Goal: Task Accomplishment & Management: Use online tool/utility

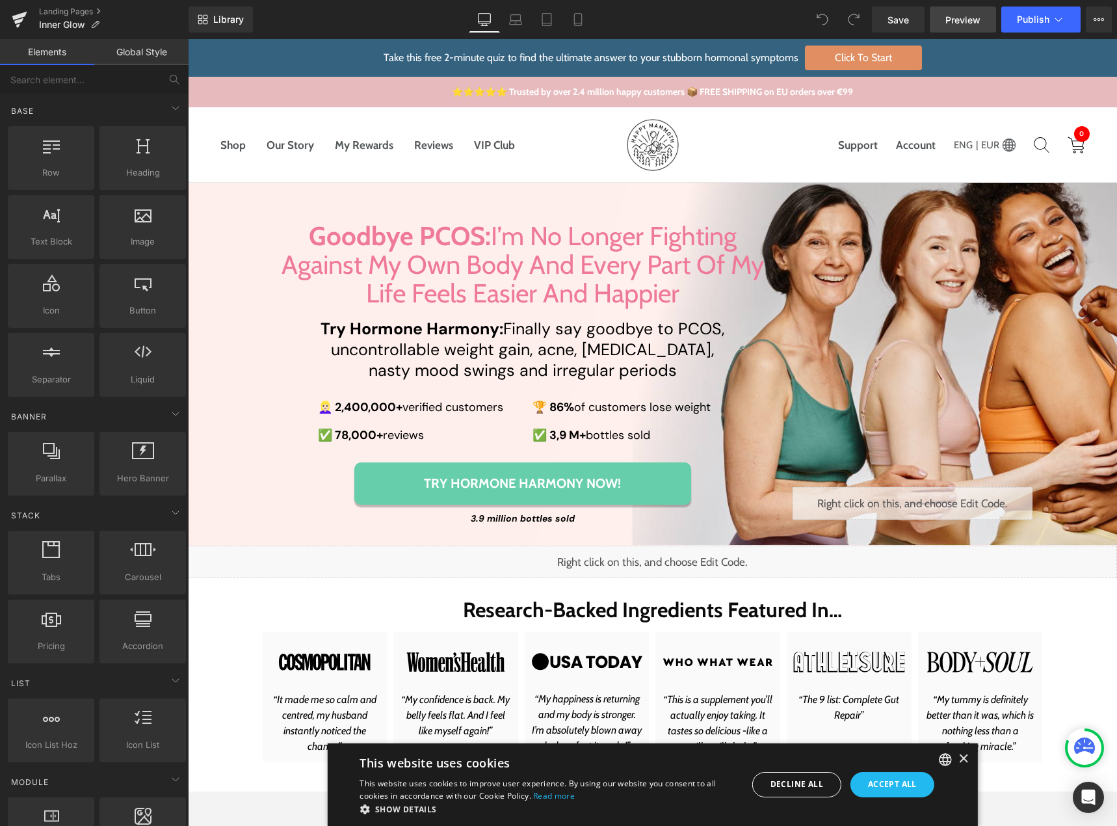
click at [961, 17] on span "Preview" at bounding box center [963, 20] width 35 height 14
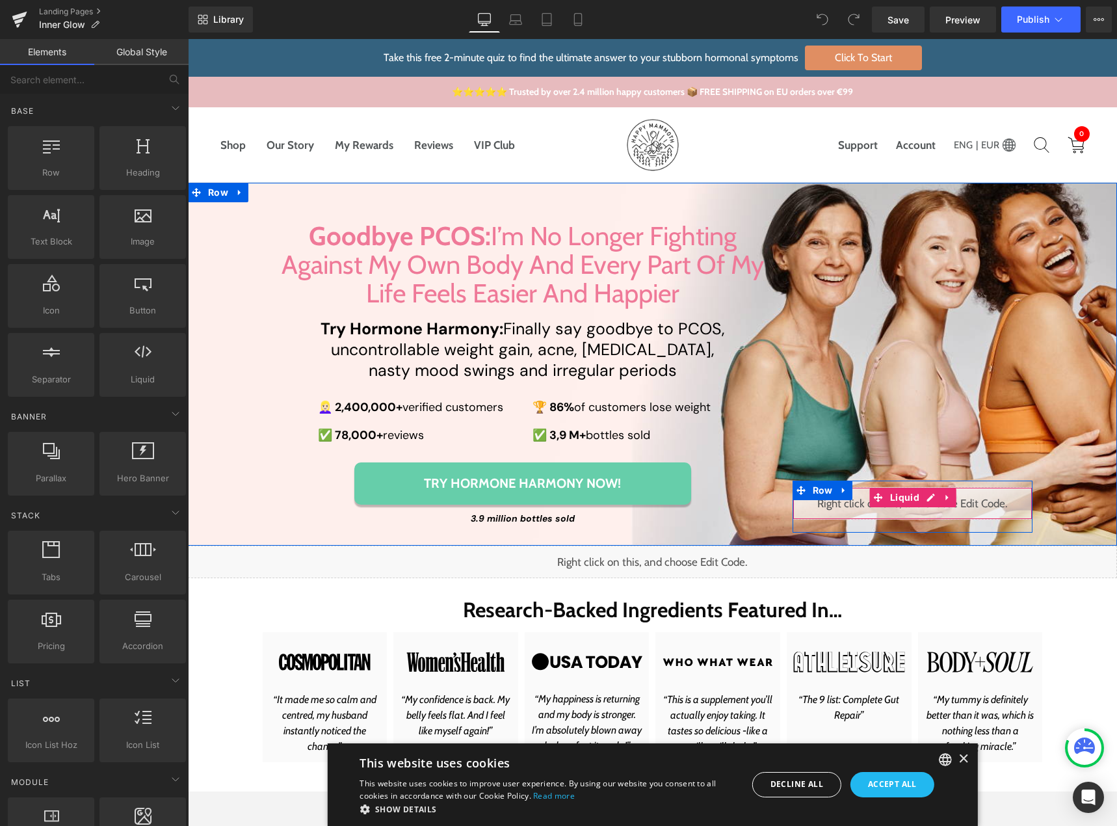
click at [923, 503] on div "Liquid" at bounding box center [913, 503] width 241 height 33
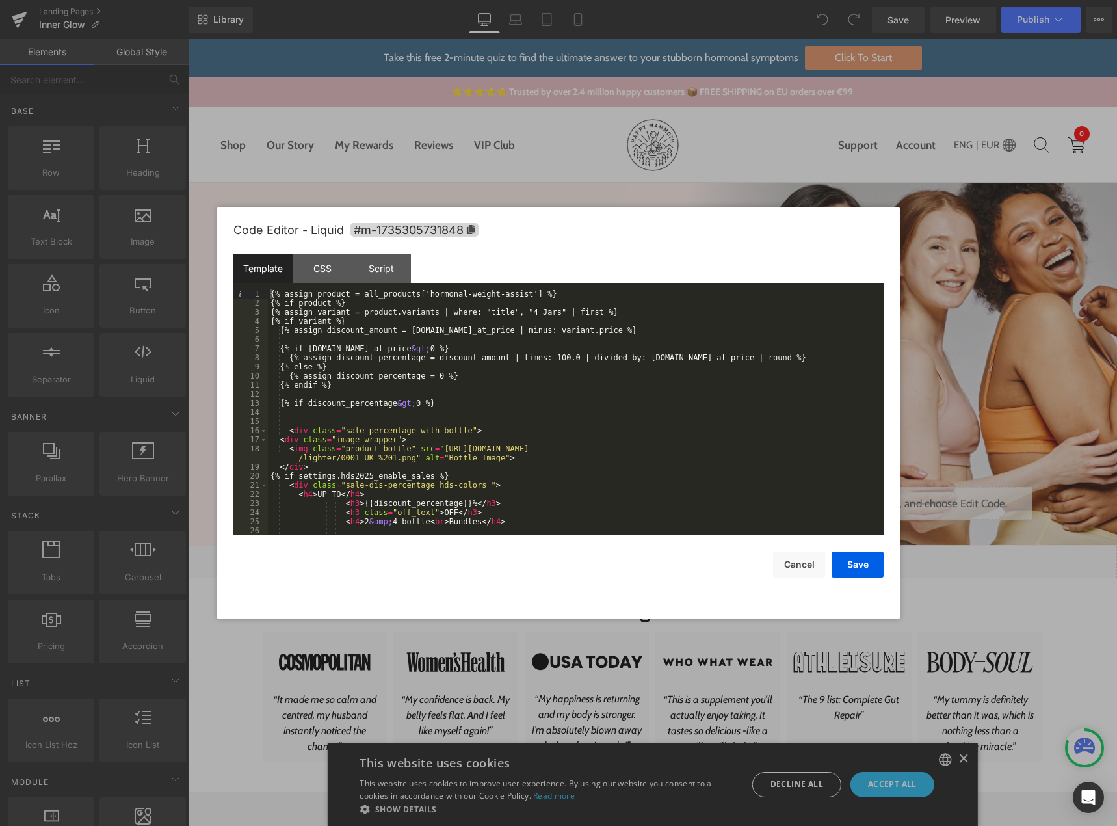
click at [864, 144] on div at bounding box center [558, 413] width 1117 height 826
click at [922, 499] on div "Liquid" at bounding box center [913, 503] width 241 height 33
drag, startPoint x: 349, startPoint y: 302, endPoint x: 252, endPoint y: 300, distance: 97.0
click at [252, 300] on pre "1 2 3 4 5 6 7 8 9 10 11 12 13 14 15 16 17 18 19 20 21 22 23 24 25 26 27 {% assi…" at bounding box center [559, 412] width 650 height 246
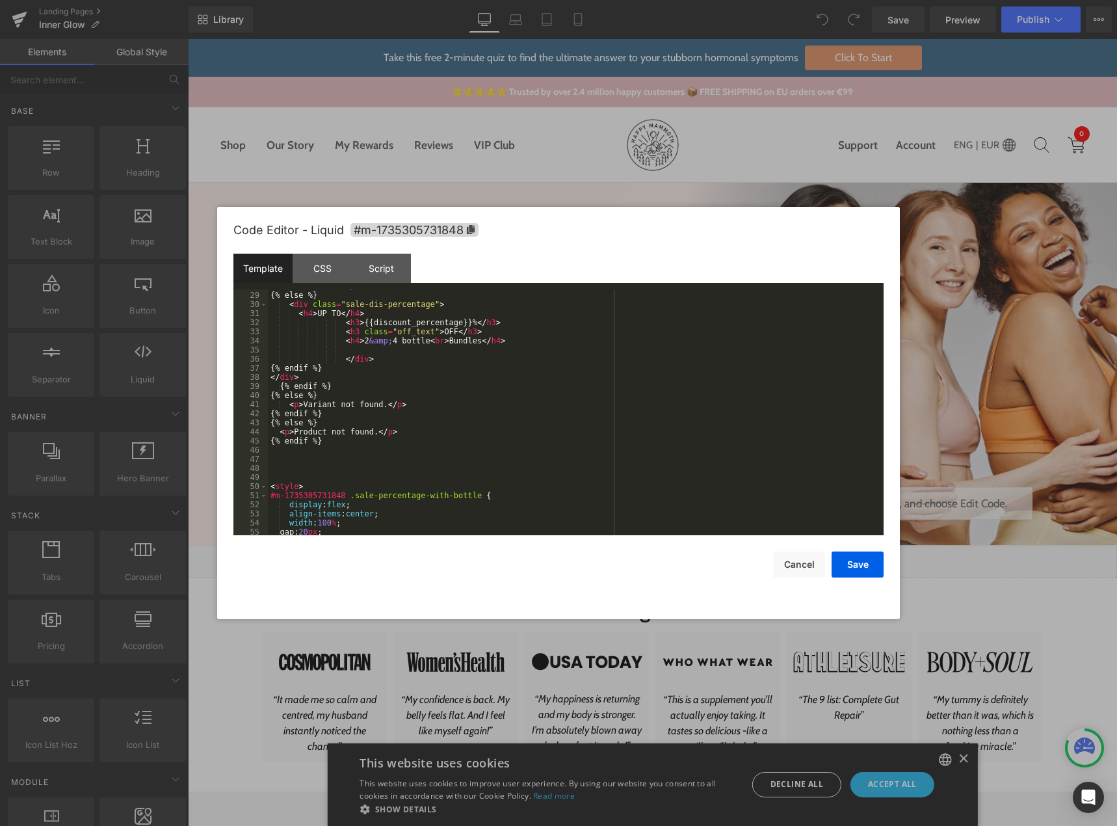
scroll to position [302, 0]
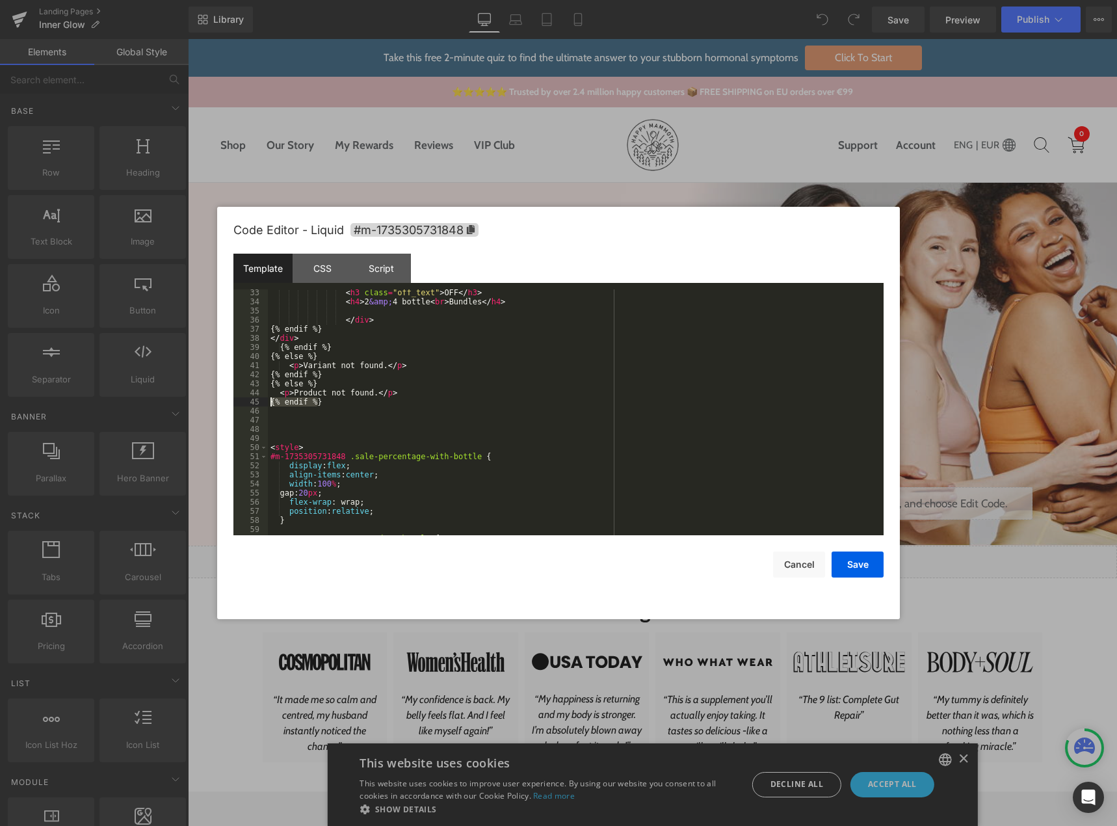
drag, startPoint x: 329, startPoint y: 399, endPoint x: 256, endPoint y: 400, distance: 73.5
click at [256, 400] on pre "33 34 35 36 37 38 39 40 41 42 43 44 45 46 47 48 49 50 51 52 53 54 55 56 57 58 5…" at bounding box center [559, 412] width 650 height 246
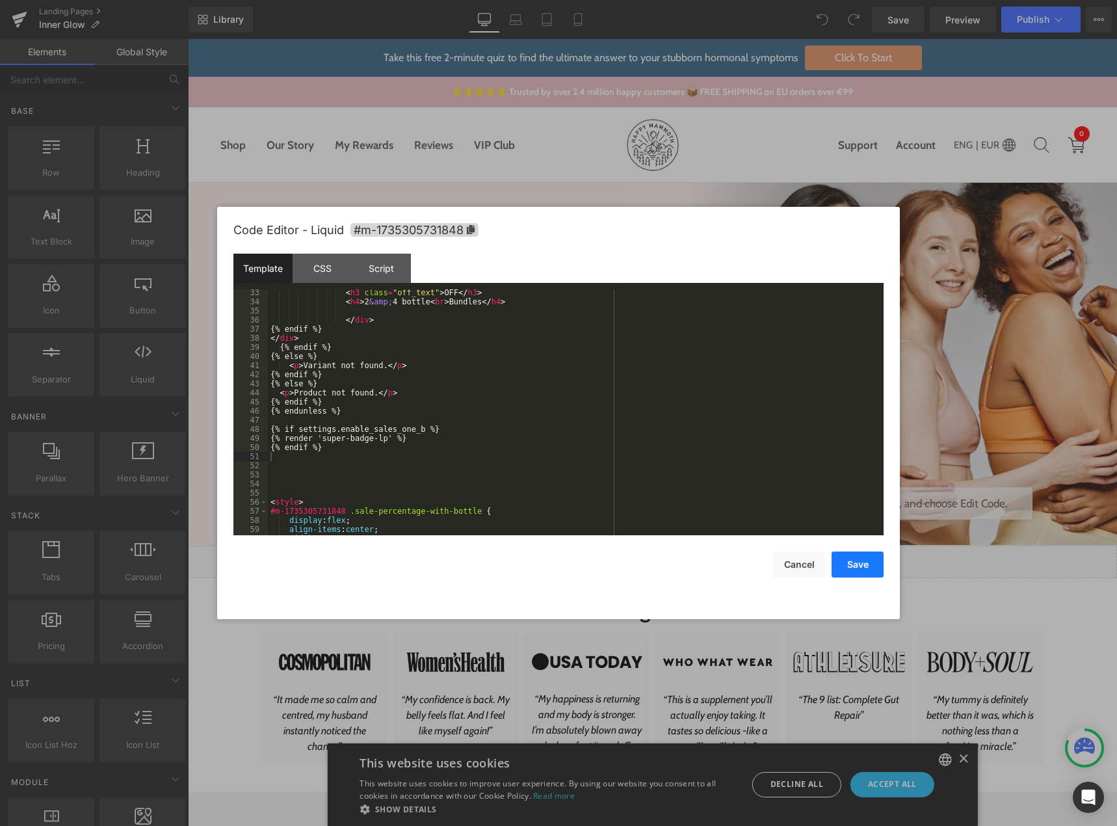
click at [853, 563] on button "Save" at bounding box center [858, 565] width 52 height 26
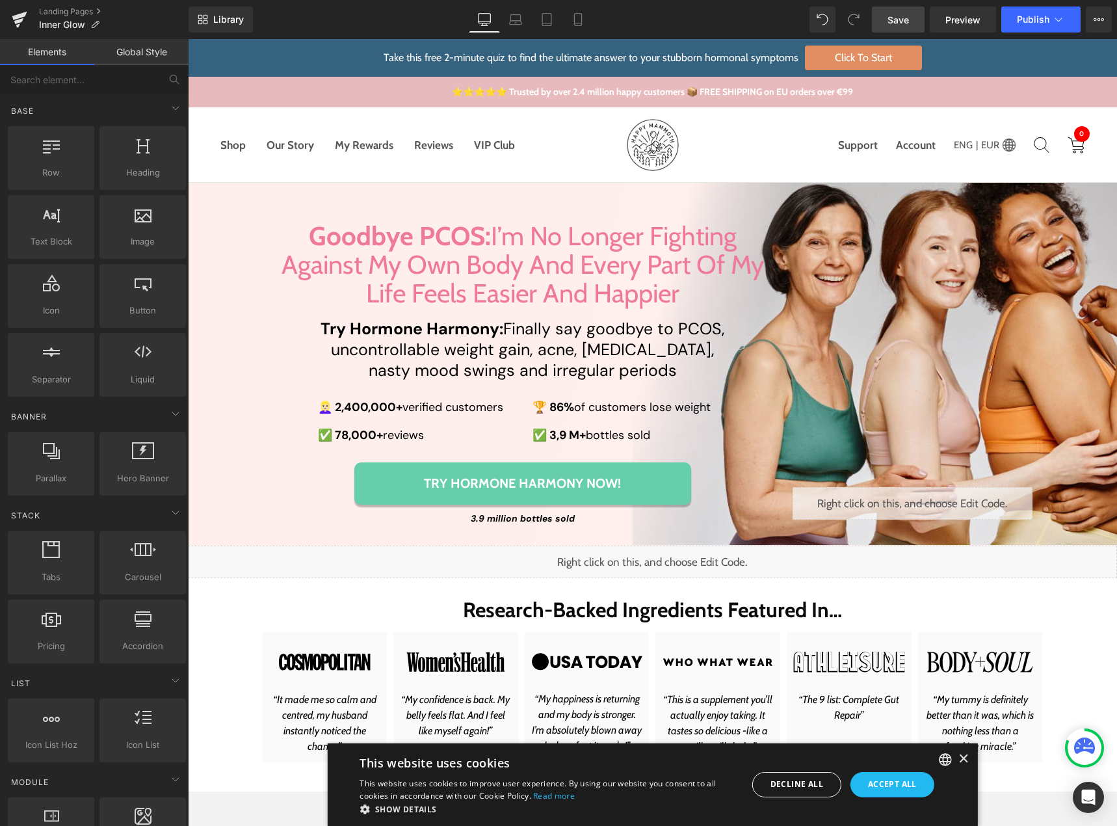
click at [903, 16] on span "Save" at bounding box center [898, 20] width 21 height 14
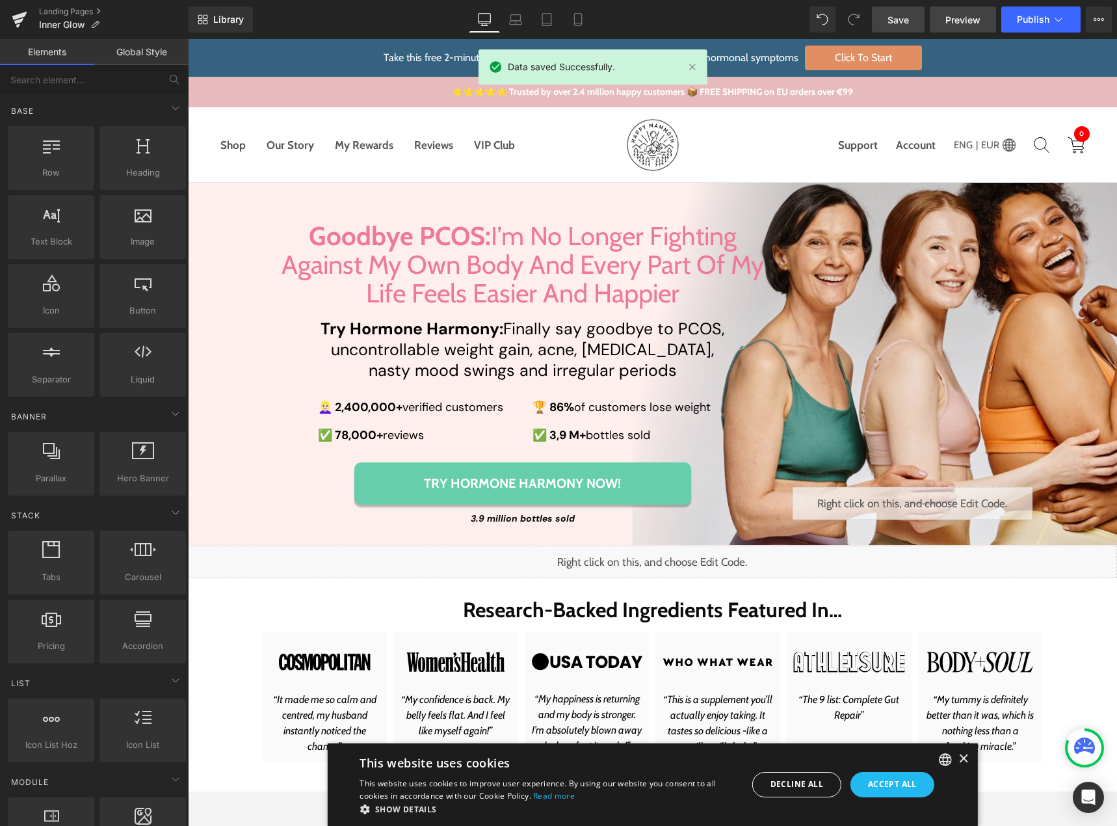
click at [948, 15] on span "Preview" at bounding box center [963, 20] width 35 height 14
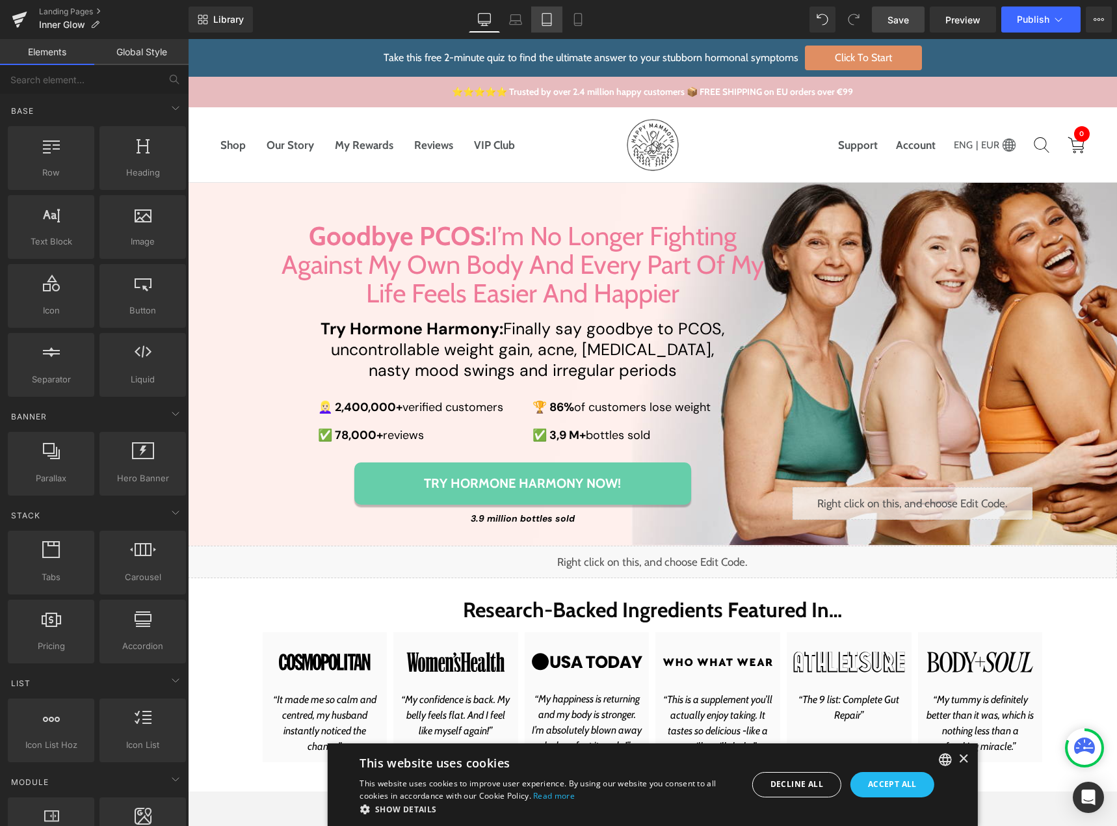
click at [548, 21] on icon at bounding box center [547, 19] width 13 height 13
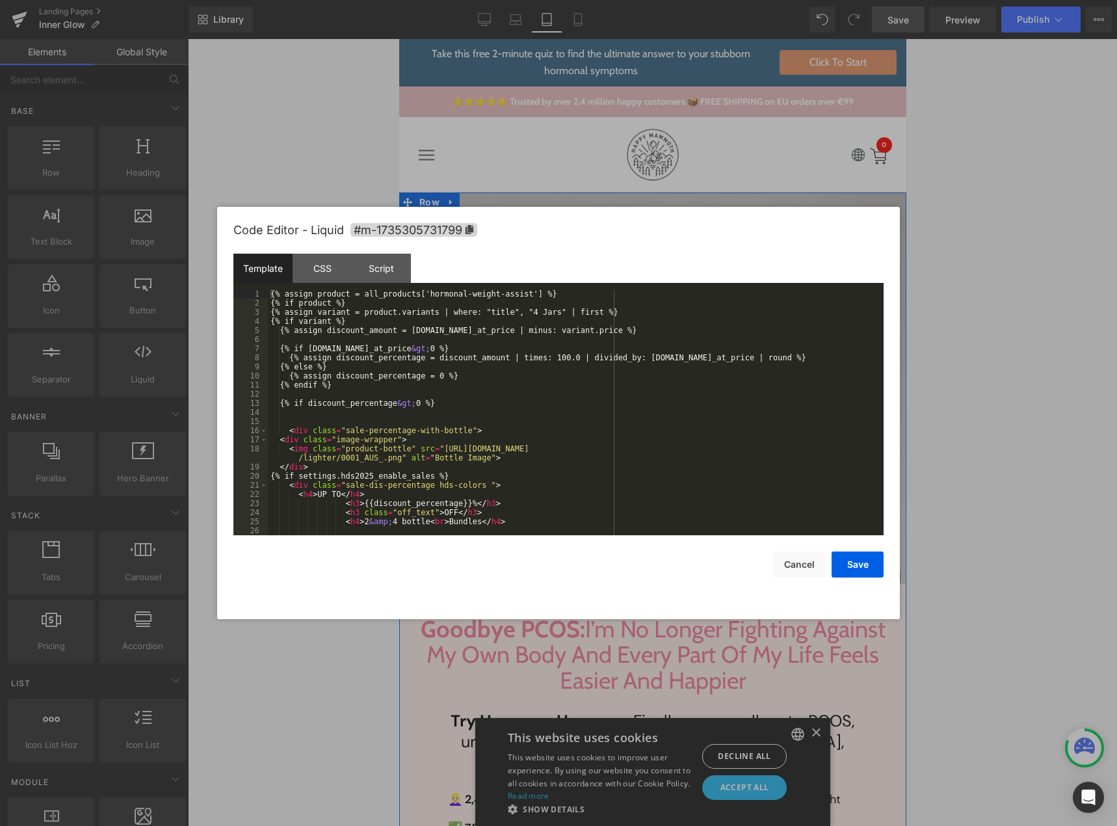
click at [666, 511] on div "Liquid" at bounding box center [653, 515] width 302 height 33
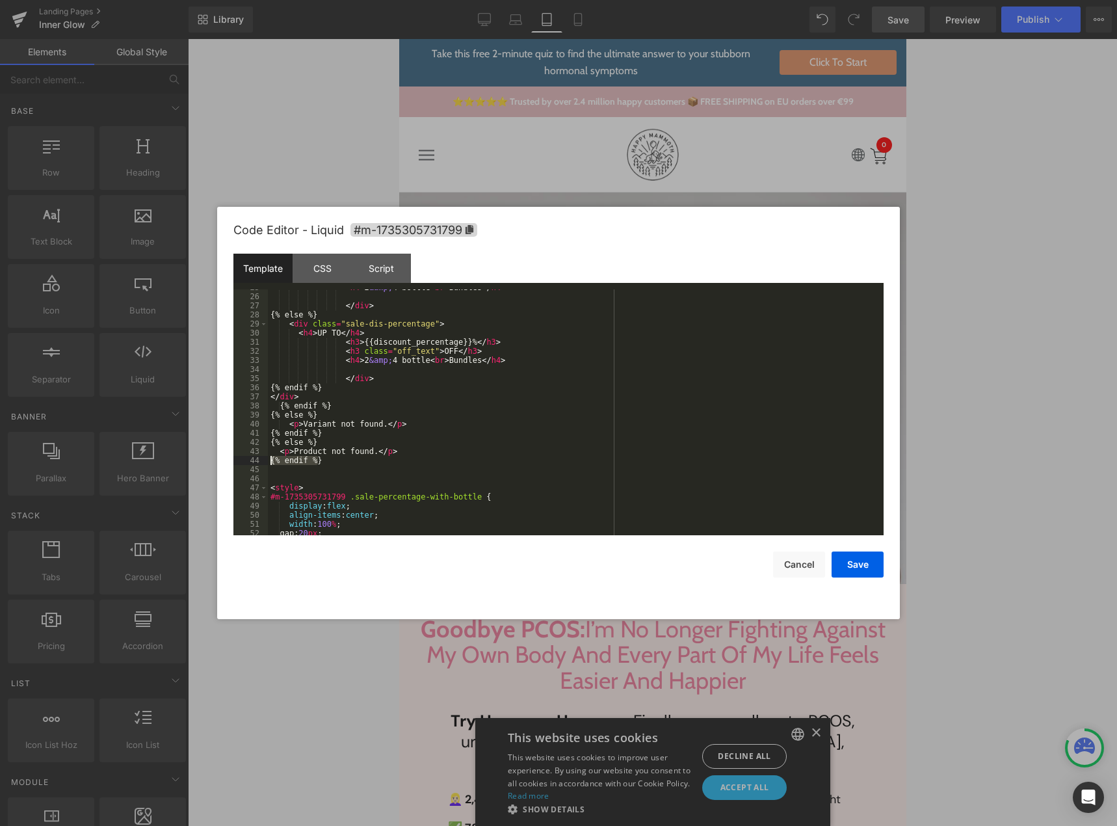
drag, startPoint x: 325, startPoint y: 464, endPoint x: 260, endPoint y: 462, distance: 64.4
click at [260, 462] on pre "25 26 27 28 29 30 31 32 33 34 35 36 37 38 39 40 41 42 43 44 45 46 47 48 49 50 5…" at bounding box center [559, 412] width 650 height 246
drag, startPoint x: 296, startPoint y: 488, endPoint x: 410, endPoint y: 488, distance: 114.5
click at [410, 488] on div "< h4 > 2 &amp; 4 bottle < br > Bundles </ h4 > </ div > {% else %} < div class …" at bounding box center [573, 415] width 611 height 264
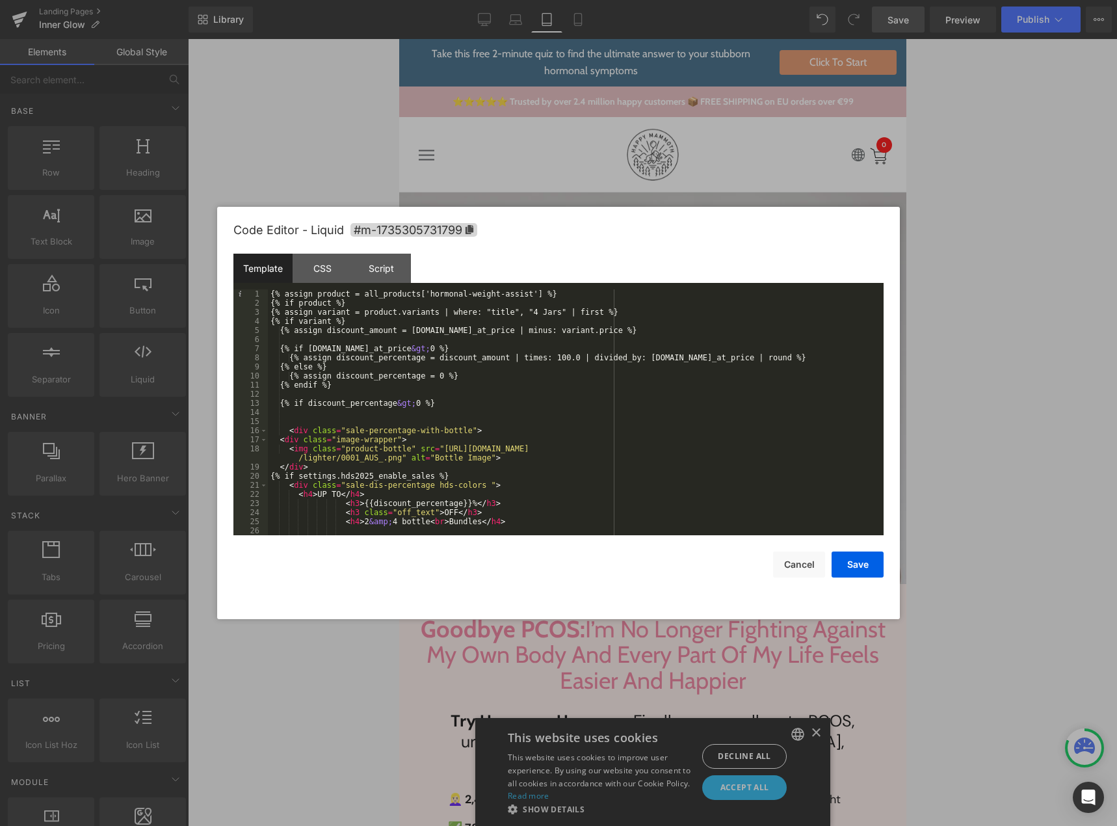
scroll to position [0, 0]
click at [543, 297] on div "{% assign product = all_products['hormonal-weight-assist'] %} {% if product %} …" at bounding box center [573, 421] width 611 height 264
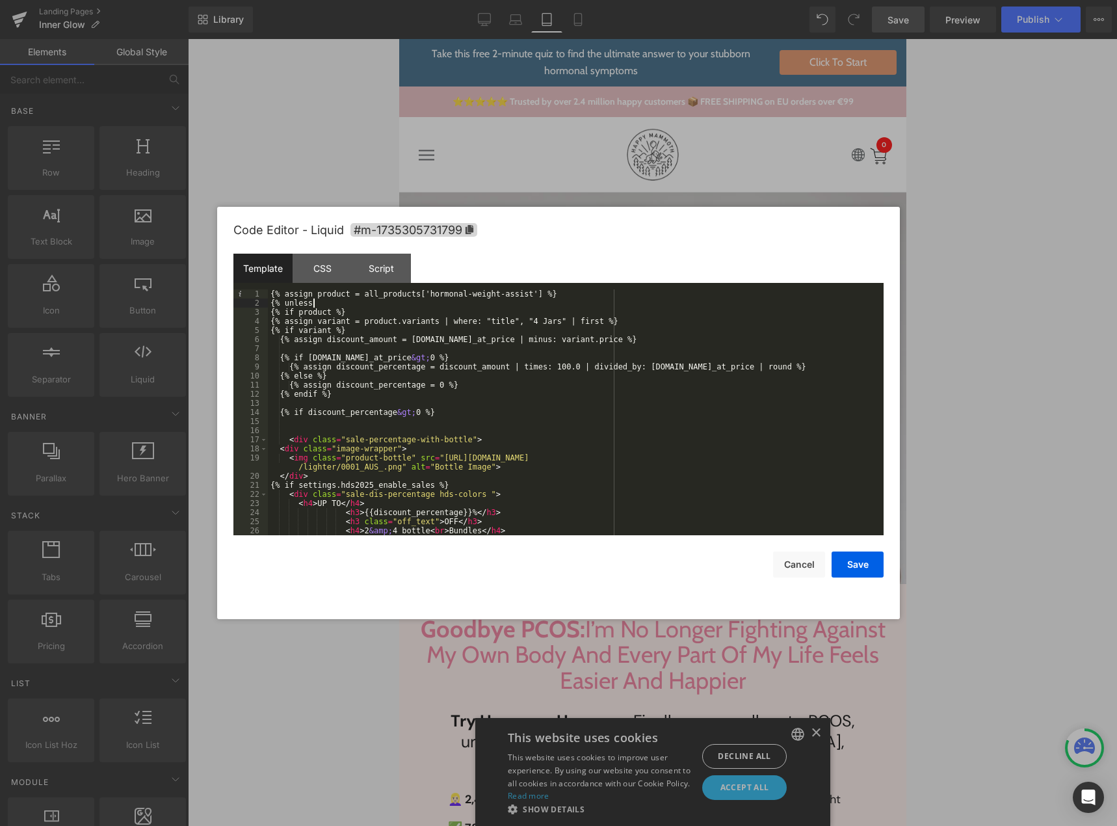
paste textarea
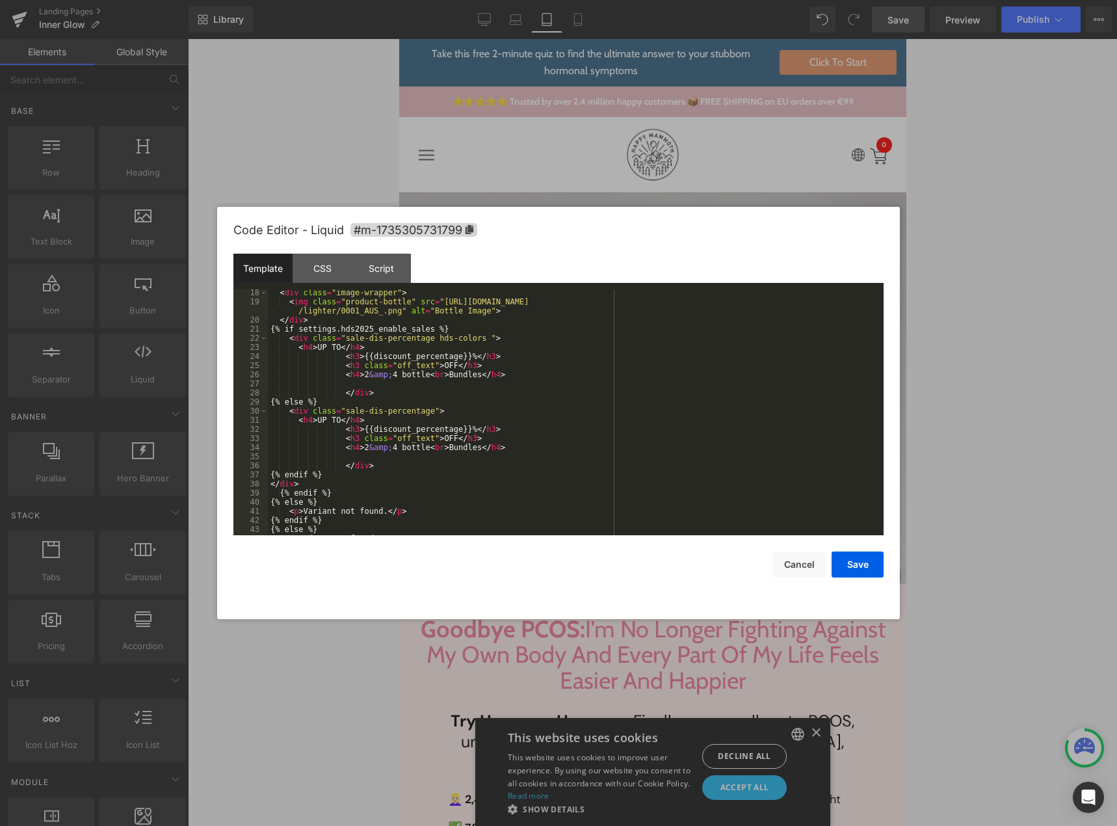
scroll to position [234, 0]
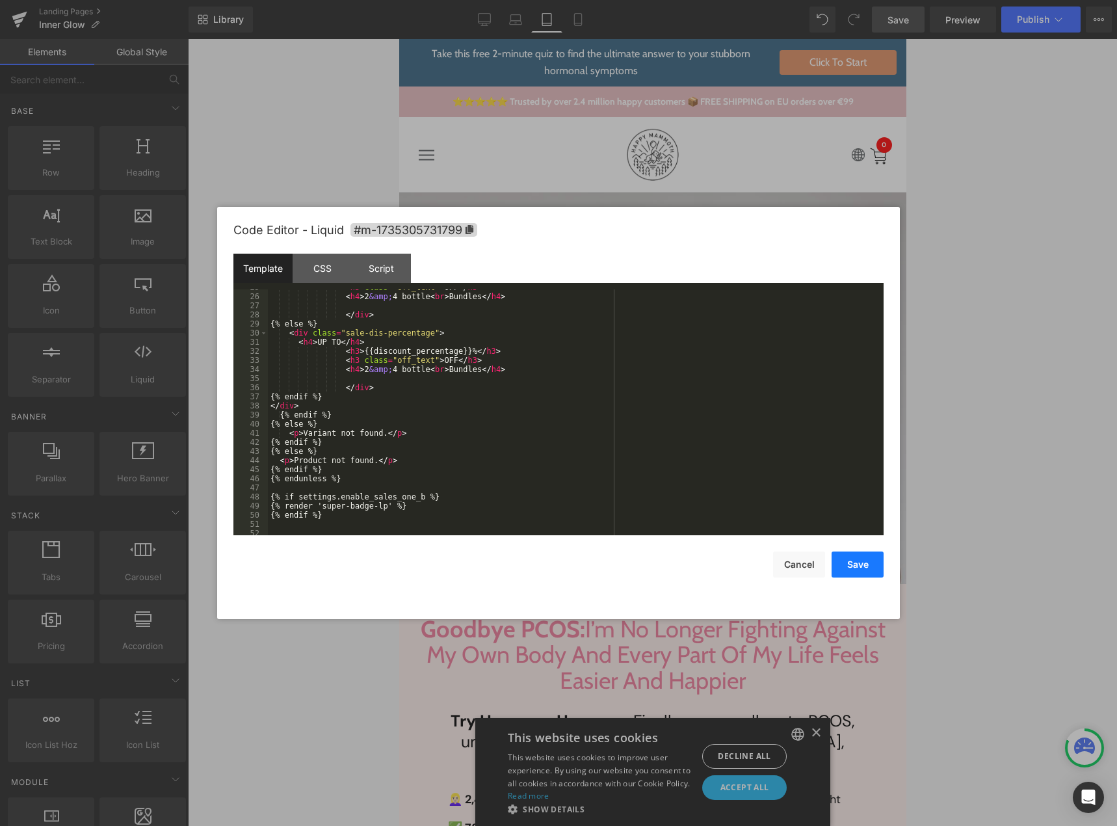
click at [849, 562] on button "Save" at bounding box center [858, 565] width 52 height 26
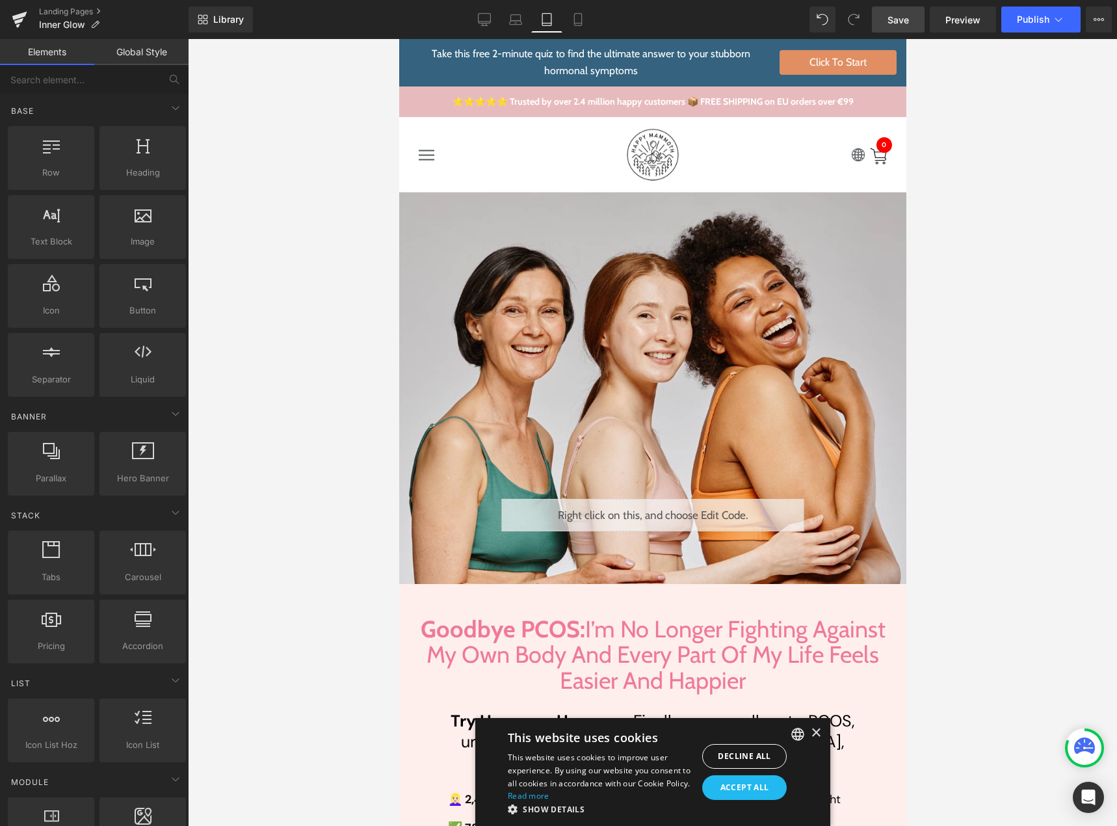
click at [885, 23] on link "Save" at bounding box center [898, 20] width 53 height 26
click at [482, 19] on icon at bounding box center [484, 19] width 13 height 13
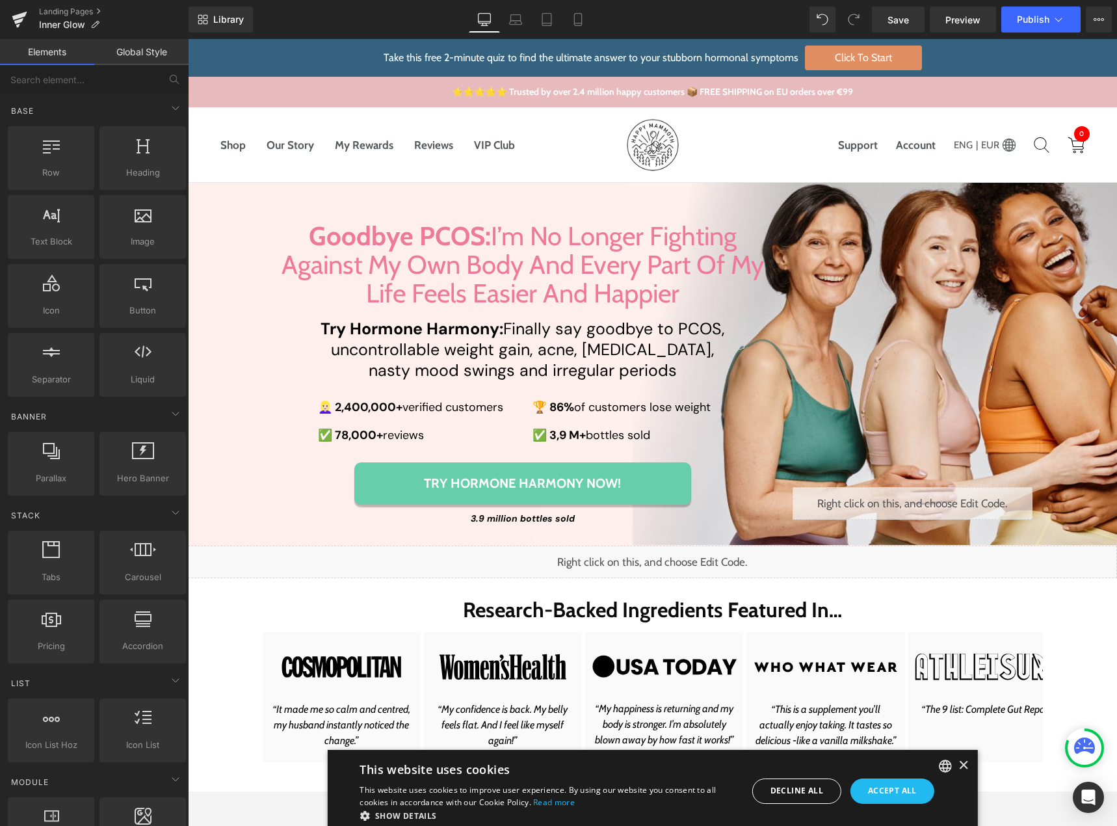
scroll to position [144, 0]
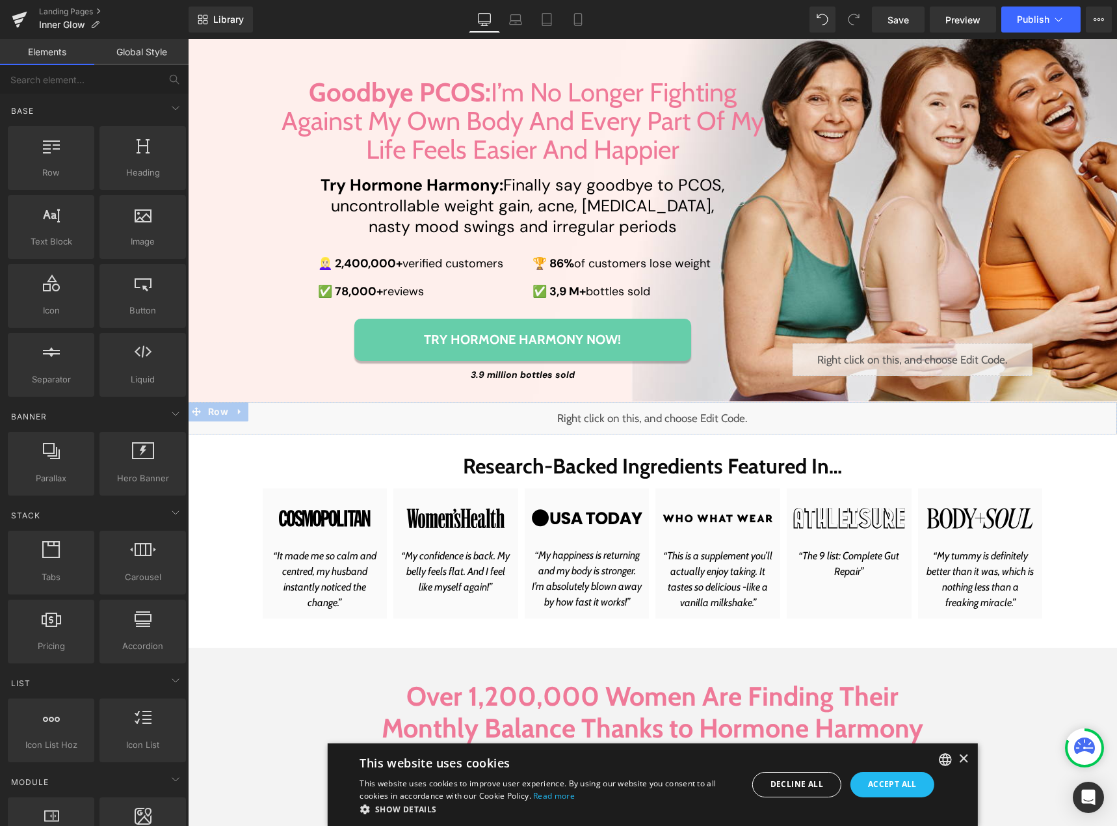
click at [663, 414] on div "Liquid" at bounding box center [653, 418] width 930 height 33
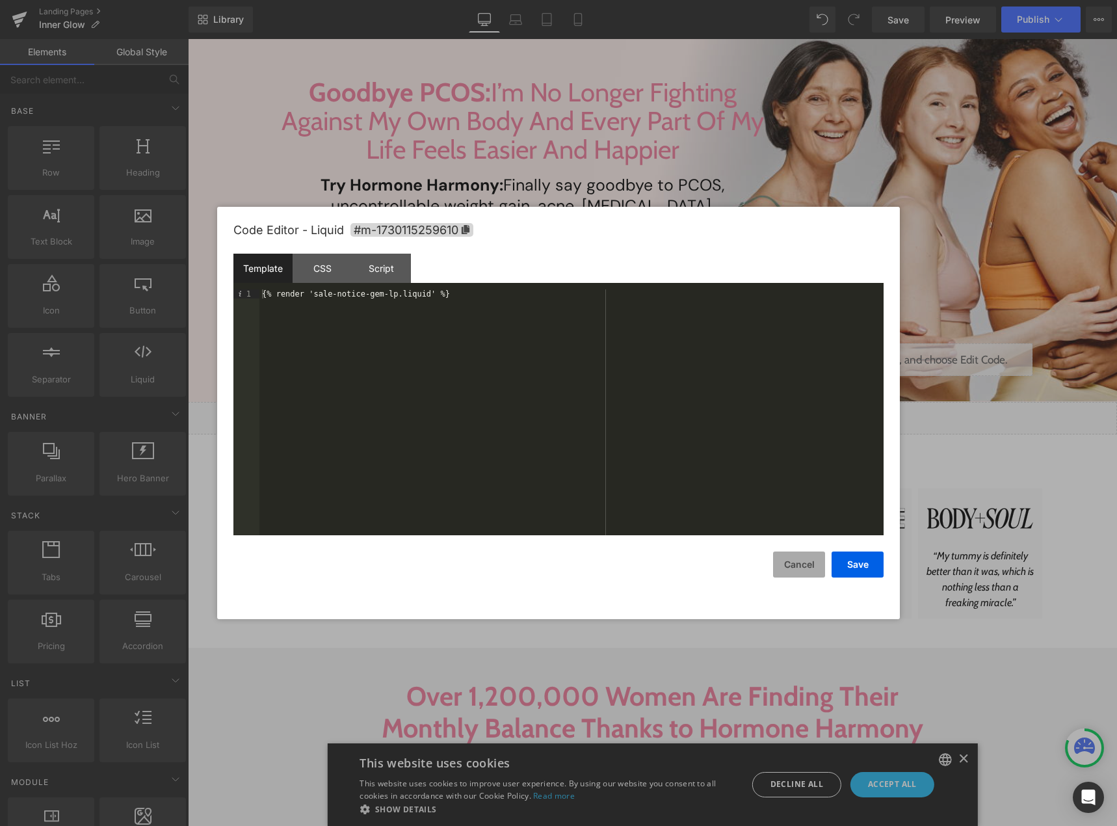
click at [790, 566] on button "Cancel" at bounding box center [799, 565] width 52 height 26
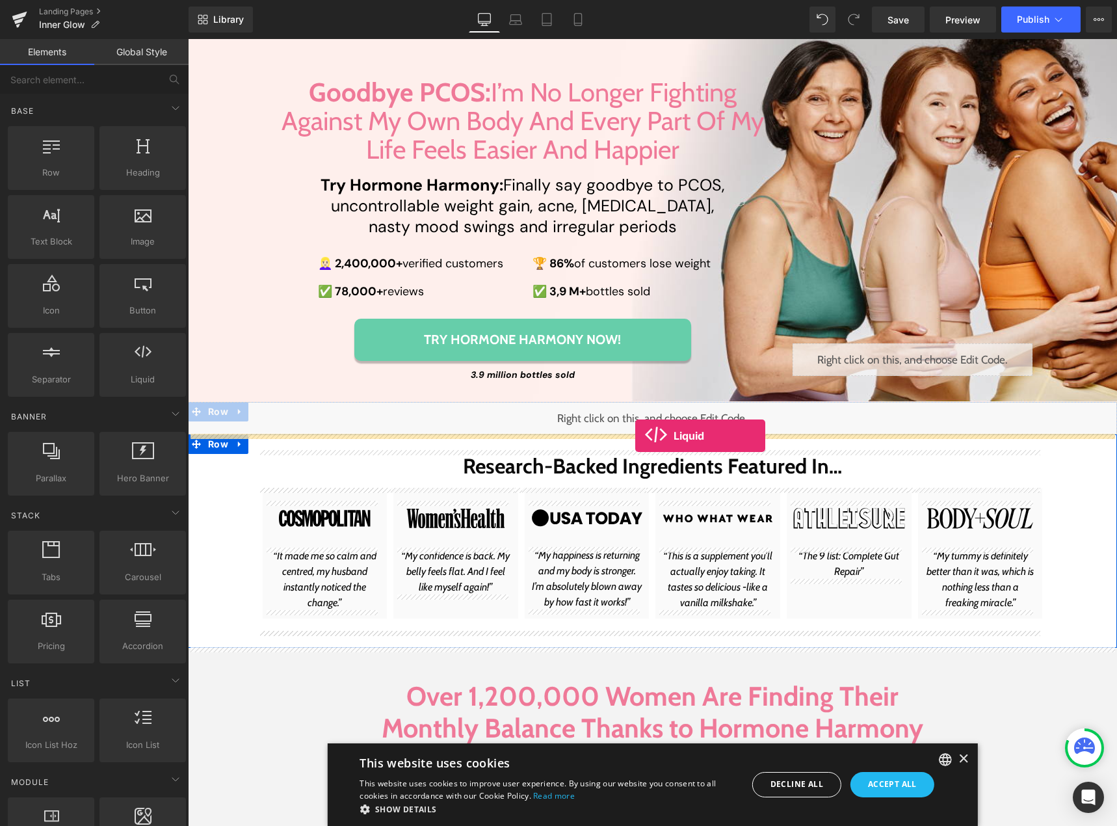
drag, startPoint x: 330, startPoint y: 405, endPoint x: 635, endPoint y: 436, distance: 307.3
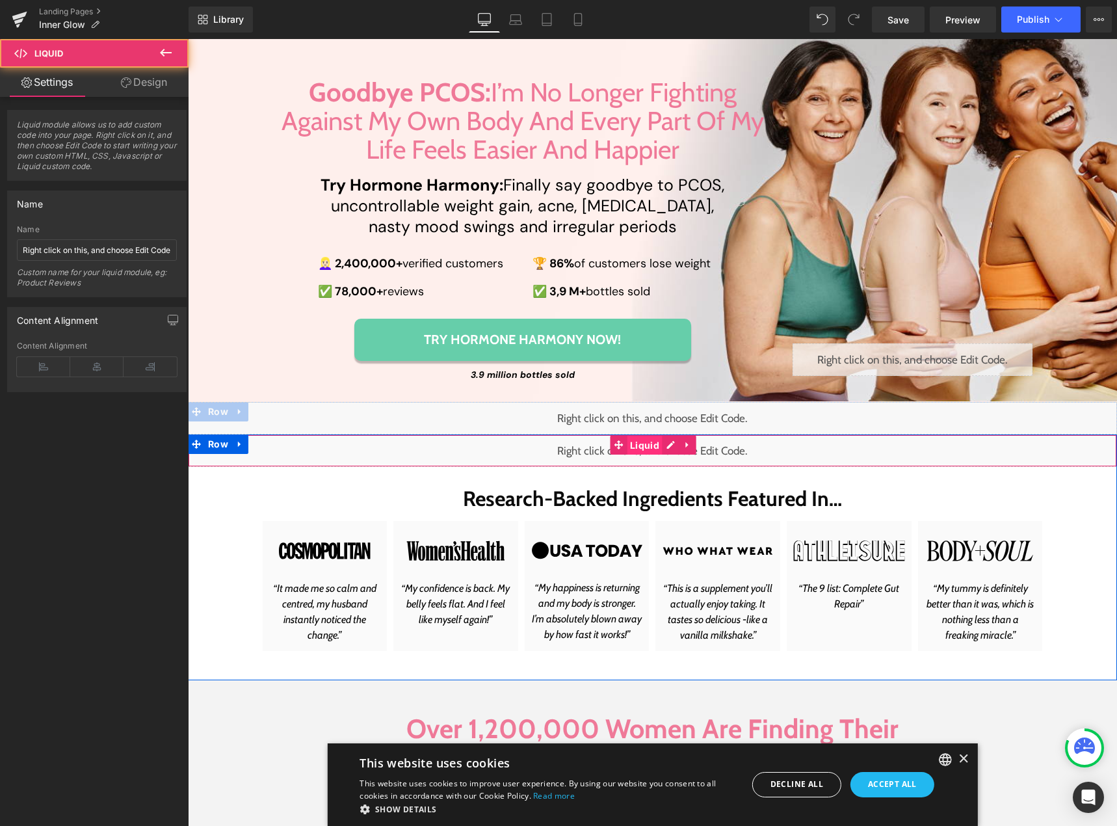
drag, startPoint x: 627, startPoint y: 449, endPoint x: 634, endPoint y: 449, distance: 7.2
click at [628, 449] on span "Liquid" at bounding box center [645, 446] width 36 height 20
drag, startPoint x: 639, startPoint y: 444, endPoint x: 567, endPoint y: 416, distance: 77.8
click at [640, 444] on span "Liquid" at bounding box center [645, 445] width 36 height 20
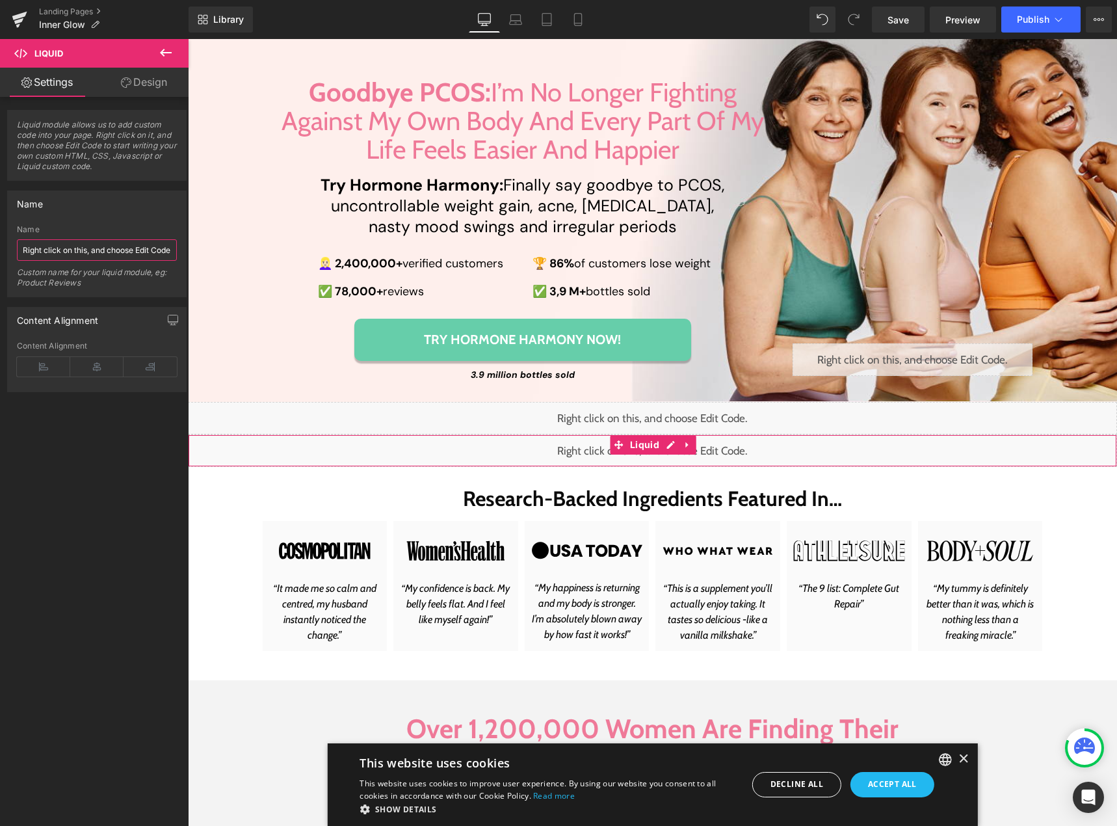
click at [129, 247] on input "Right click on this, and choose Edit Code." at bounding box center [97, 249] width 160 height 21
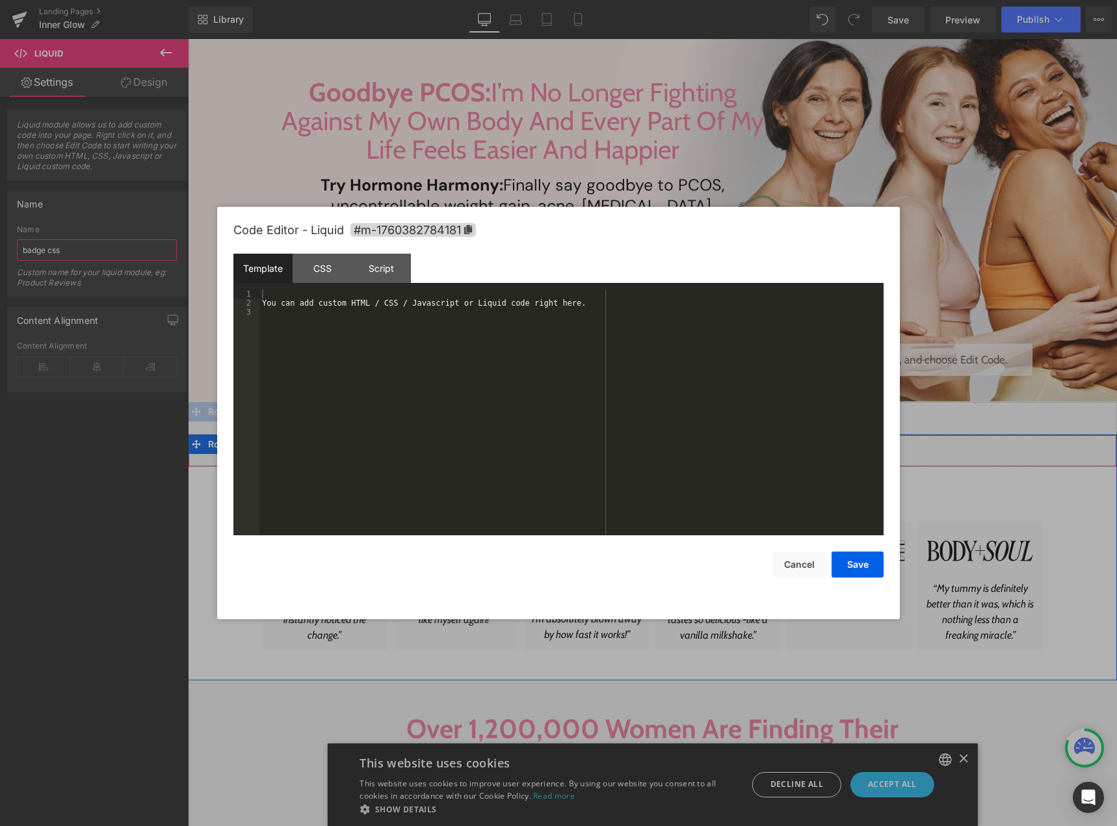
click at [662, 445] on div "Liquid" at bounding box center [653, 451] width 930 height 33
type input "badge css"
click at [327, 310] on div "You can add custom HTML / CSS / Javascript or Liquid code right here." at bounding box center [572, 421] width 624 height 264
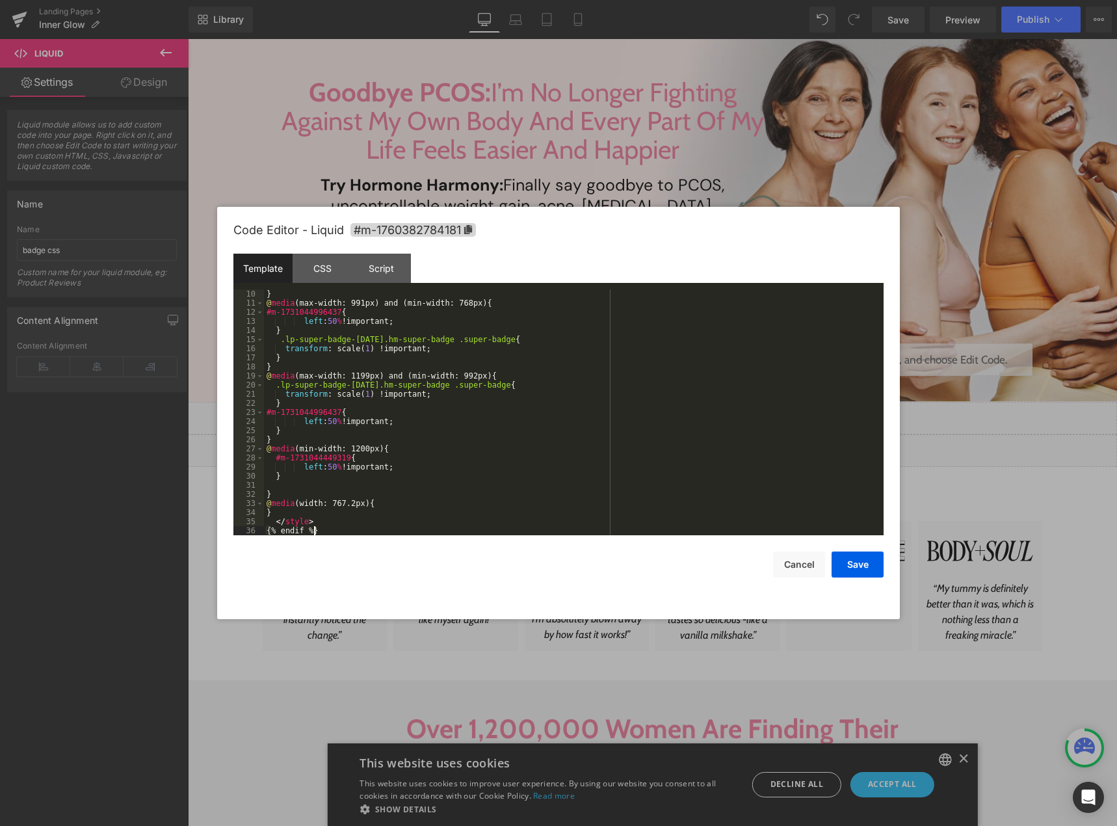
scroll to position [0, 0]
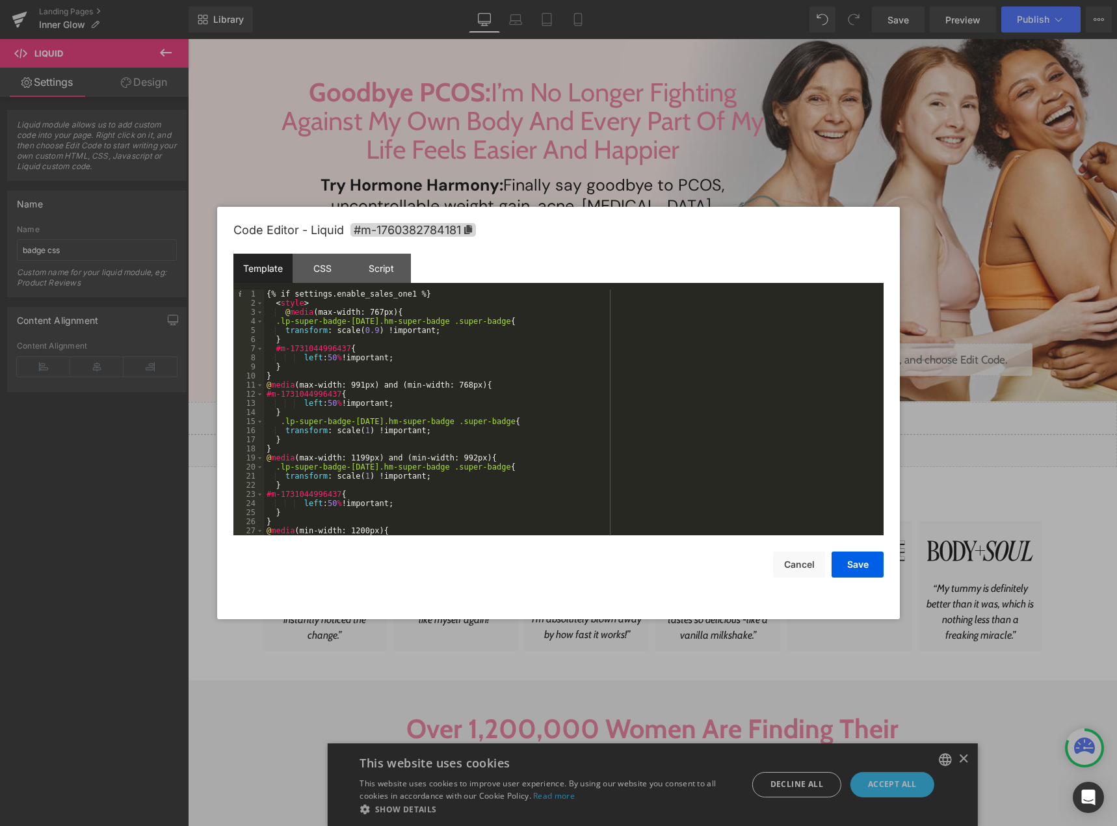
click at [403, 292] on div "{% if settings.enable_sales_one1 %} < style > @ media (max-width: 767px) { .lp-…" at bounding box center [571, 421] width 615 height 264
drag, startPoint x: 842, startPoint y: 567, endPoint x: 631, endPoint y: 468, distance: 232.8
click at [842, 567] on button "Save" at bounding box center [858, 565] width 52 height 26
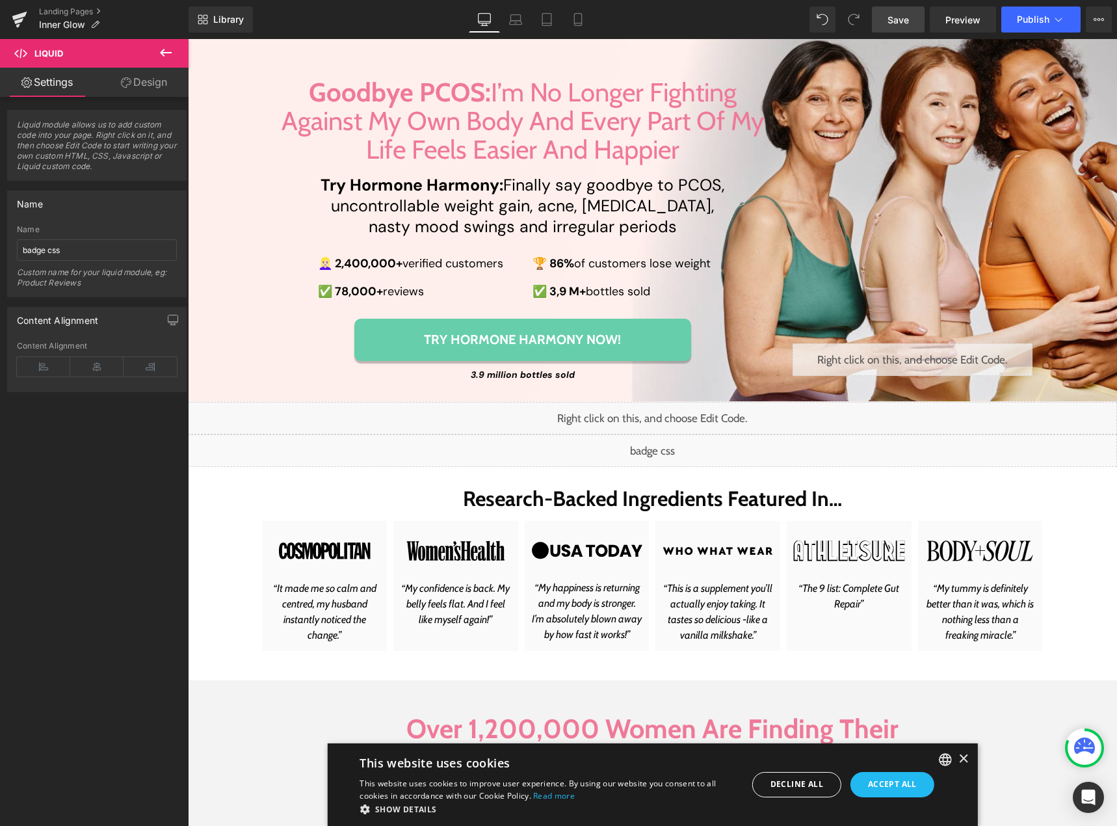
click at [895, 24] on span "Save" at bounding box center [898, 20] width 21 height 14
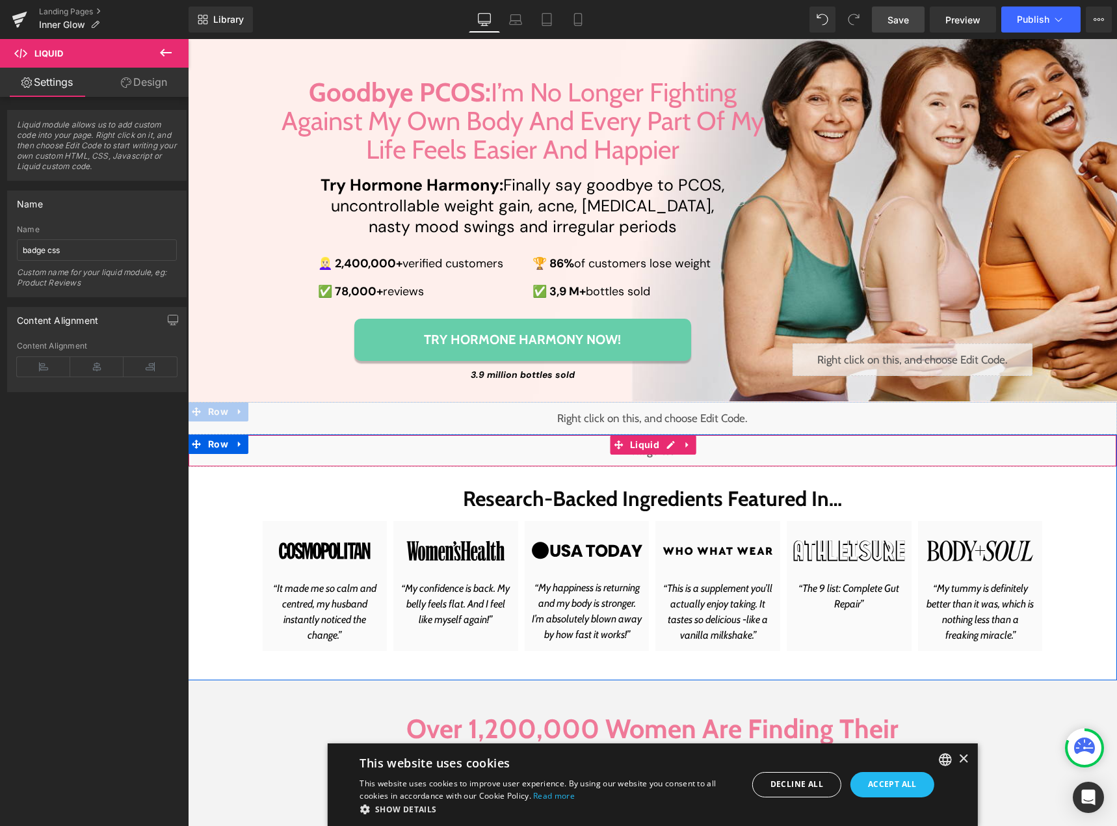
click at [668, 447] on div "Liquid" at bounding box center [653, 451] width 930 height 33
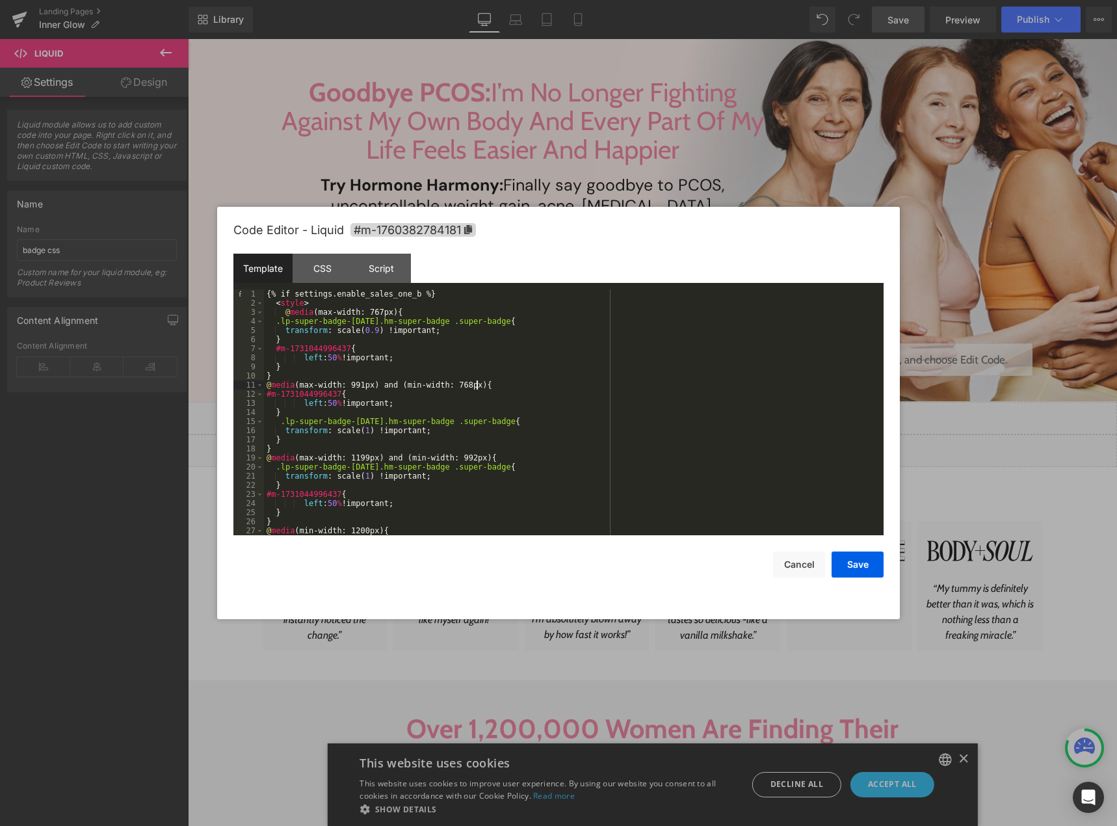
click at [484, 386] on div "{% if settings.enable_sales_one_b %} < style > @ media (max-width: 767px) { .lp…" at bounding box center [571, 421] width 615 height 264
click at [370, 332] on div "{% if settings.enable_sales_one_b %} < style > @ media (max-width: 767px) { .lp…" at bounding box center [571, 421] width 615 height 264
click at [276, 324] on div "{% if settings.enable_sales_one_b %} < style > @ media (max-width: 767px) { .lp…" at bounding box center [571, 421] width 615 height 264
paste textarea
click at [369, 330] on div "{% if settings.enable_sales_one_b %} < style > @ media (max-width: 767px) { #m-…" at bounding box center [571, 421] width 615 height 264
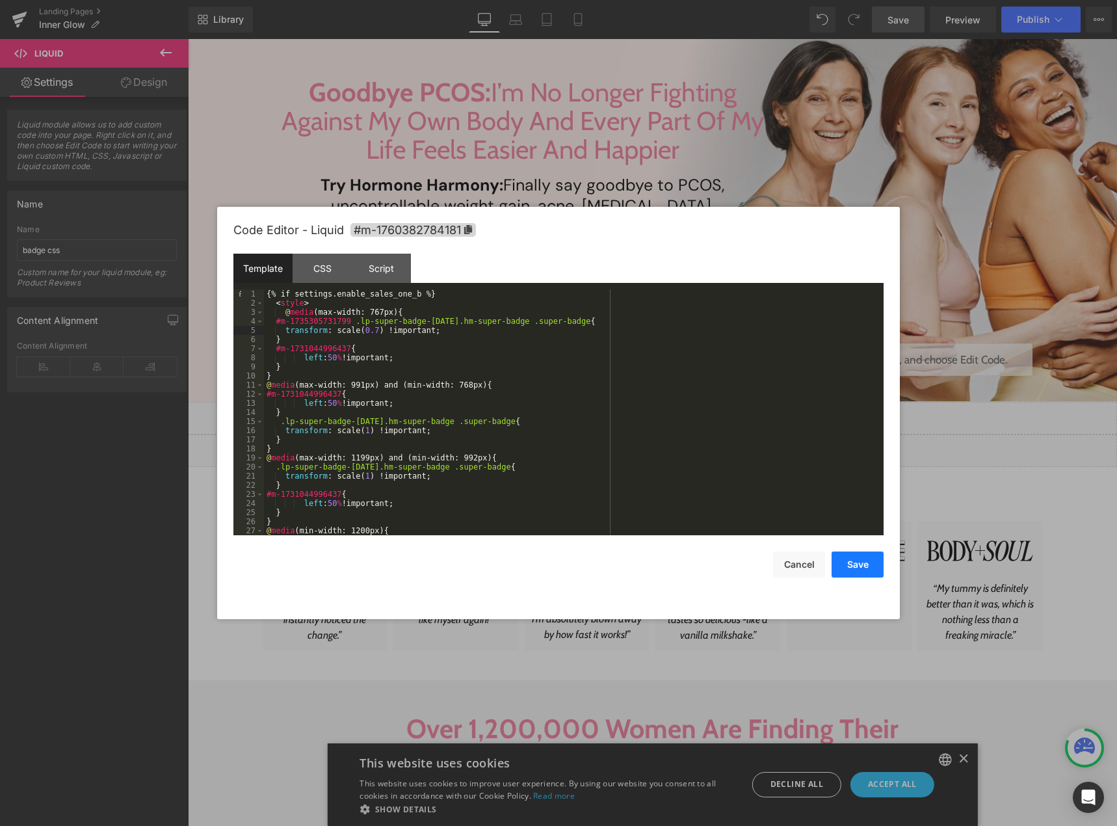
click at [847, 561] on button "Save" at bounding box center [858, 565] width 52 height 26
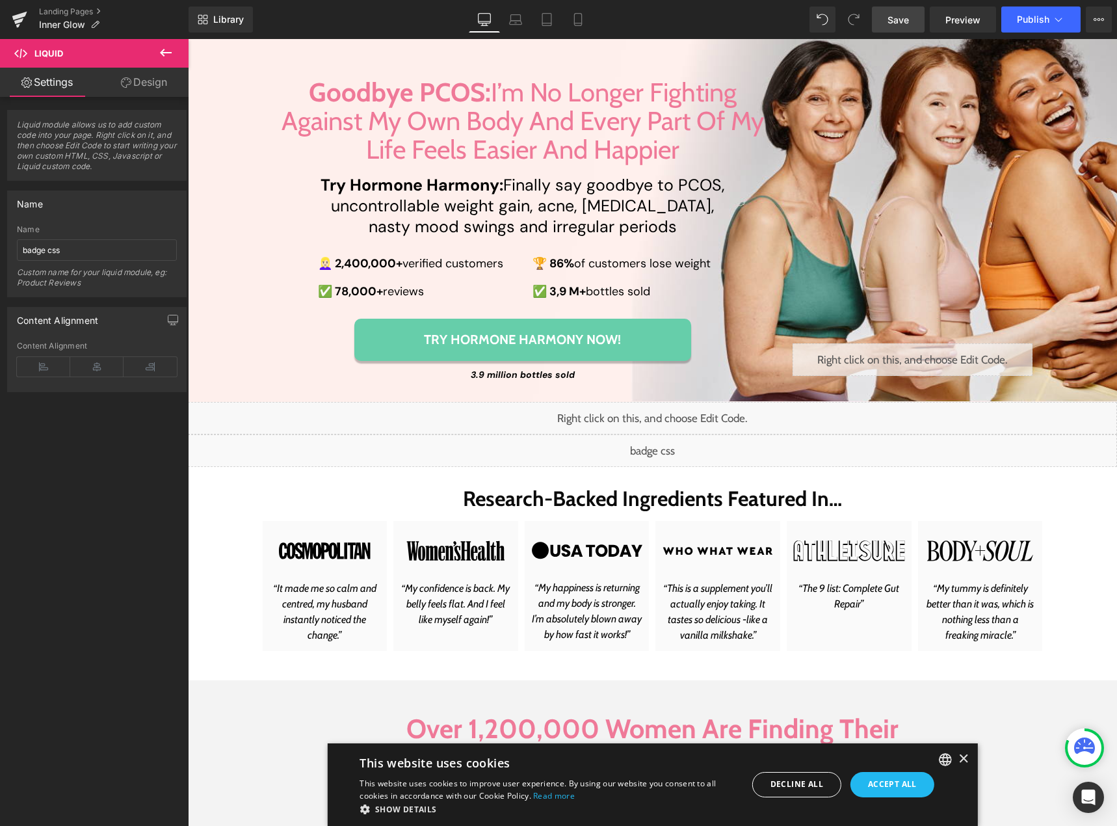
click at [911, 27] on link "Save" at bounding box center [898, 20] width 53 height 26
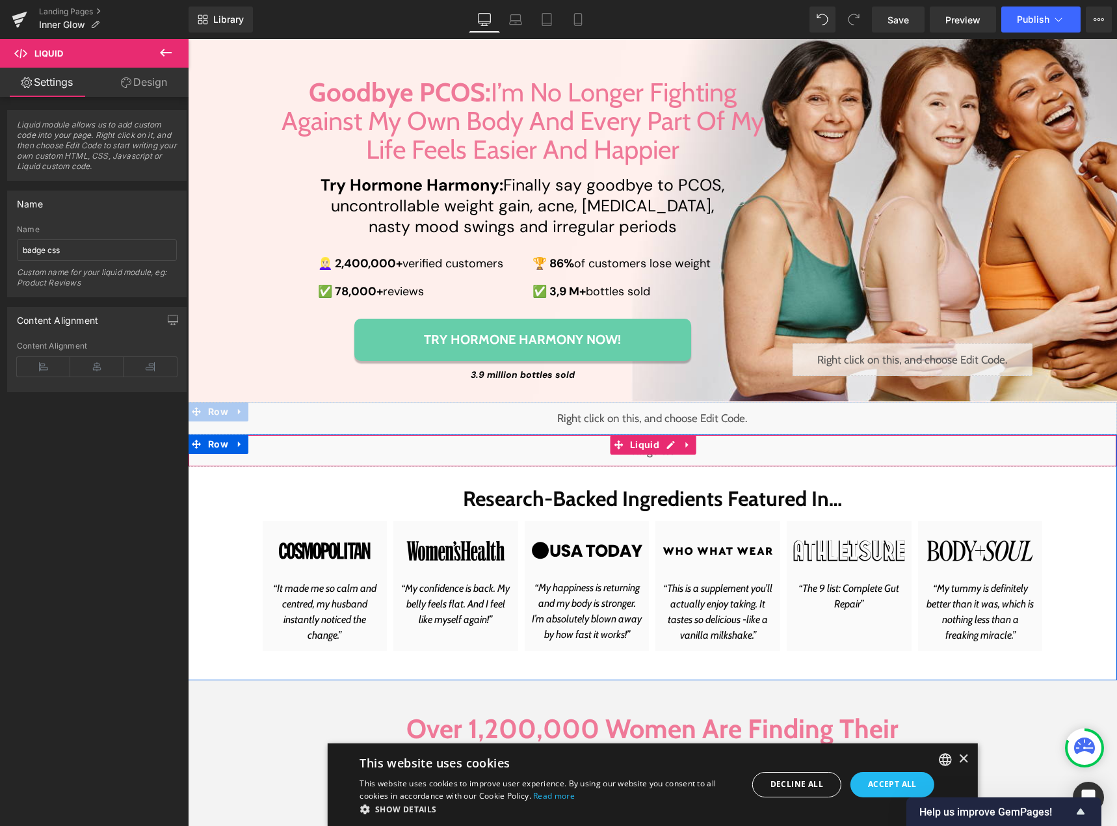
click at [669, 446] on div "Liquid" at bounding box center [653, 451] width 930 height 33
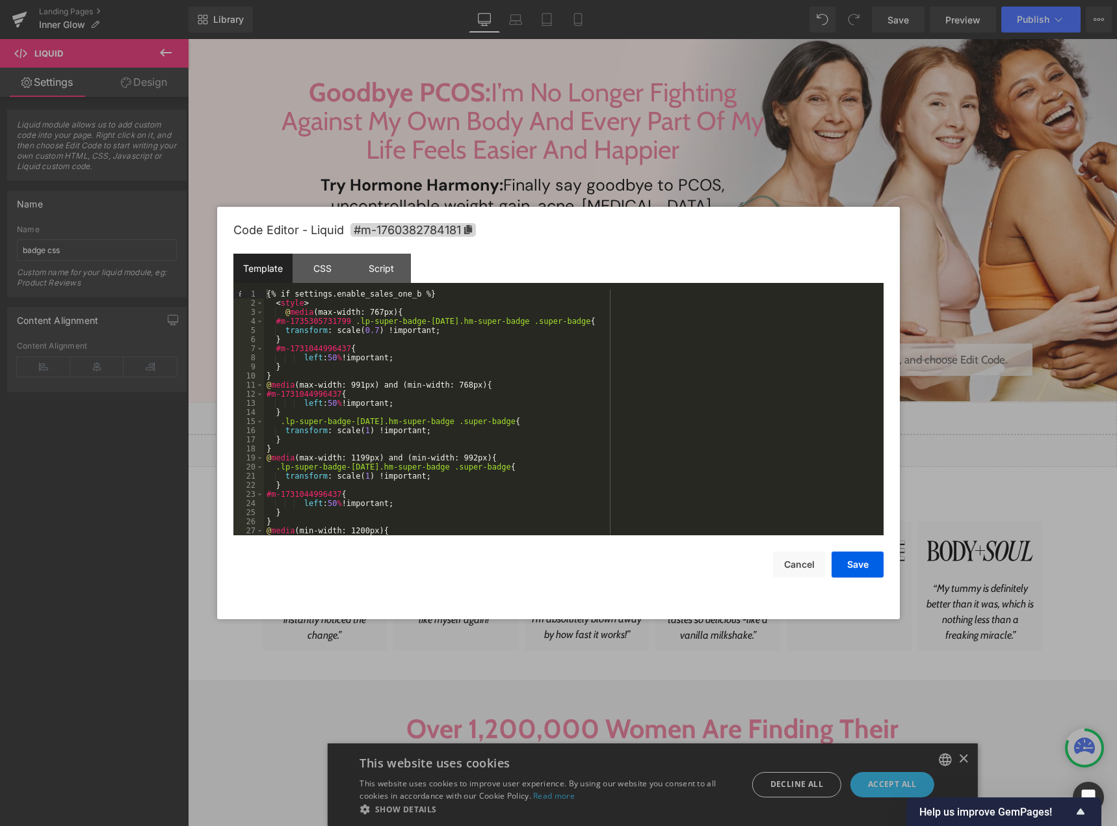
click at [412, 315] on div "{% if settings.enable_sales_one_b %} < style > @ media (max-width: 767px) { #m-…" at bounding box center [571, 421] width 615 height 264
drag, startPoint x: 273, startPoint y: 351, endPoint x: 342, endPoint y: 345, distance: 69.3
click at [342, 345] on div "{% if settings.enable_sales_one_b %} < style > @ media (max-width: 767px) { #m-…" at bounding box center [571, 421] width 615 height 264
drag, startPoint x: 301, startPoint y: 359, endPoint x: 397, endPoint y: 358, distance: 95.6
click at [397, 358] on div "{% if settings.enable_sales_one_b %} < style > @ media (max-width: 767px) { #m-…" at bounding box center [571, 421] width 615 height 264
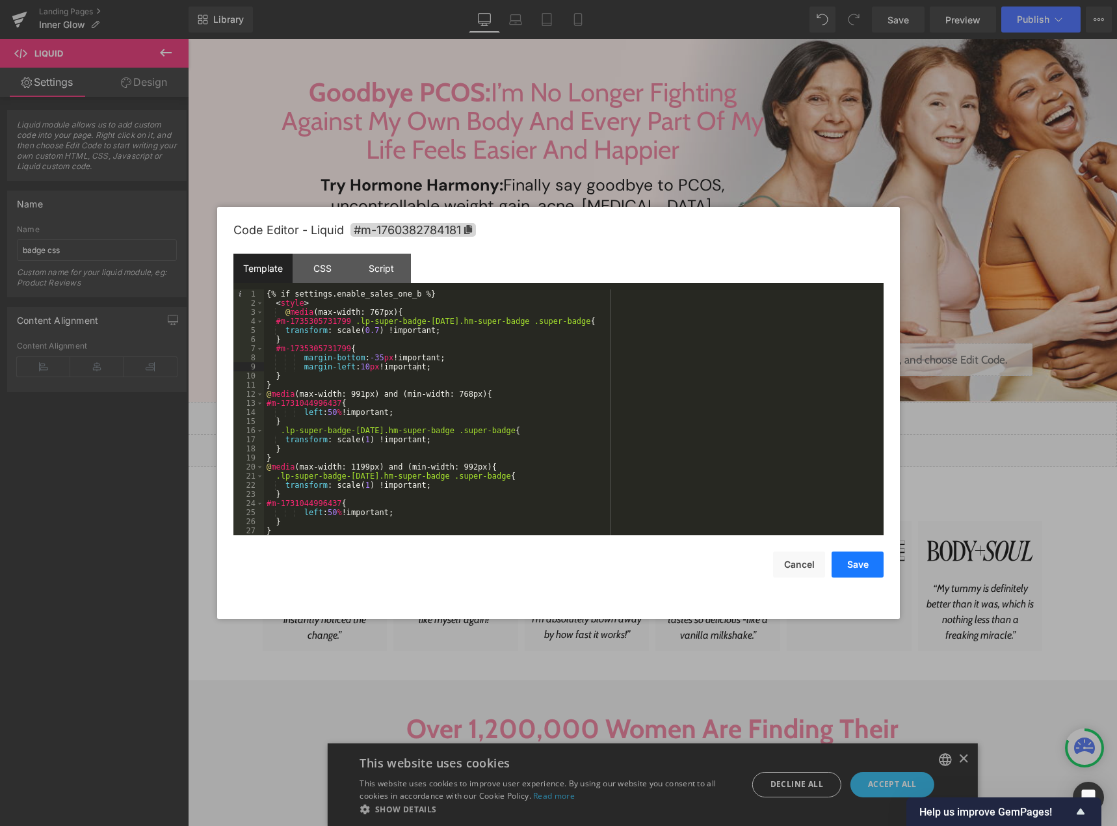
click at [854, 564] on button "Save" at bounding box center [858, 565] width 52 height 26
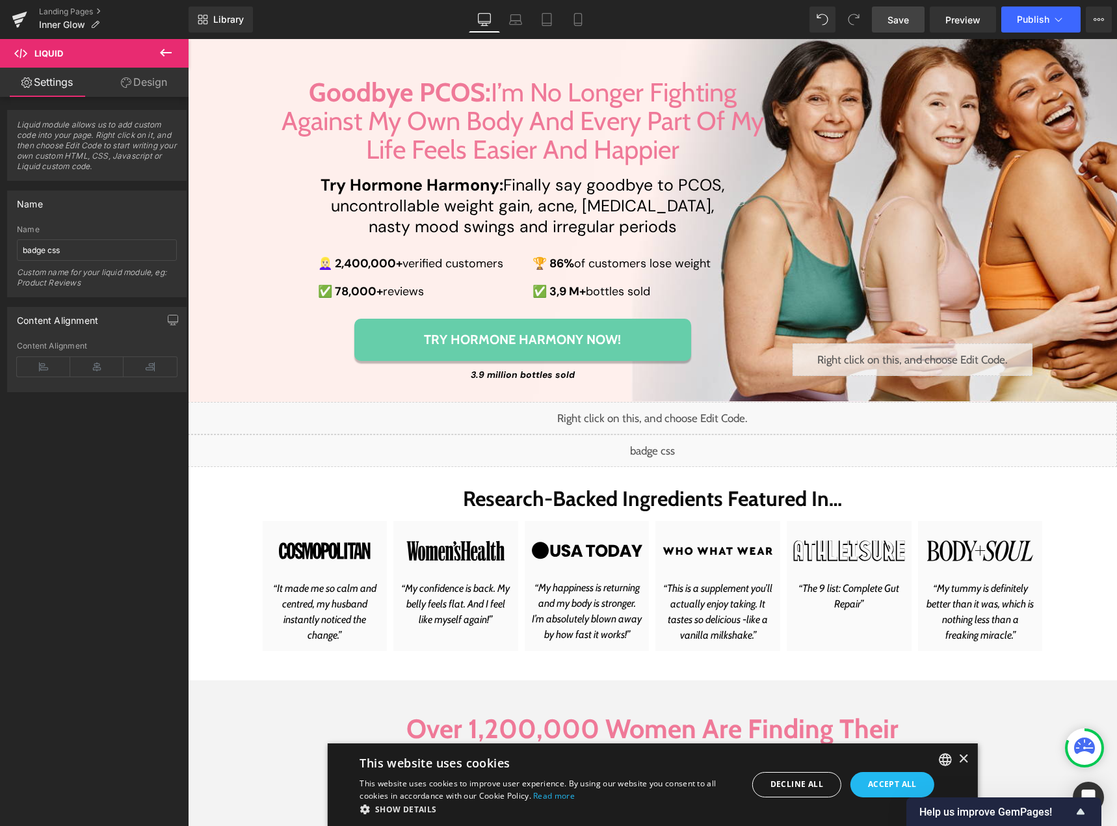
click at [894, 15] on span "Save" at bounding box center [898, 20] width 21 height 14
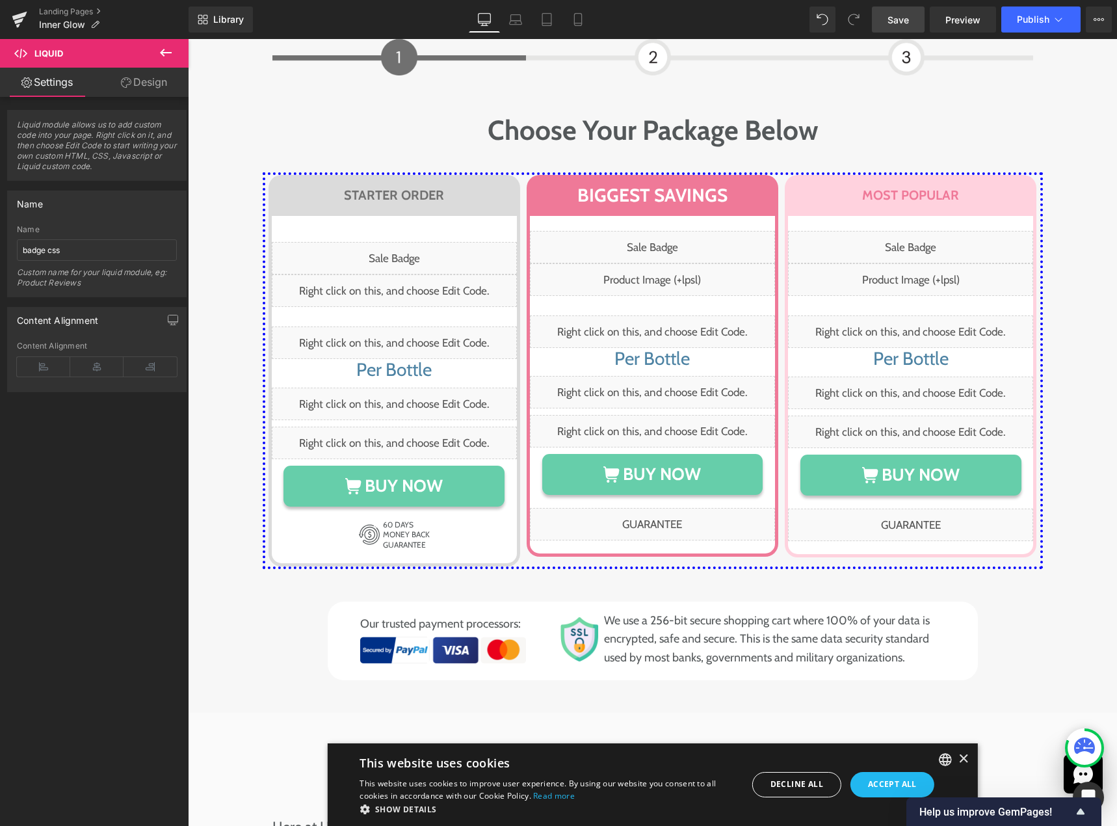
scroll to position [7115, 0]
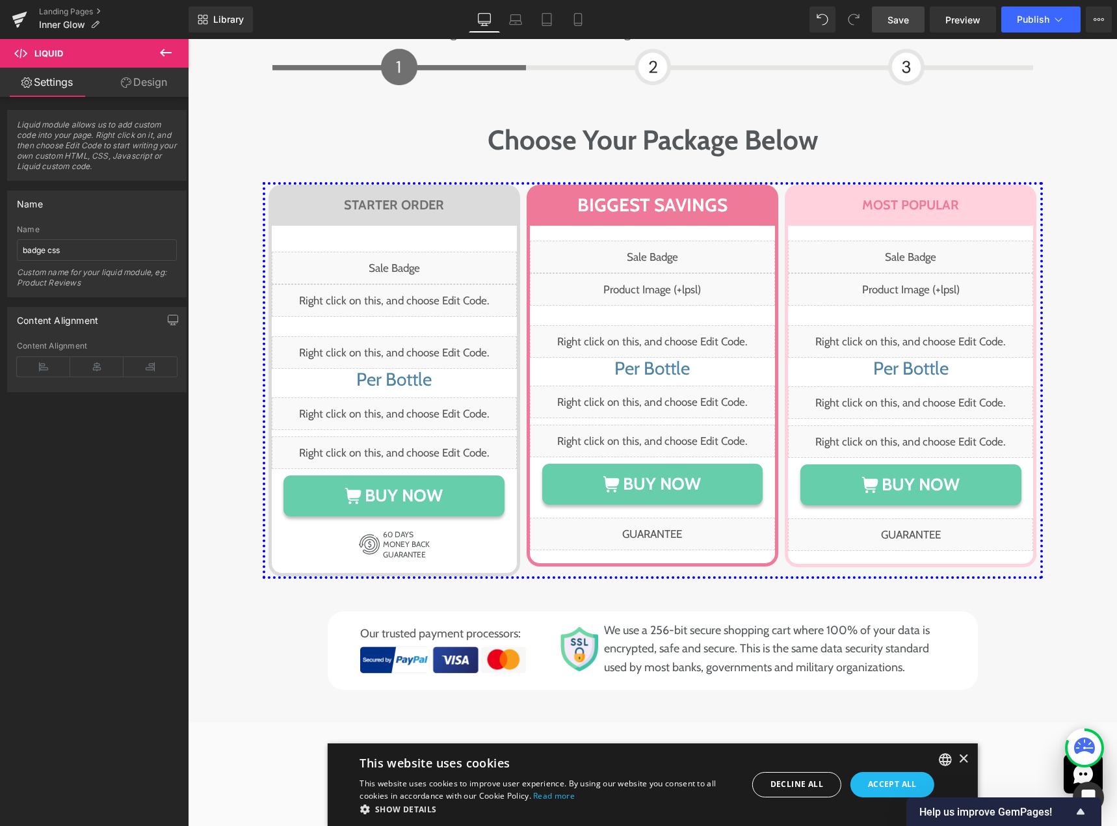
click at [157, 49] on button at bounding box center [166, 53] width 46 height 29
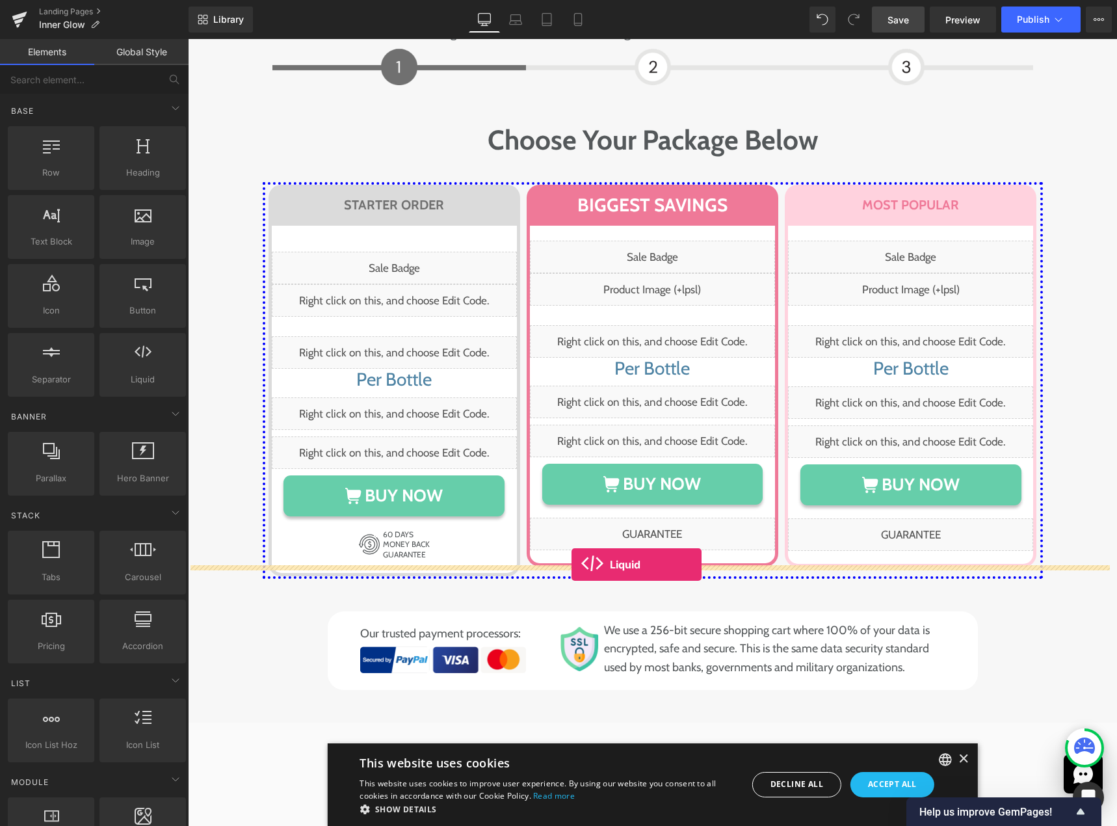
drag, startPoint x: 323, startPoint y: 412, endPoint x: 572, endPoint y: 565, distance: 292.3
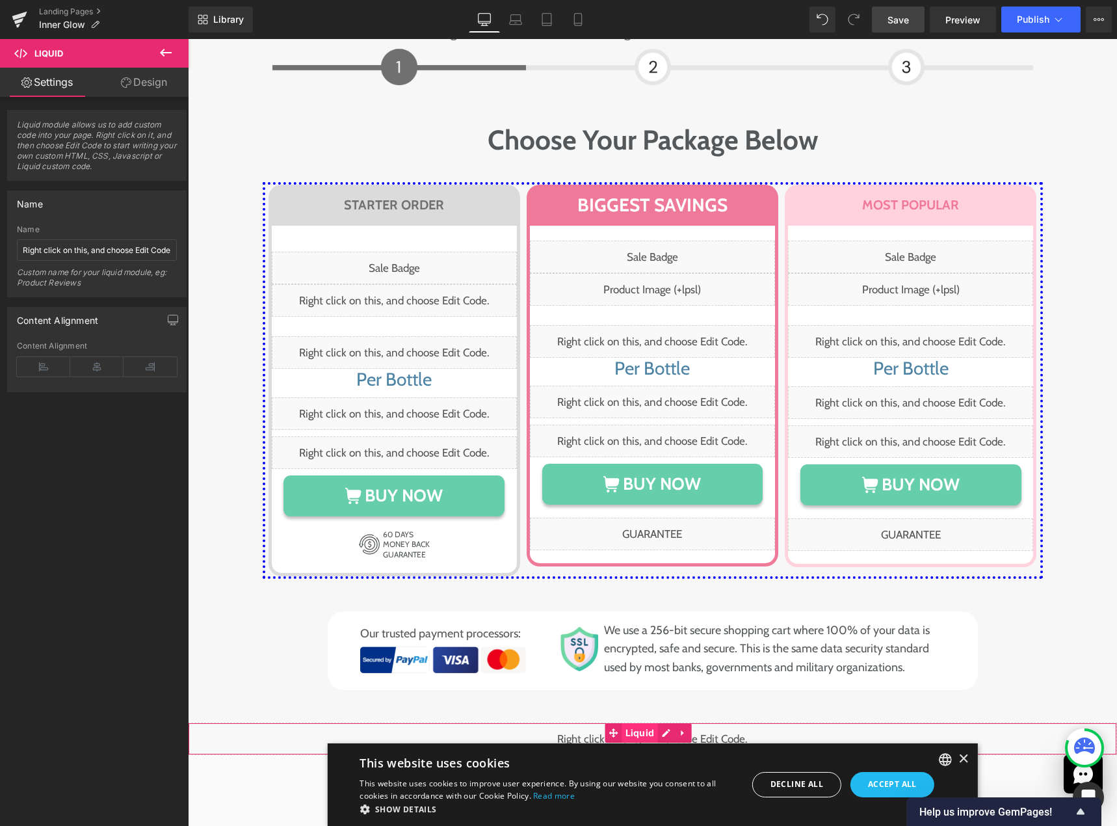
click at [652, 723] on span "Liquid" at bounding box center [640, 733] width 36 height 20
click at [100, 252] on input "Right click on this, and choose Edit Code." at bounding box center [97, 249] width 160 height 21
click at [663, 723] on div "Liquid" at bounding box center [653, 739] width 930 height 33
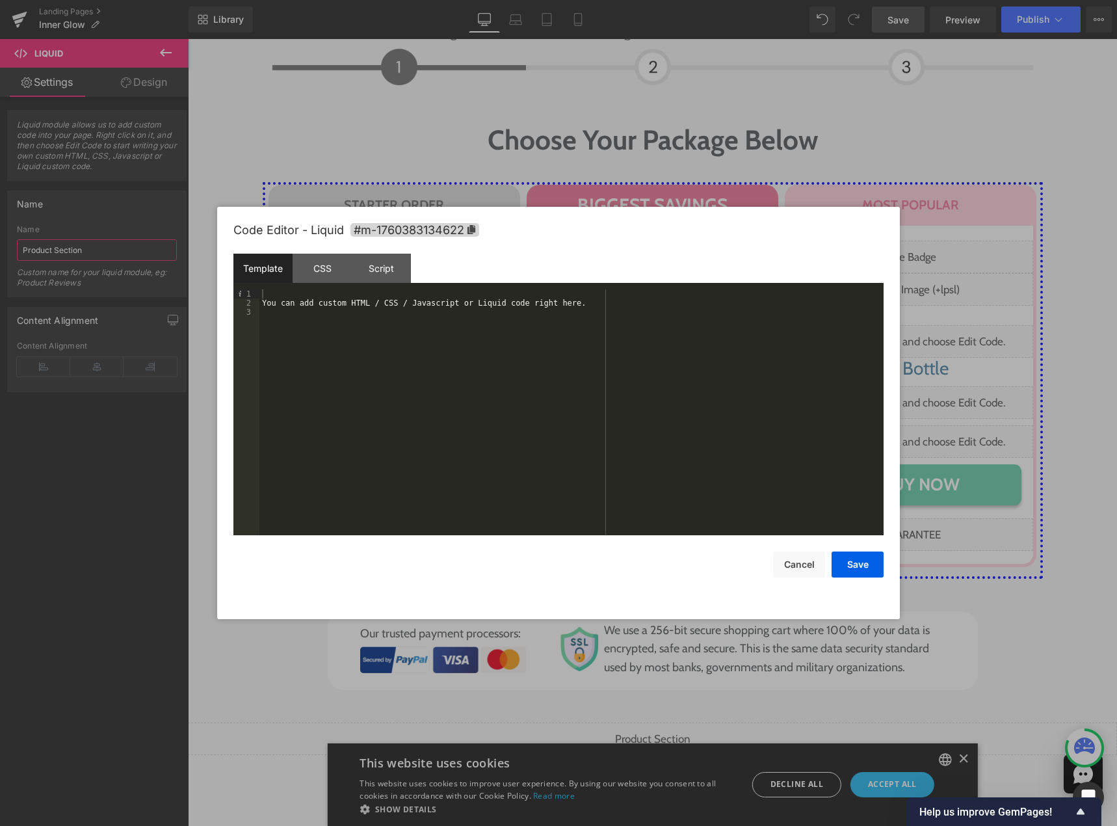
type input "Product Section"
click at [379, 322] on div "You can add custom HTML / CSS / Javascript or Liquid code right here." at bounding box center [572, 421] width 624 height 264
click at [306, 269] on div "CSS" at bounding box center [322, 268] width 59 height 29
click at [481, 323] on div "#m-1760383134622 { }" at bounding box center [572, 421] width 624 height 264
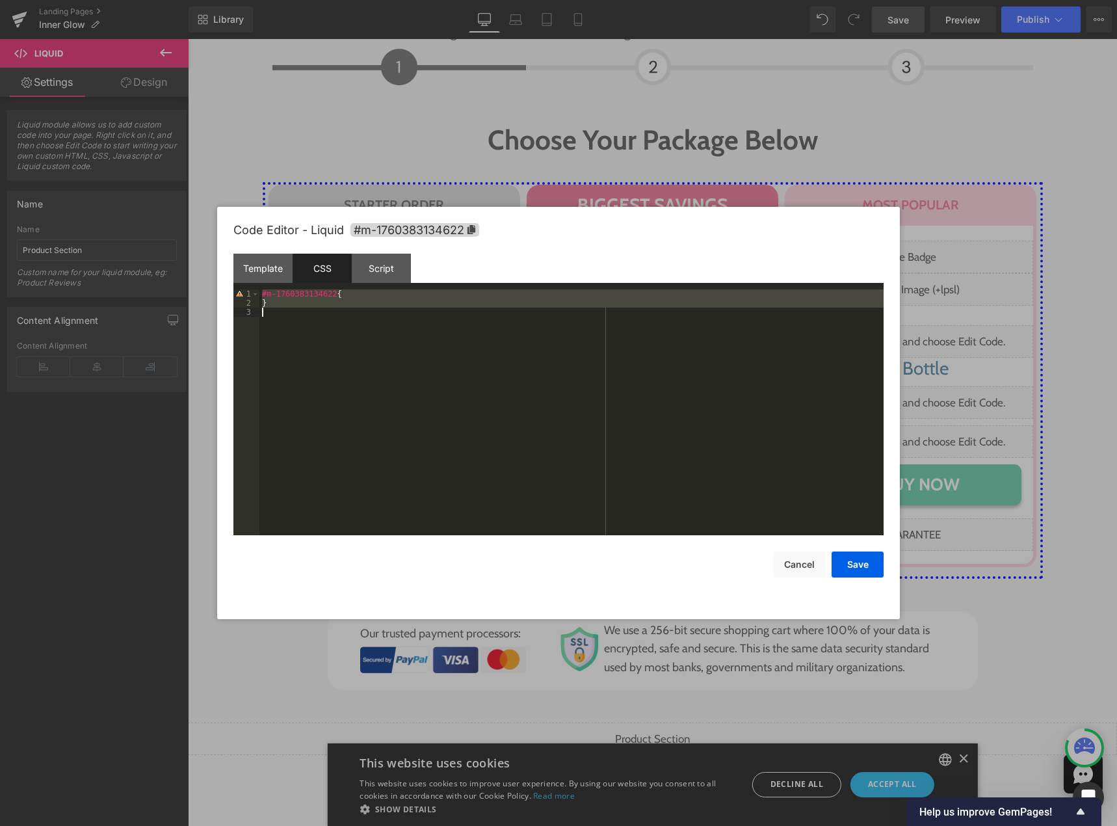
scroll to position [118, 0]
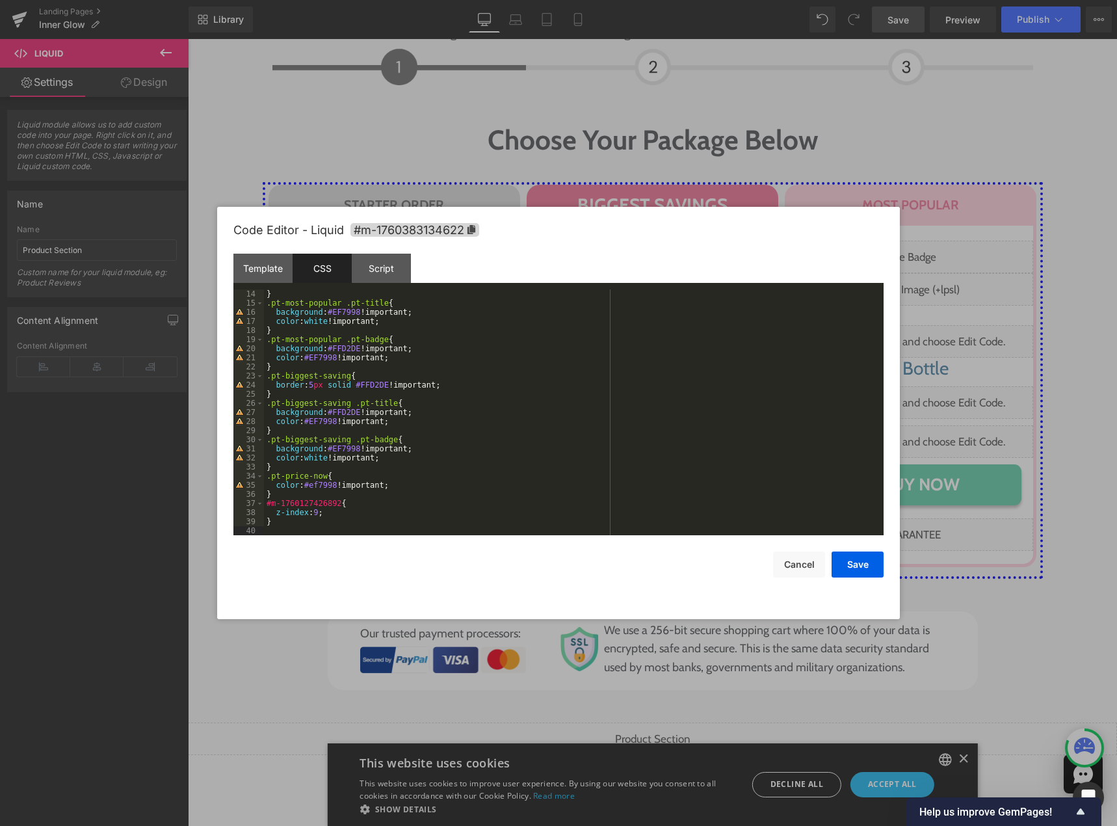
click at [442, 237] on div "Code Editor - Liquid #m-1760383134622" at bounding box center [559, 230] width 650 height 47
click at [446, 231] on span "#m-1760383134622" at bounding box center [415, 230] width 129 height 14
drag, startPoint x: 334, startPoint y: 503, endPoint x: 264, endPoint y: 505, distance: 70.3
click at [264, 505] on div "} .pt-most-popular .pt-title { background : #EF7998 !important; color : white !…" at bounding box center [571, 421] width 615 height 264
click at [268, 273] on div "Template" at bounding box center [263, 268] width 59 height 29
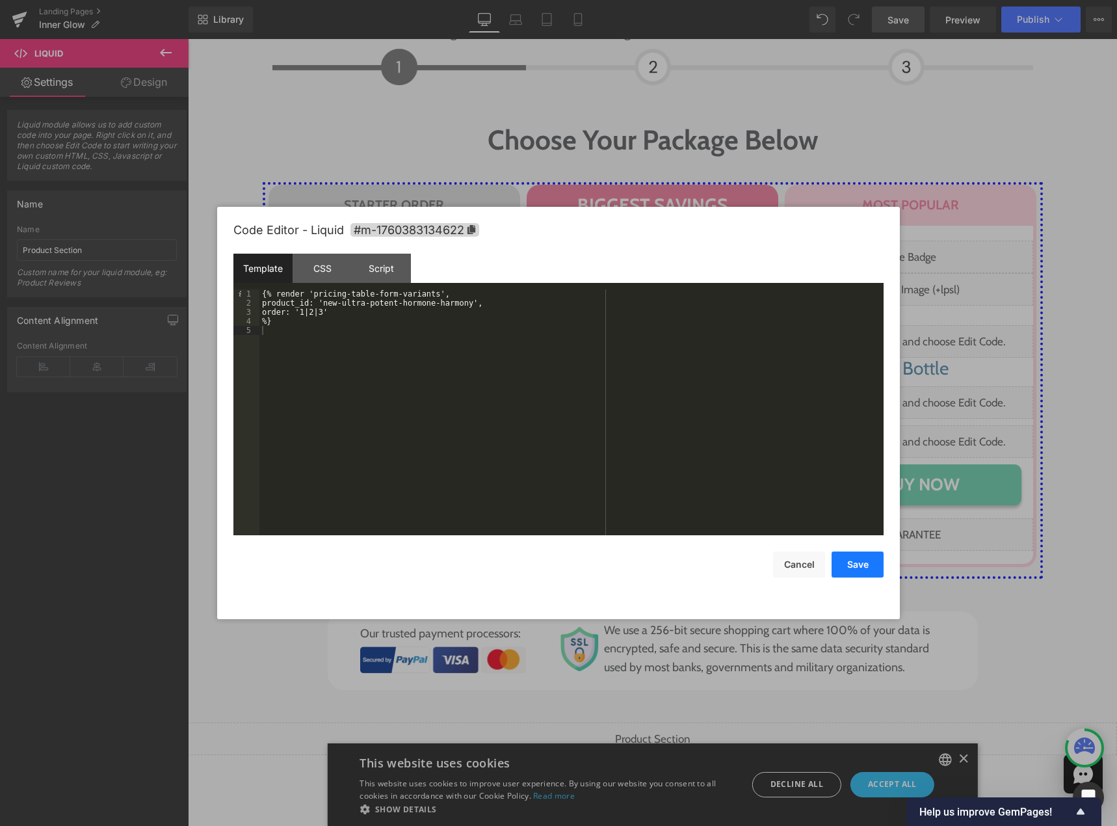
drag, startPoint x: 861, startPoint y: 563, endPoint x: 641, endPoint y: 476, distance: 235.9
click at [861, 563] on button "Save" at bounding box center [858, 565] width 52 height 26
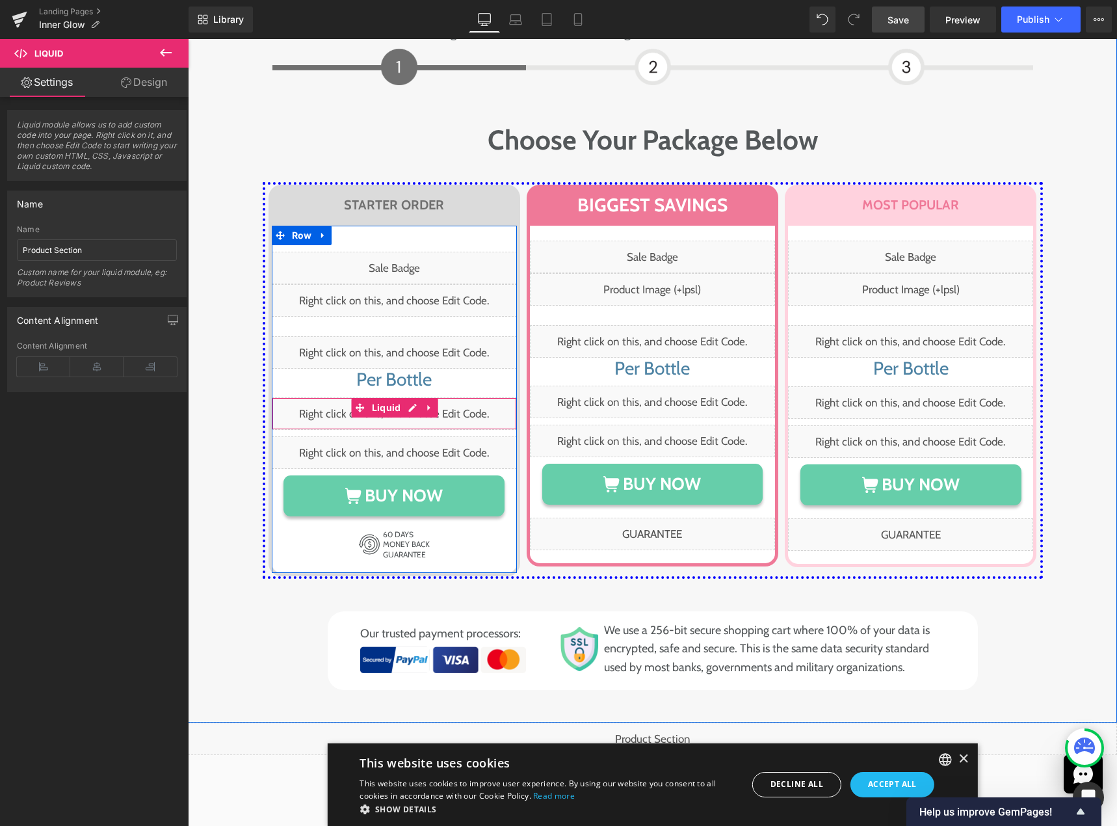
click at [410, 397] on div "Liquid" at bounding box center [394, 413] width 245 height 33
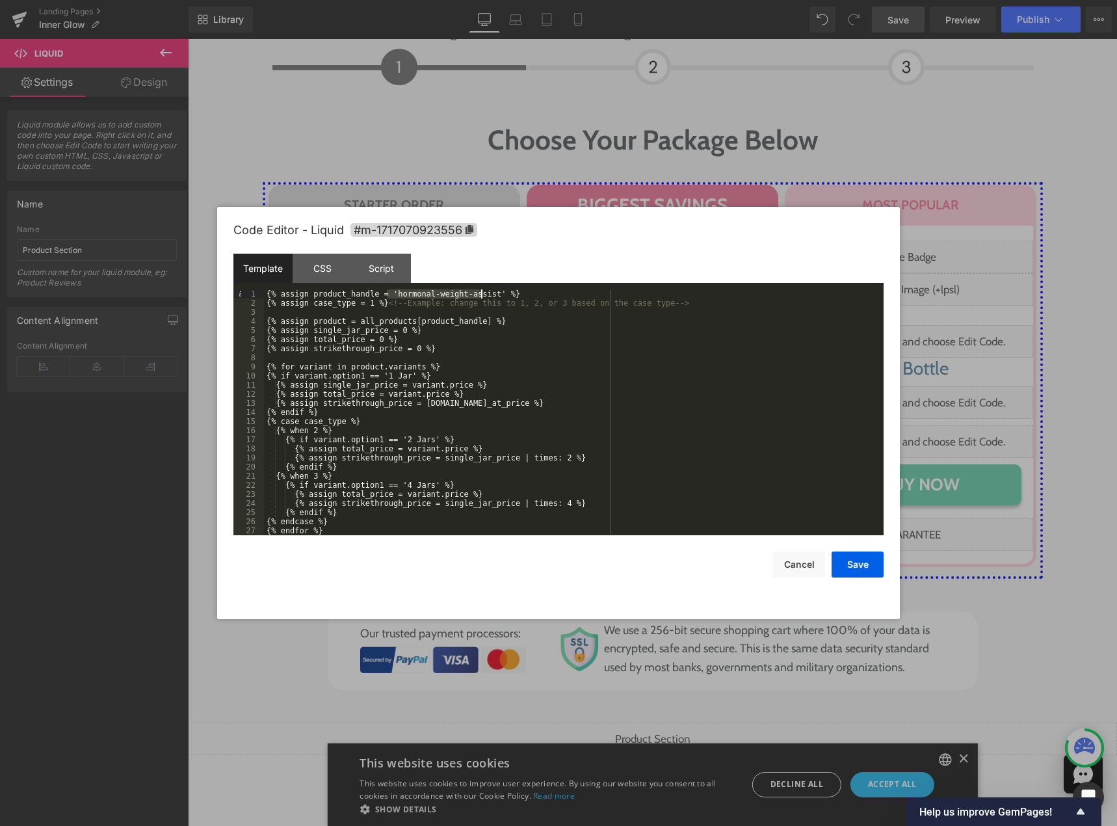
drag, startPoint x: 386, startPoint y: 295, endPoint x: 481, endPoint y: 298, distance: 95.0
click at [481, 298] on div "{% assign product_handle = 'hormonal-weight-assist' %} {% assign case_type = 1 …" at bounding box center [571, 421] width 615 height 264
click at [803, 564] on button "Cancel" at bounding box center [799, 565] width 52 height 26
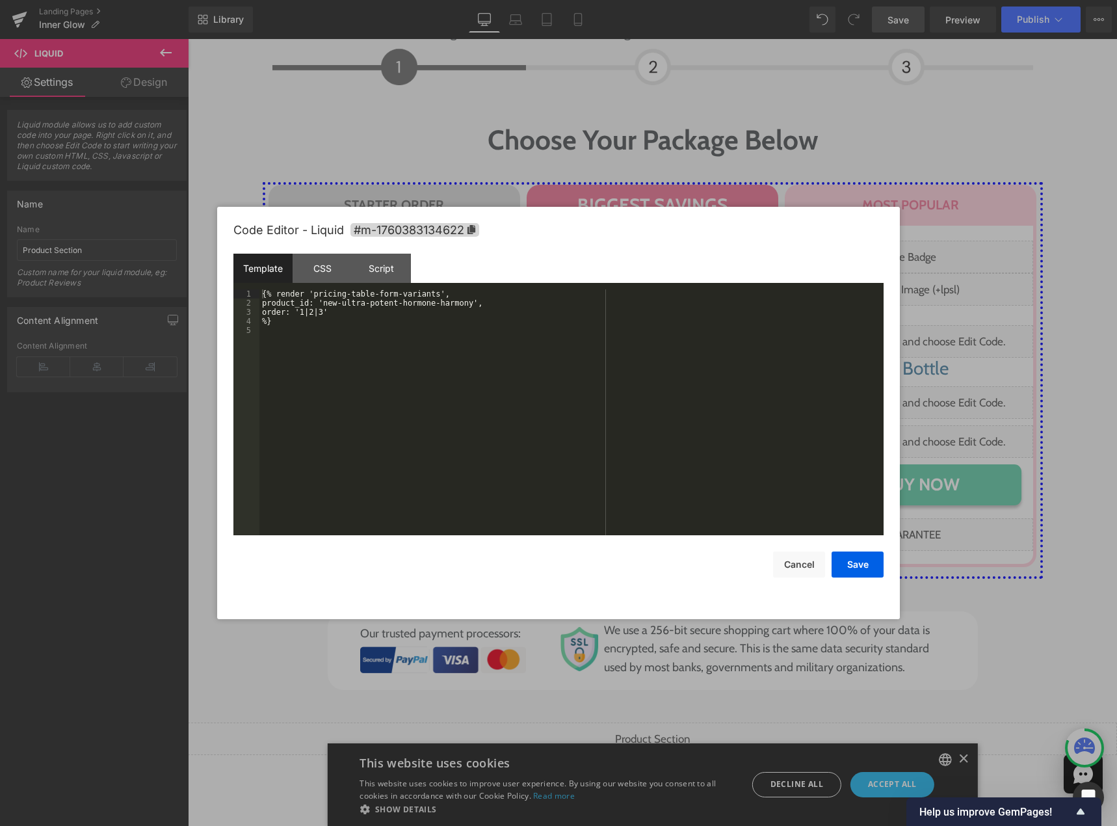
click at [665, 723] on div "Liquid" at bounding box center [653, 739] width 930 height 33
drag, startPoint x: 326, startPoint y: 301, endPoint x: 462, endPoint y: 304, distance: 136.0
click at [462, 304] on div "{% render 'pricing-table-form-variants', product_id: 'new-ultra-potent-hormone-…" at bounding box center [572, 421] width 624 height 264
click at [857, 569] on button "Save" at bounding box center [858, 565] width 52 height 26
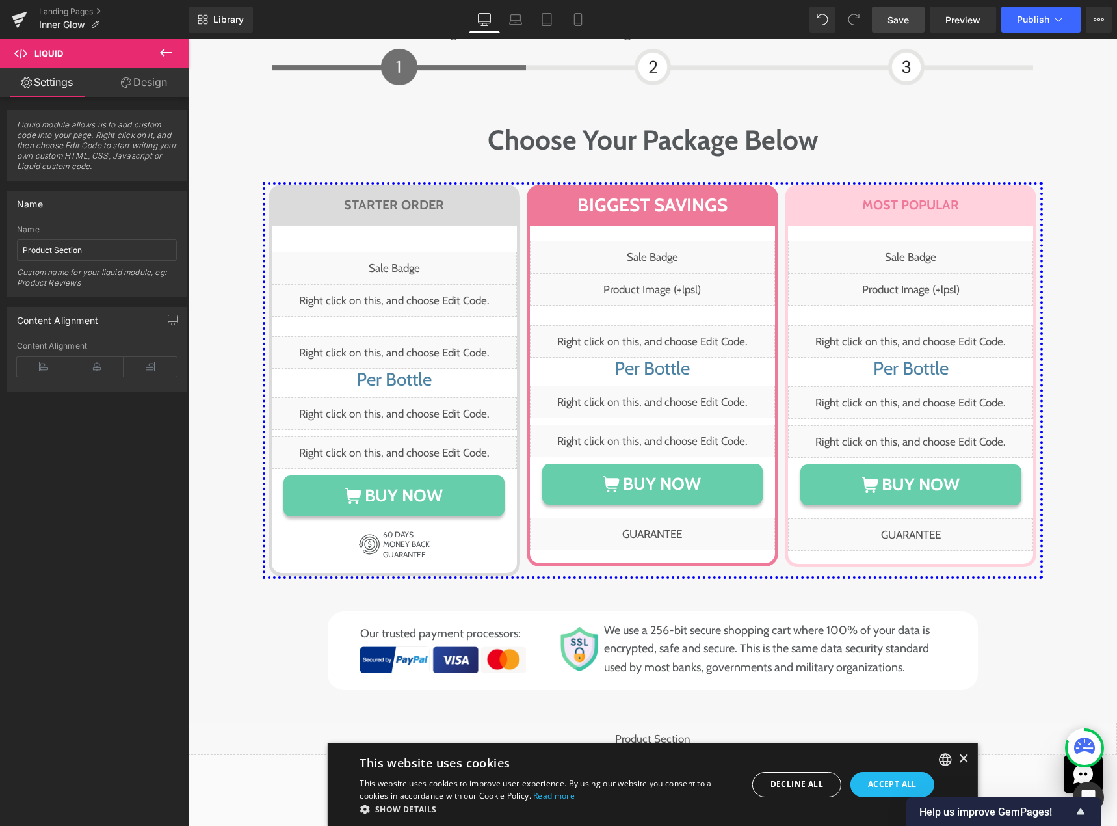
click at [883, 17] on link "Save" at bounding box center [898, 20] width 53 height 26
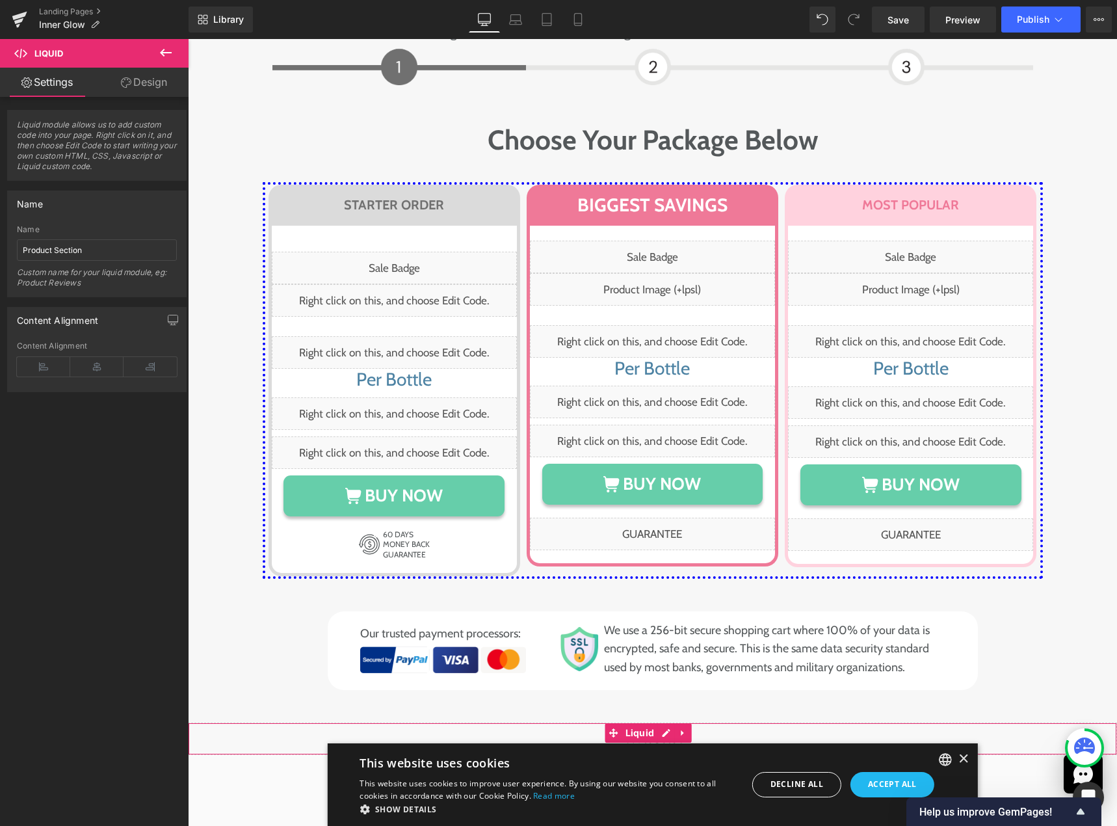
click at [660, 723] on div "Liquid" at bounding box center [653, 739] width 930 height 33
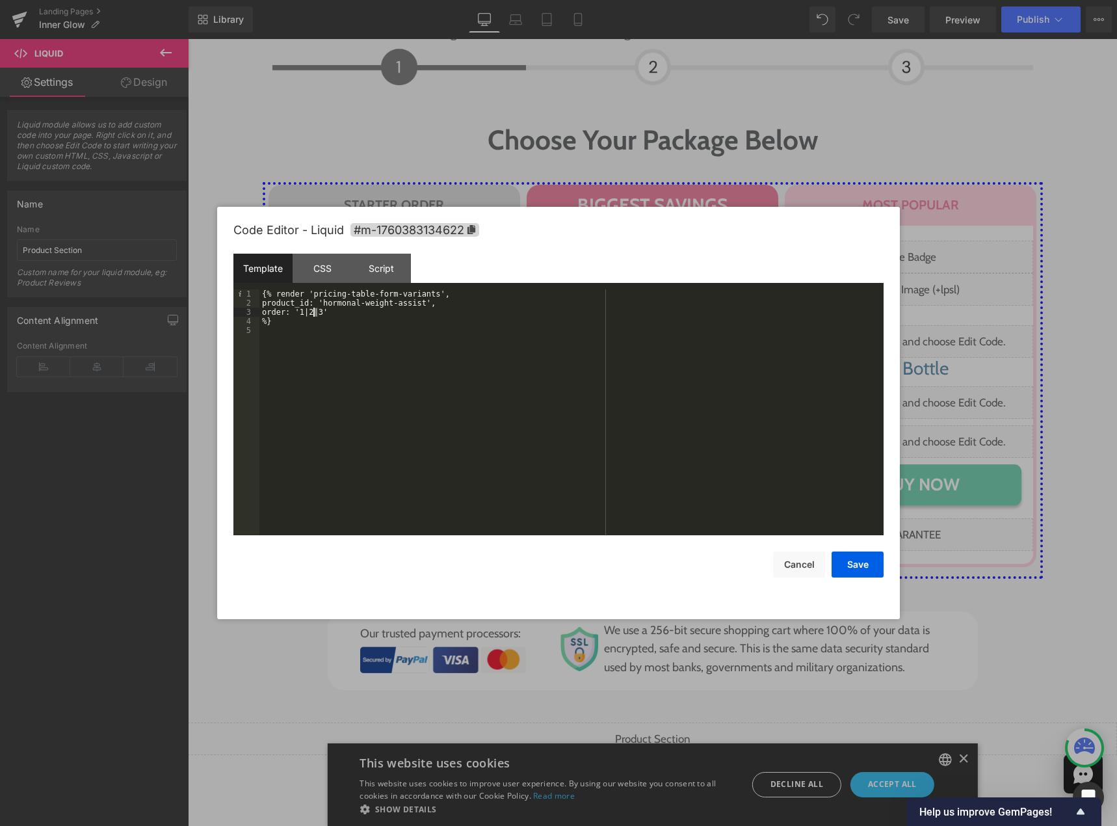
click at [315, 312] on div "{% render 'pricing-table-form-variants', product_id: 'hormonal-weight-assist', …" at bounding box center [572, 421] width 624 height 264
click at [326, 312] on div "{% render 'pricing-table-form-variants', product_id: 'hormonal-weight-assist', …" at bounding box center [572, 421] width 624 height 264
click at [862, 563] on button "Save" at bounding box center [858, 565] width 52 height 26
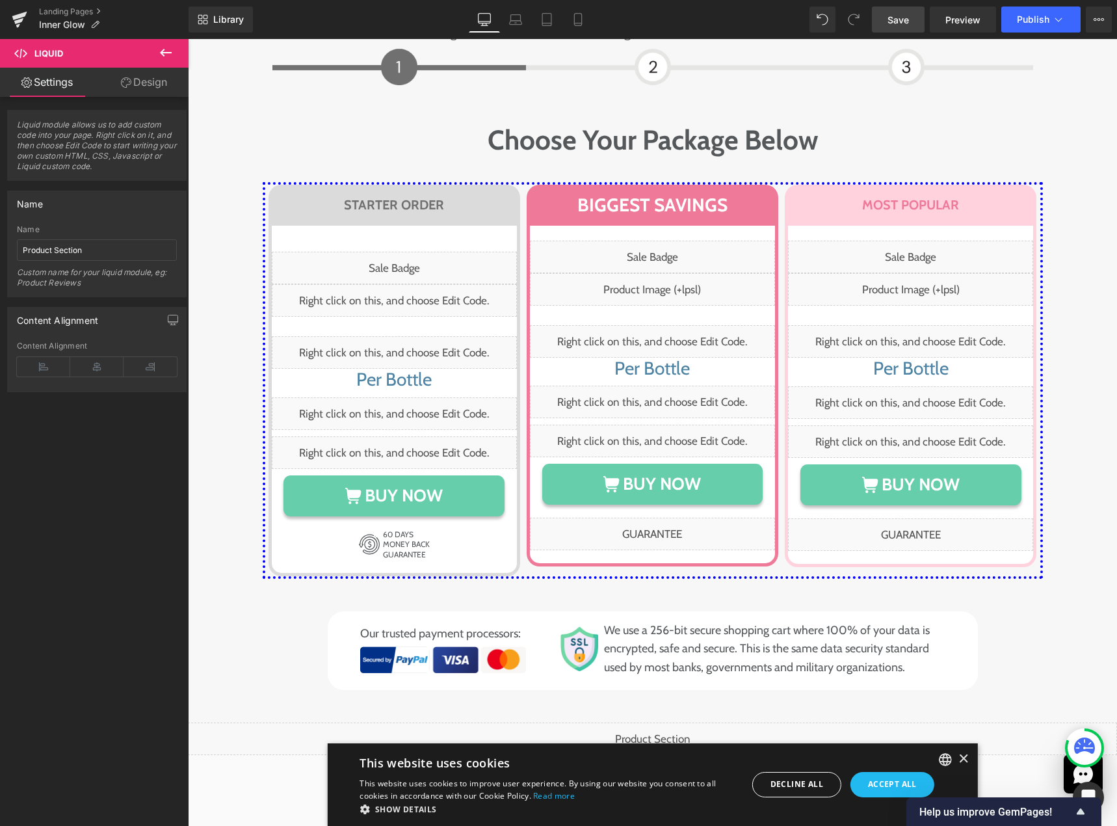
click at [899, 27] on link "Save" at bounding box center [898, 20] width 53 height 26
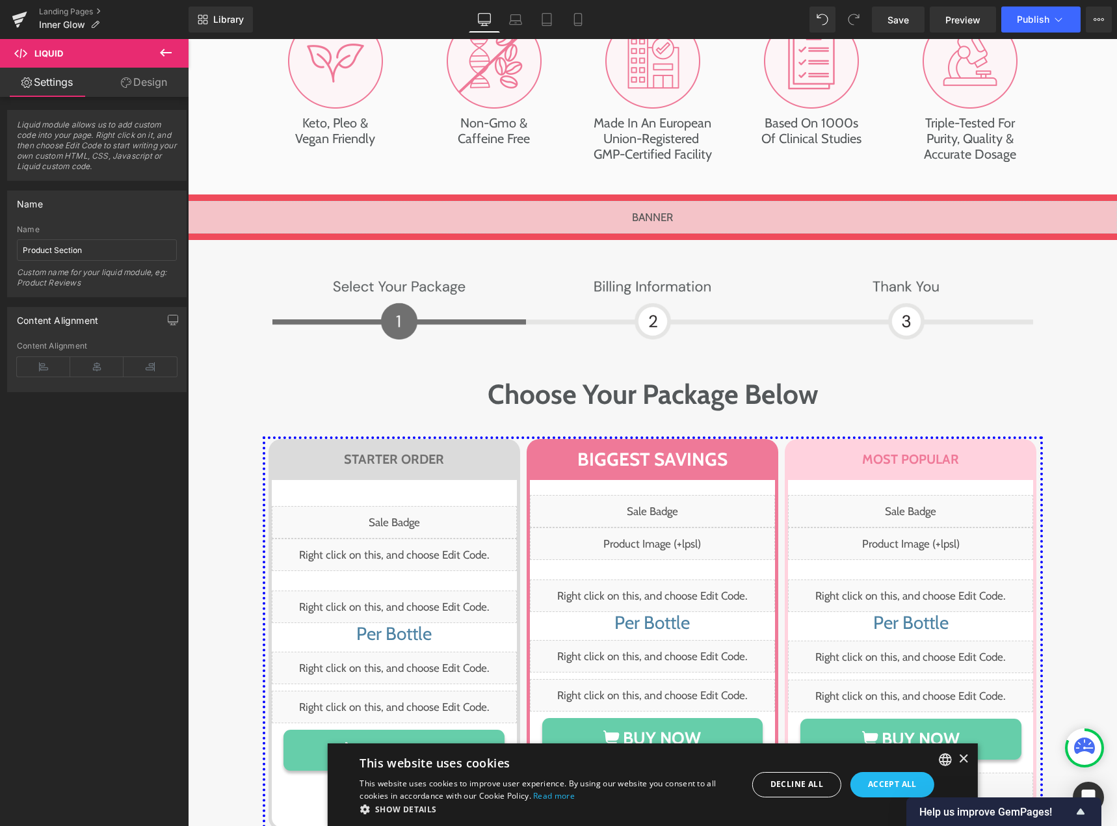
scroll to position [6855, 0]
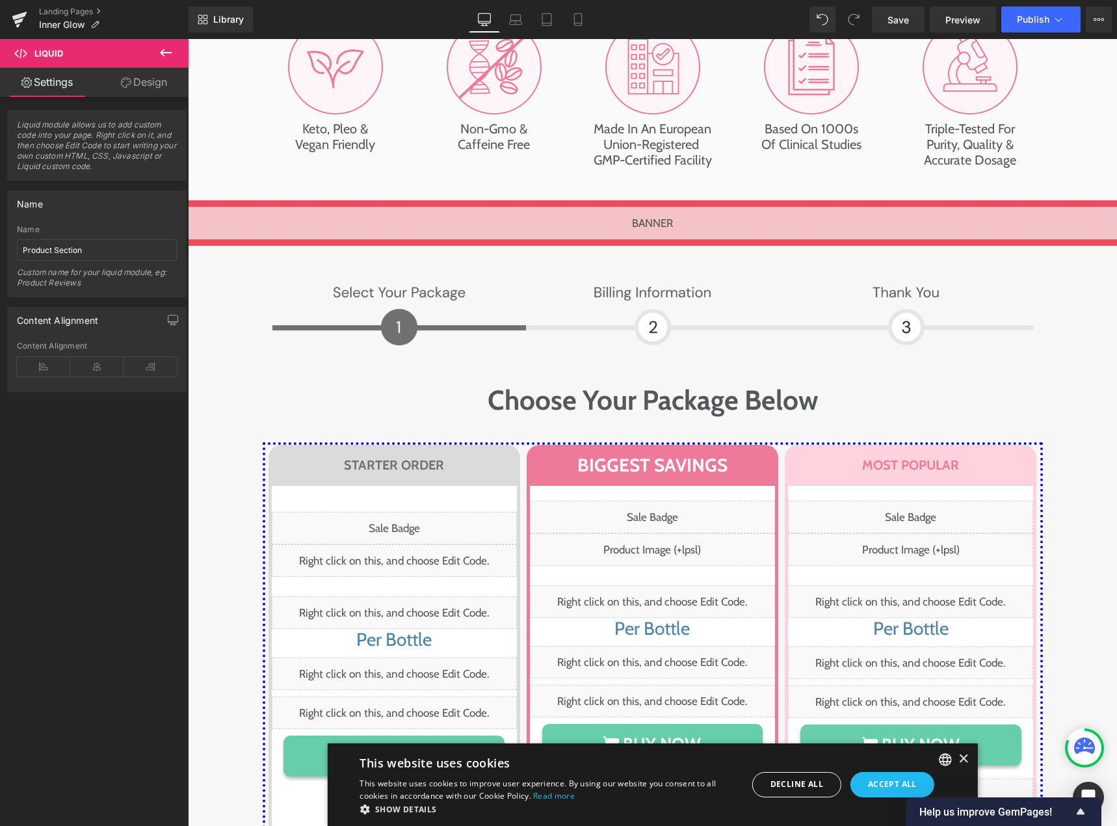
click at [209, 246] on div "Image Image Row Choose Your Package Below Heading Row STARTER ORDER Heading Row…" at bounding box center [653, 614] width 930 height 737
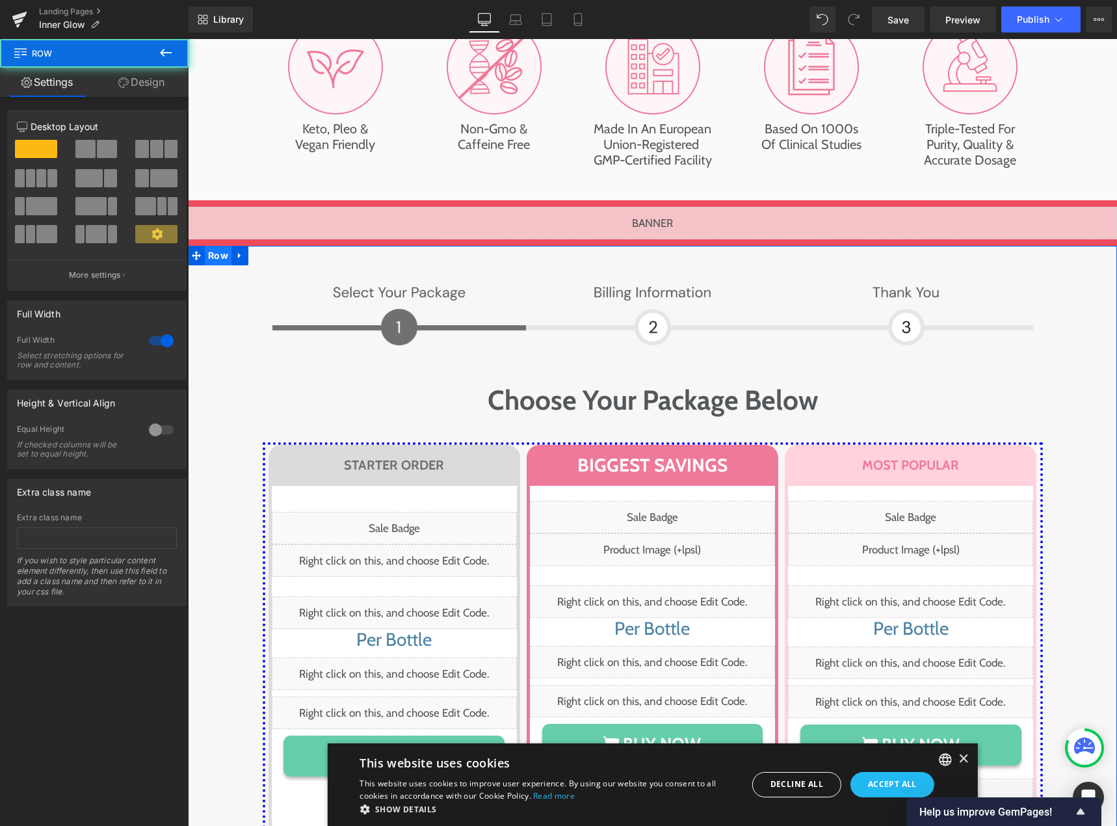
click at [209, 246] on span "Row" at bounding box center [218, 256] width 27 height 20
click at [49, 538] on input "text" at bounding box center [97, 538] width 160 height 21
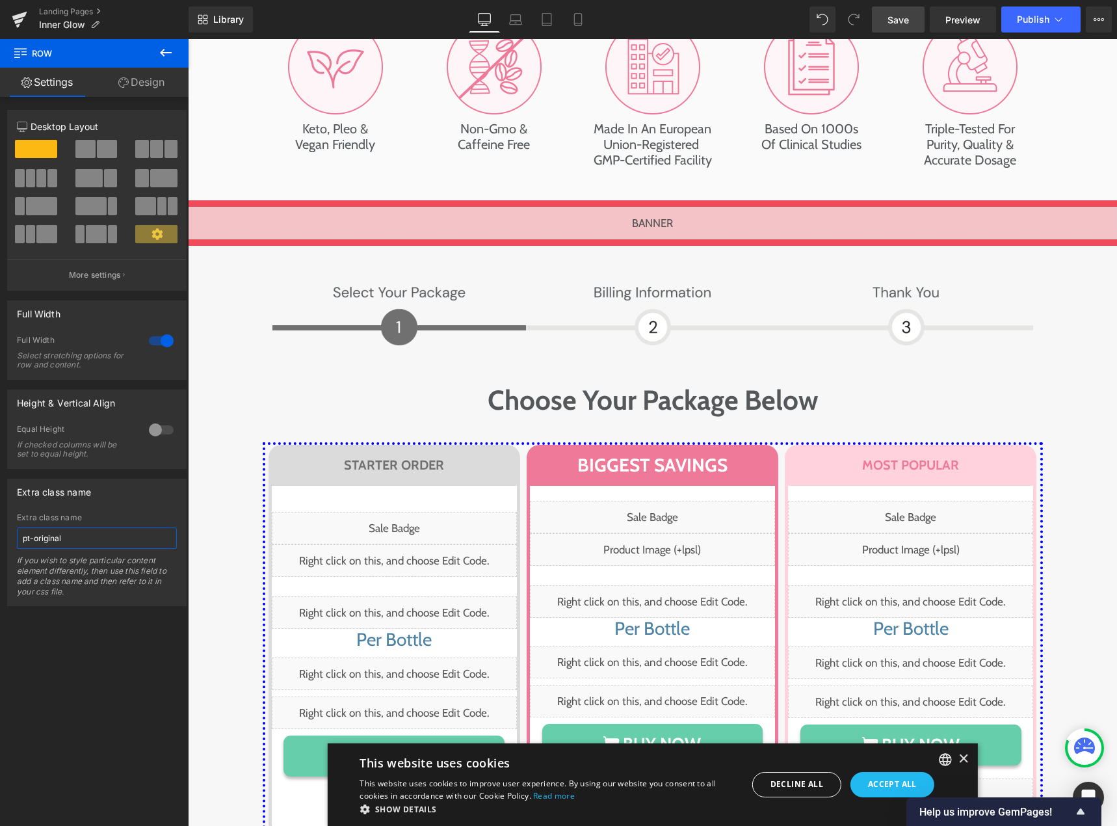
type input "pt-original"
click at [898, 25] on span "Save" at bounding box center [898, 20] width 21 height 14
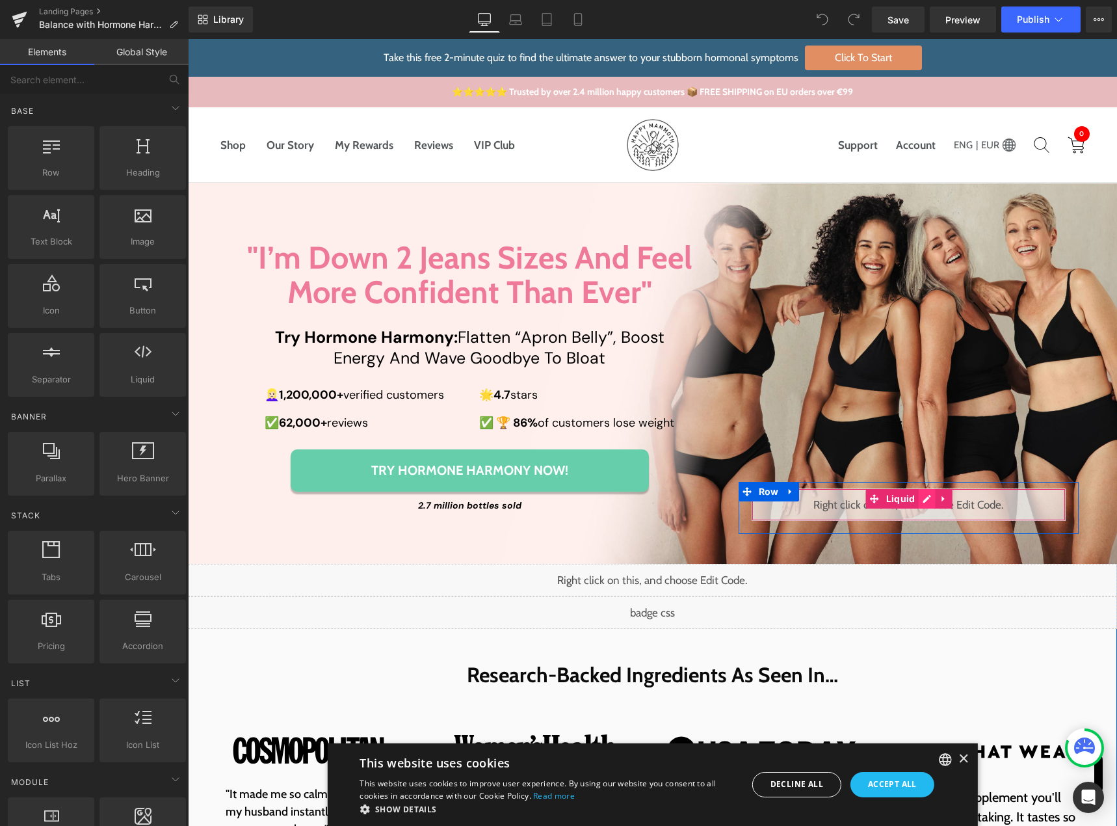
click at [918, 497] on div "Liquid" at bounding box center [909, 504] width 314 height 33
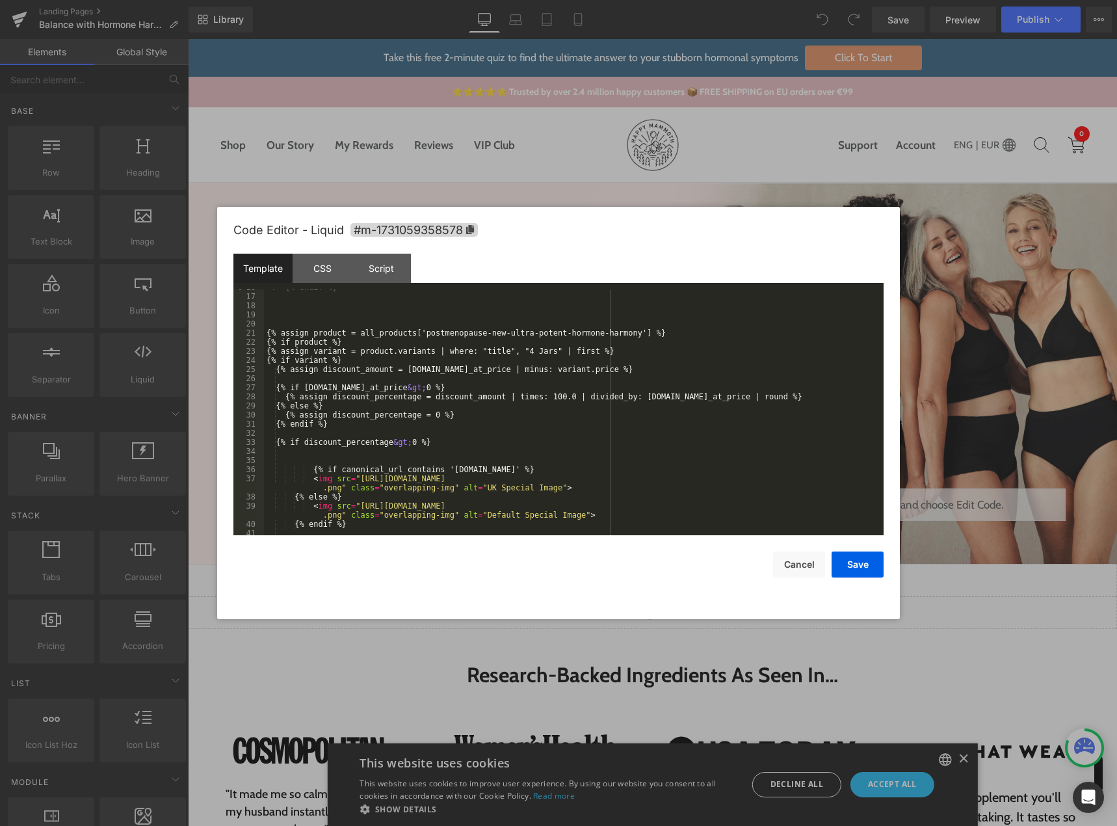
scroll to position [234, 0]
click at [777, 567] on button "Cancel" at bounding box center [799, 565] width 52 height 26
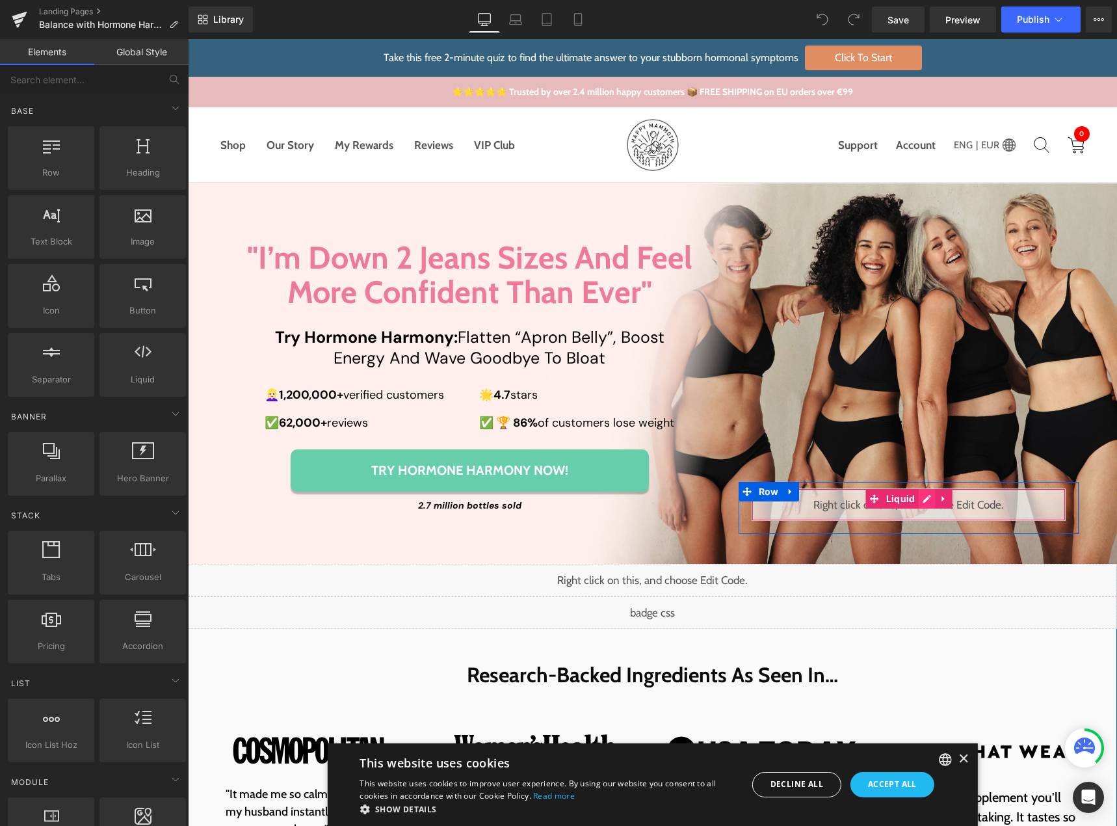
click at [918, 502] on div "Liquid" at bounding box center [909, 504] width 314 height 33
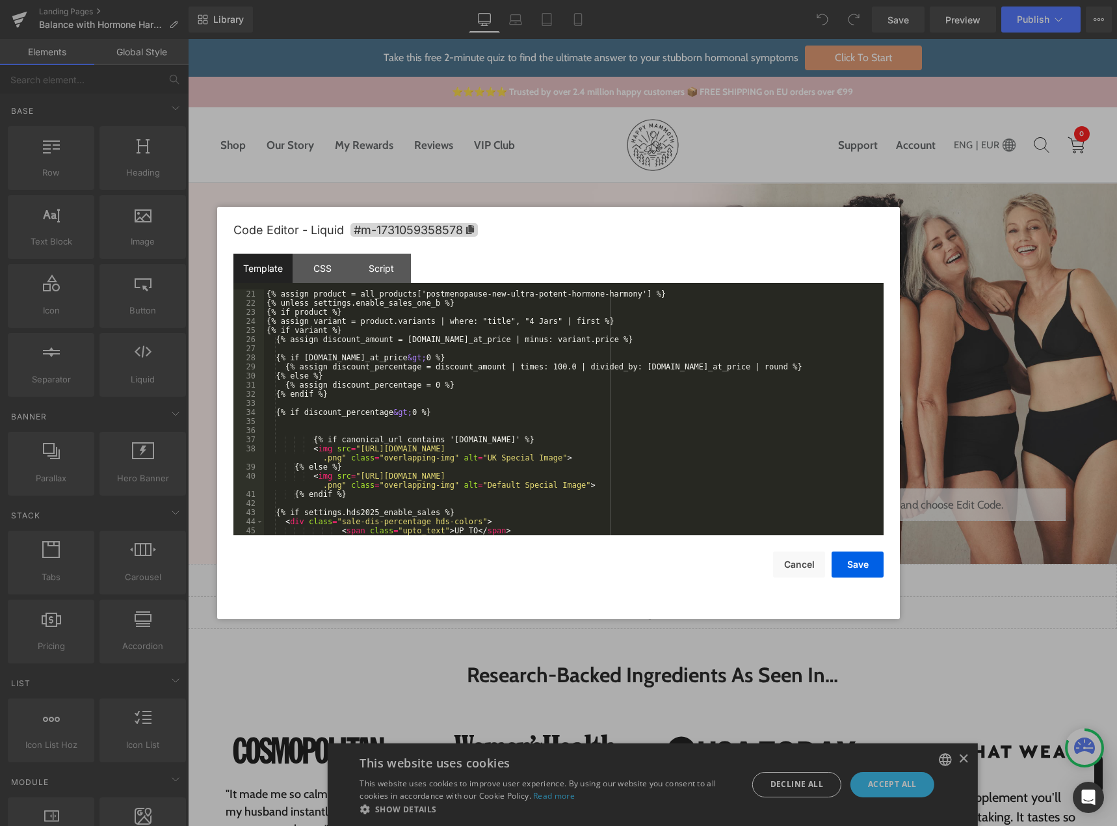
scroll to position [234, 0]
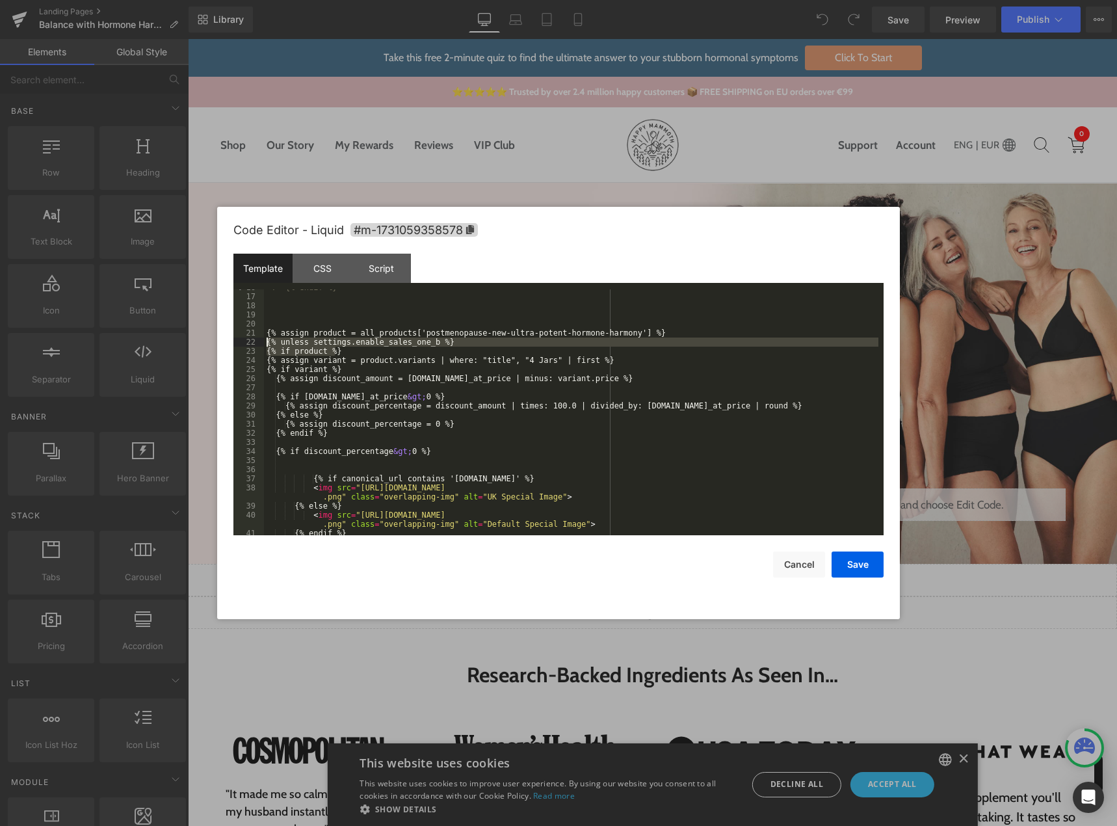
drag, startPoint x: 321, startPoint y: 353, endPoint x: 255, endPoint y: 343, distance: 67.1
click at [255, 343] on pre "16 17 18 19 20 21 22 23 24 25 26 27 28 29 30 31 32 33 34 35 36 37 38 39 40 41 4…" at bounding box center [559, 412] width 650 height 246
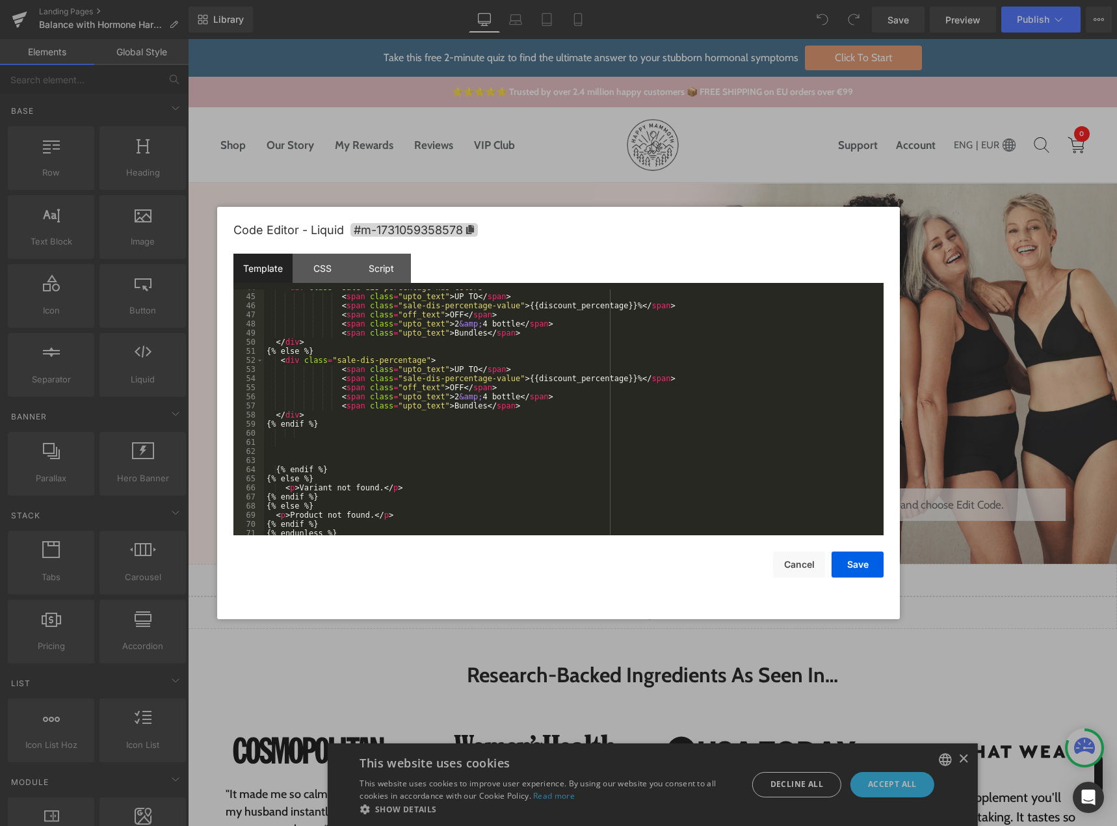
scroll to position [565, 0]
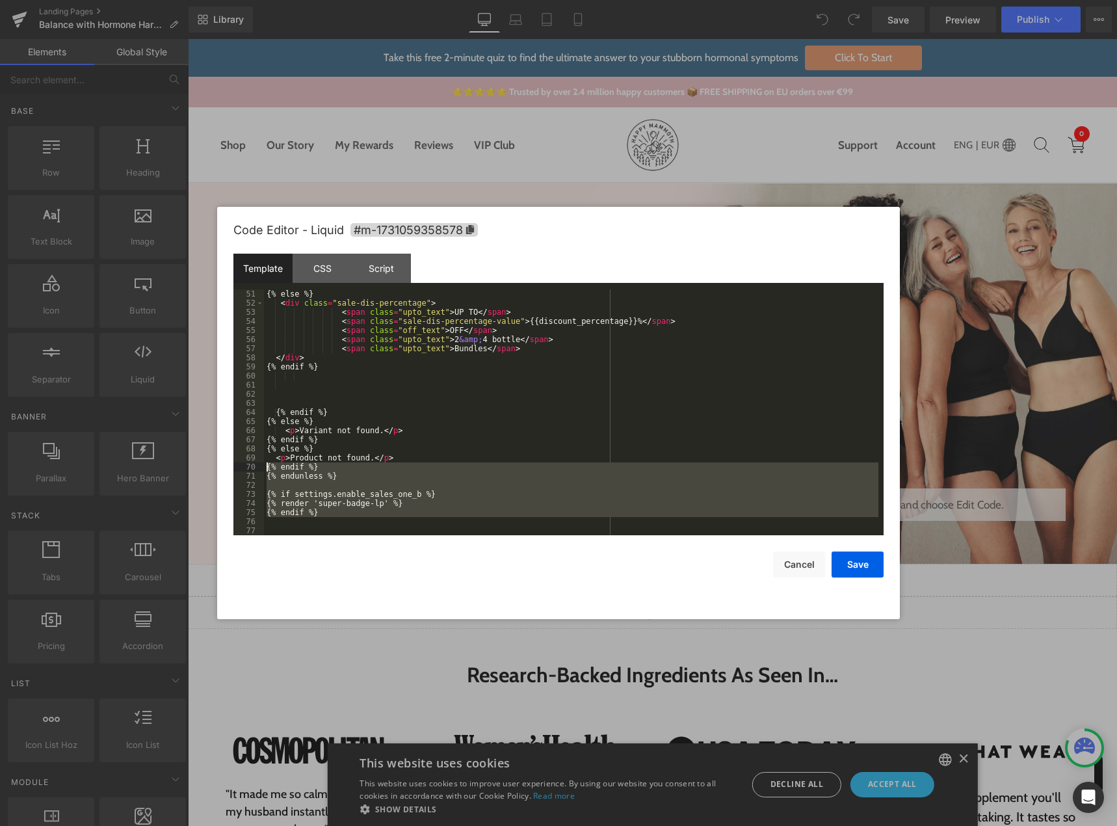
drag, startPoint x: 328, startPoint y: 522, endPoint x: 257, endPoint y: 470, distance: 88.9
click at [257, 470] on pre "51 52 53 54 55 56 57 58 59 60 61 62 63 64 65 66 67 68 69 70 71 72 73 74 75 76 7…" at bounding box center [559, 412] width 650 height 246
click at [319, 282] on div "CSS" at bounding box center [322, 268] width 59 height 29
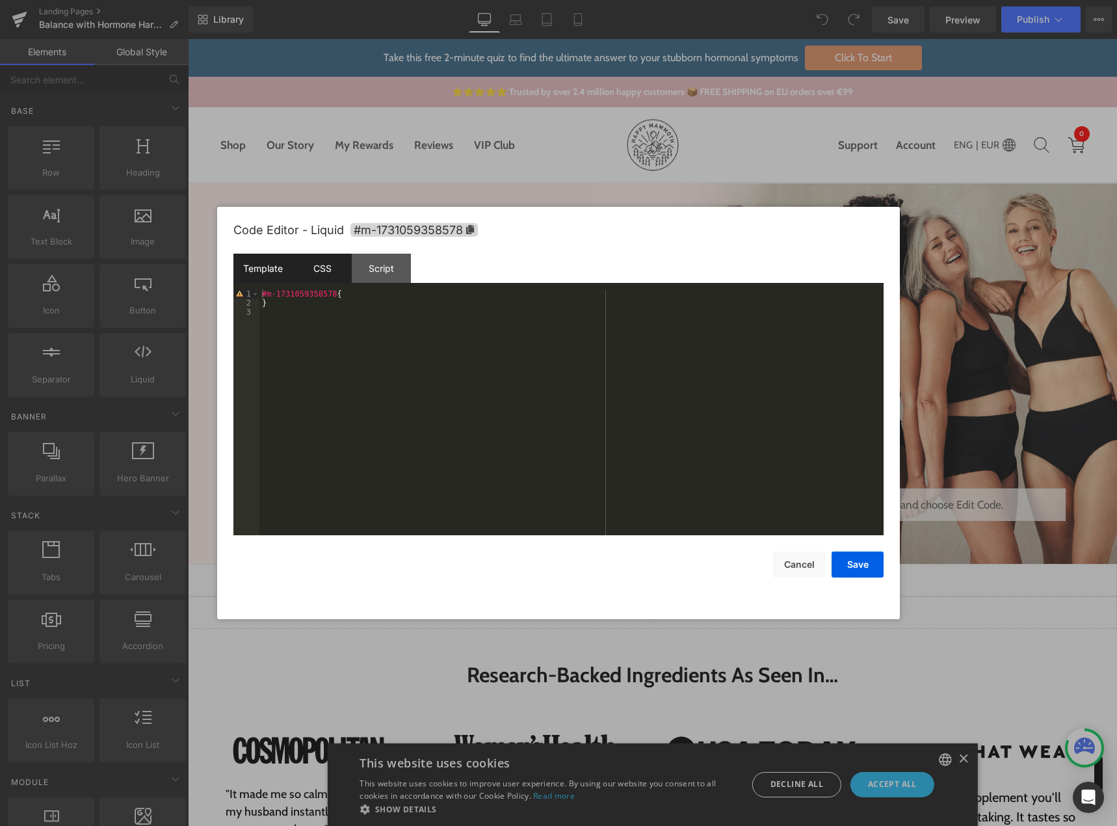
click at [258, 258] on div "Template" at bounding box center [263, 268] width 59 height 29
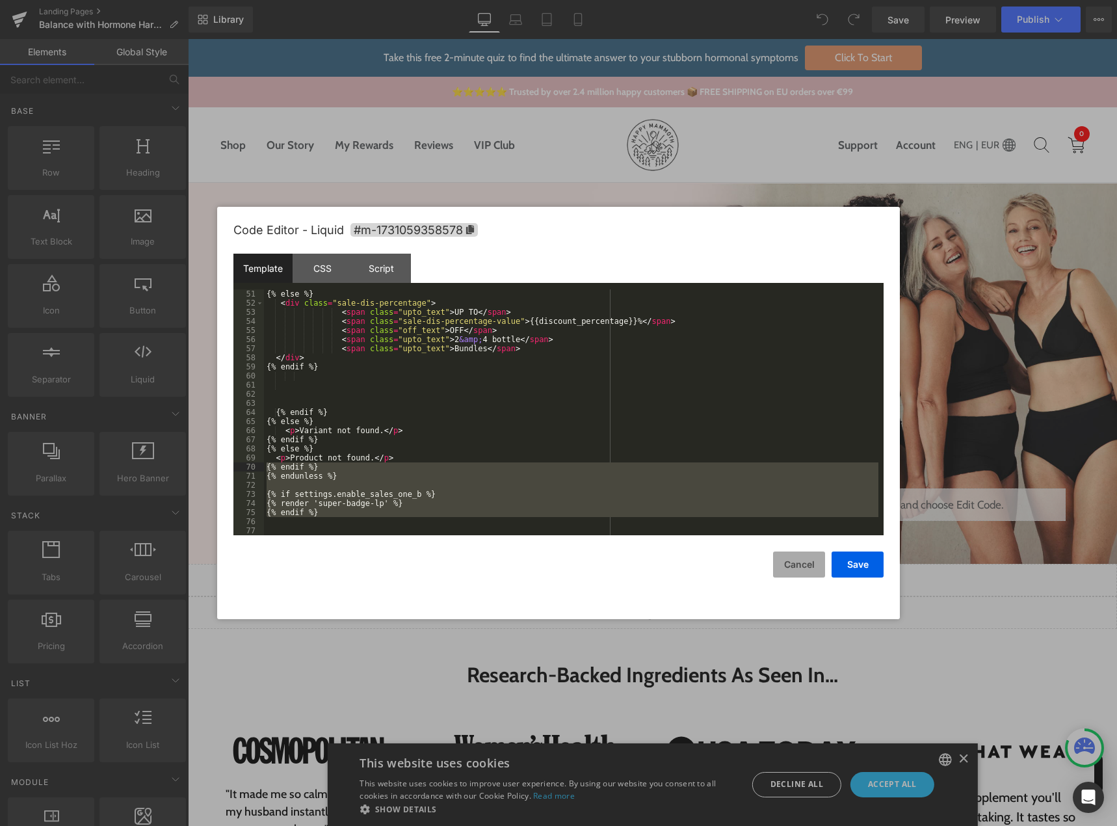
click at [794, 558] on button "Cancel" at bounding box center [799, 565] width 52 height 26
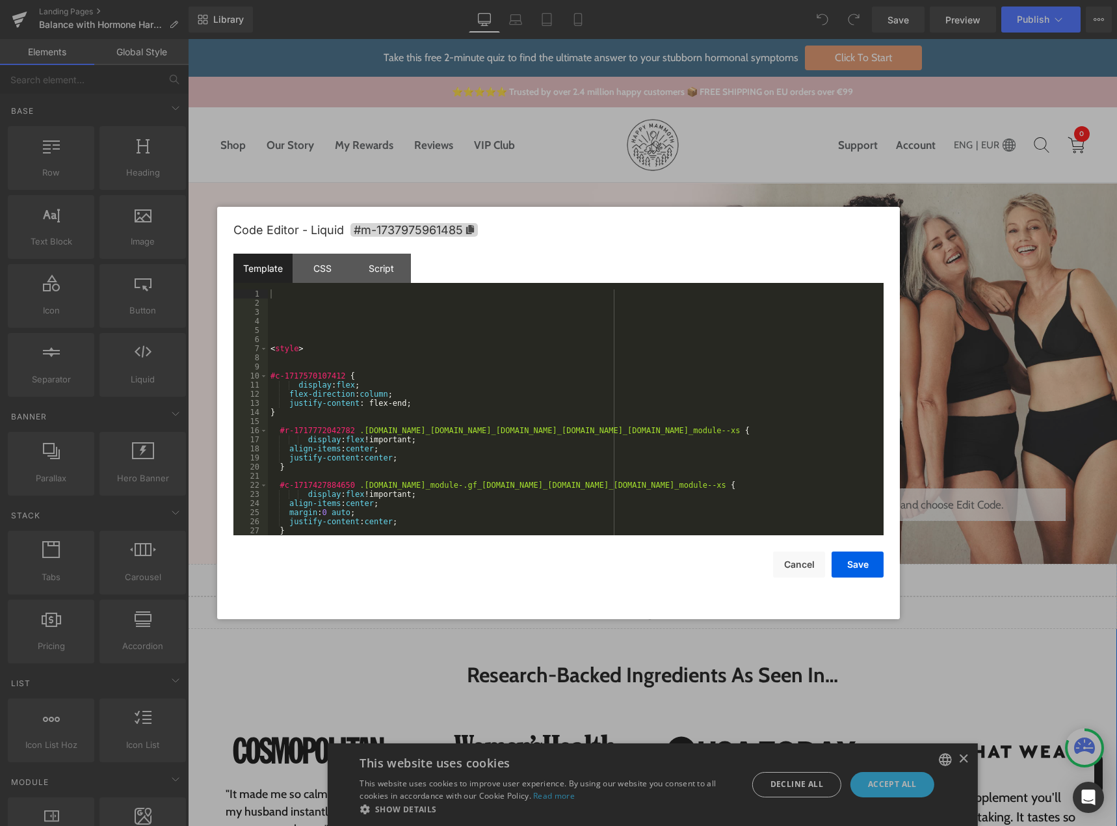
click at [662, 609] on div "Liquid" at bounding box center [653, 612] width 930 height 33
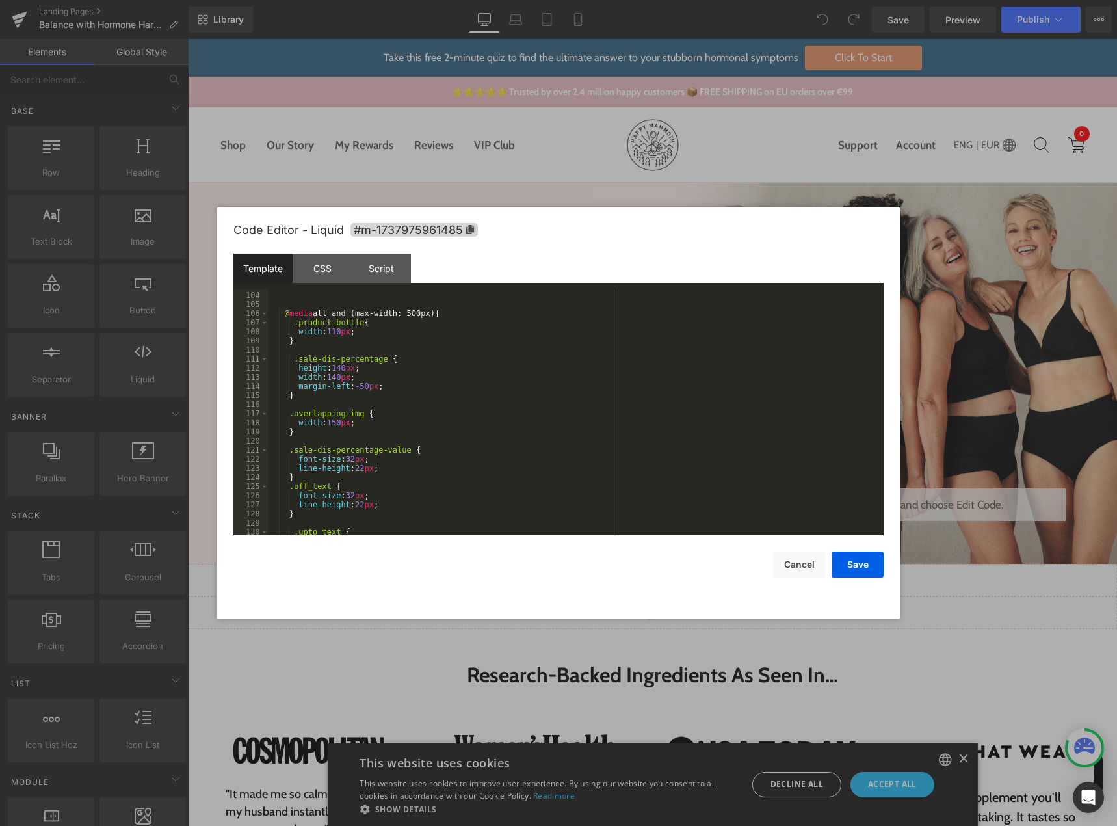
scroll to position [983, 0]
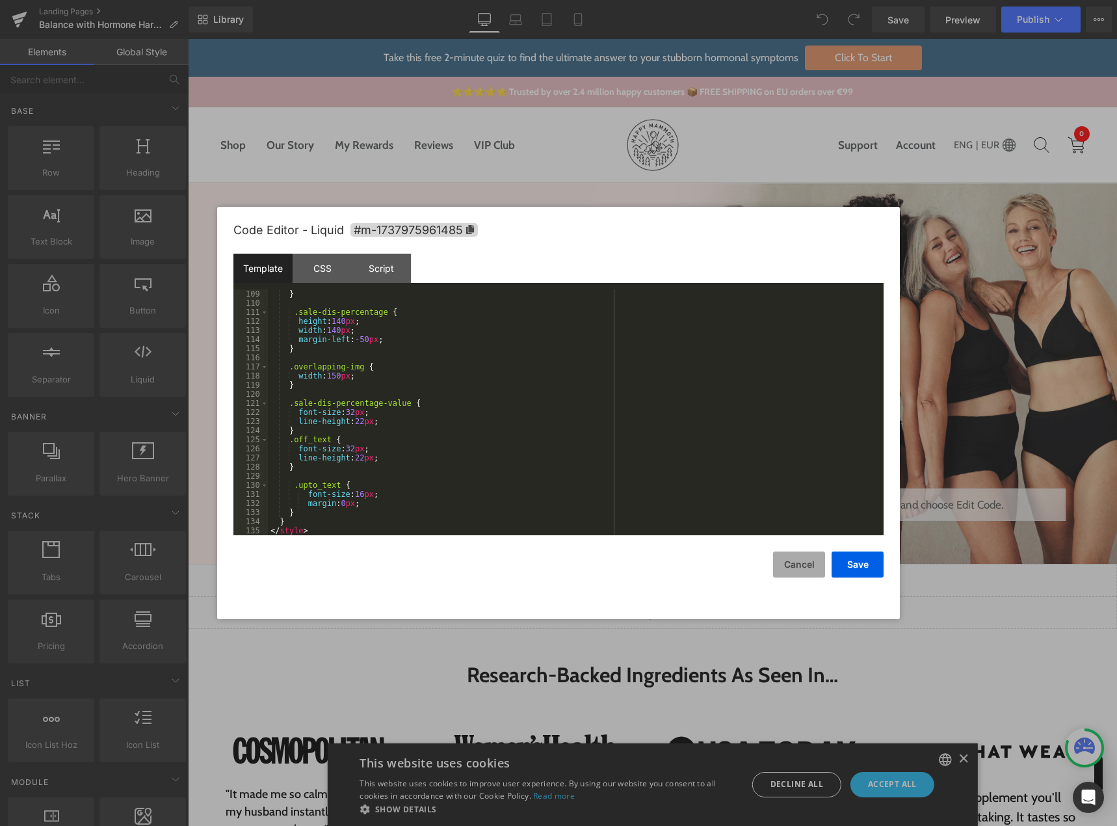
click at [798, 567] on button "Cancel" at bounding box center [799, 565] width 52 height 26
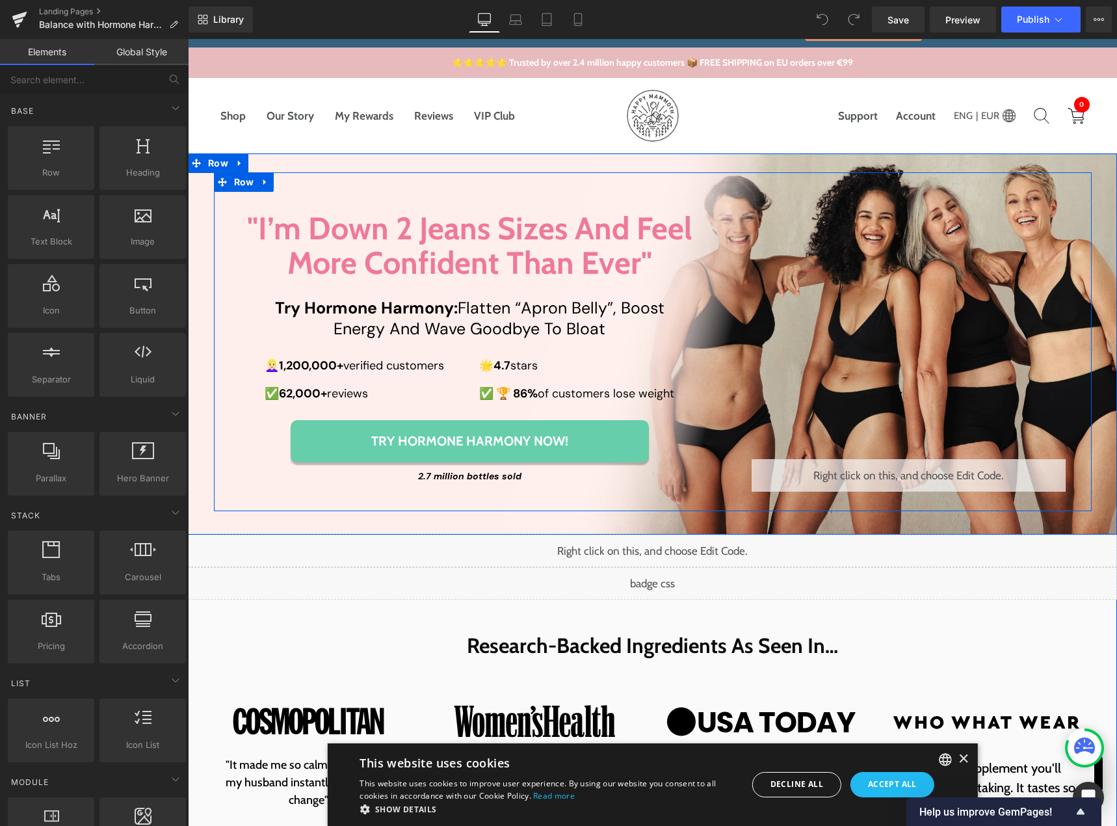
scroll to position [0, 0]
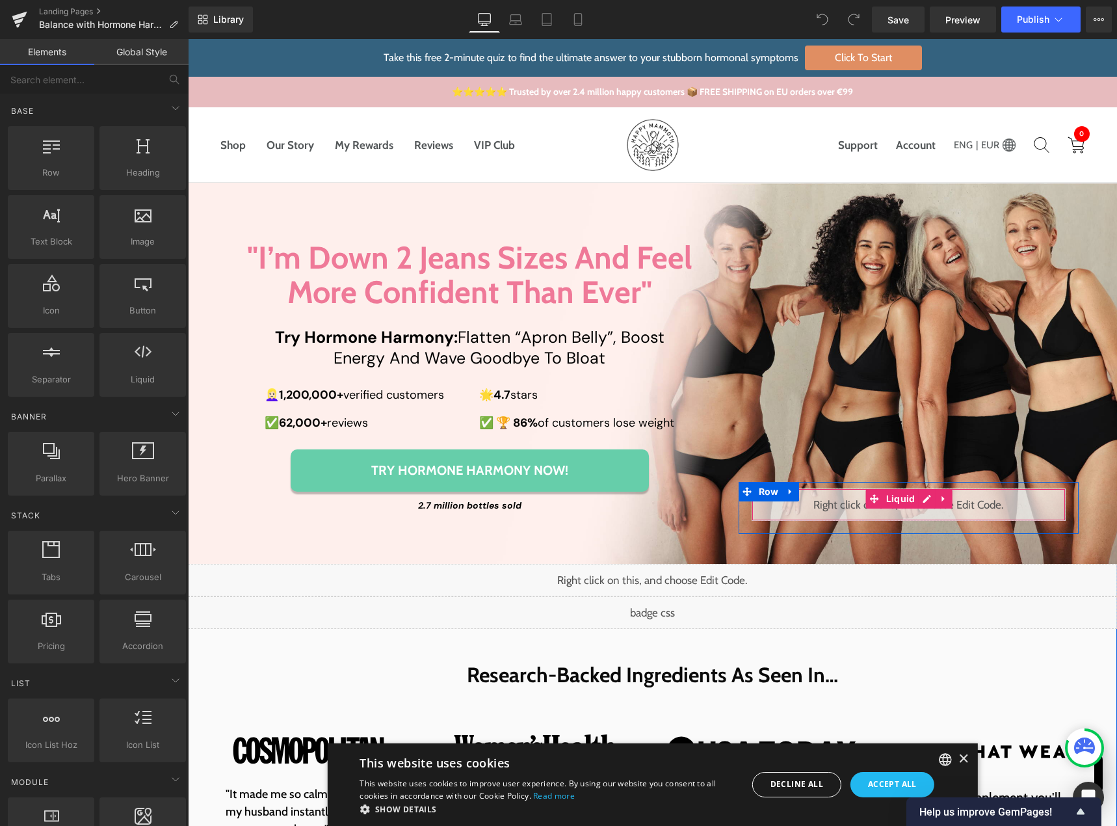
click at [919, 500] on div "Liquid" at bounding box center [909, 504] width 314 height 33
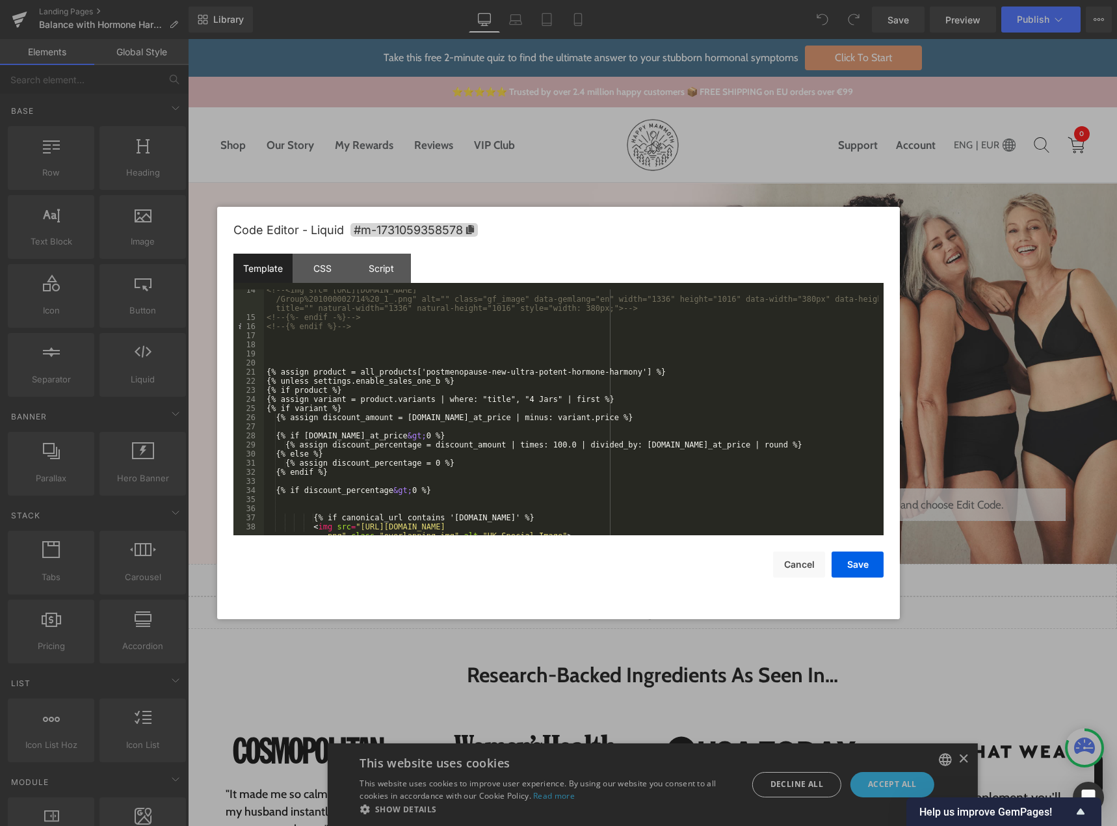
scroll to position [234, 0]
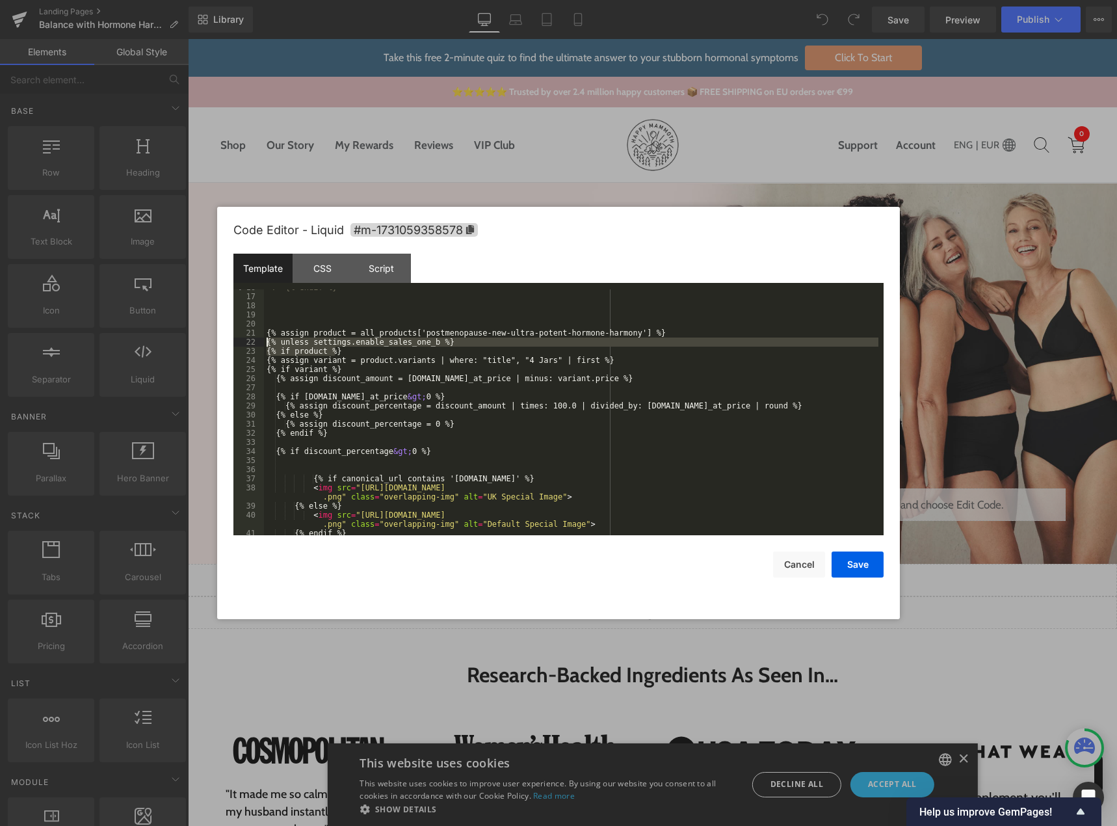
drag, startPoint x: 347, startPoint y: 349, endPoint x: 247, endPoint y: 340, distance: 100.5
click at [247, 340] on pre "16 17 18 19 20 21 22 23 24 25 26 27 28 29 30 31 32 33 34 35 36 37 38 39 40 41 4…" at bounding box center [559, 412] width 650 height 246
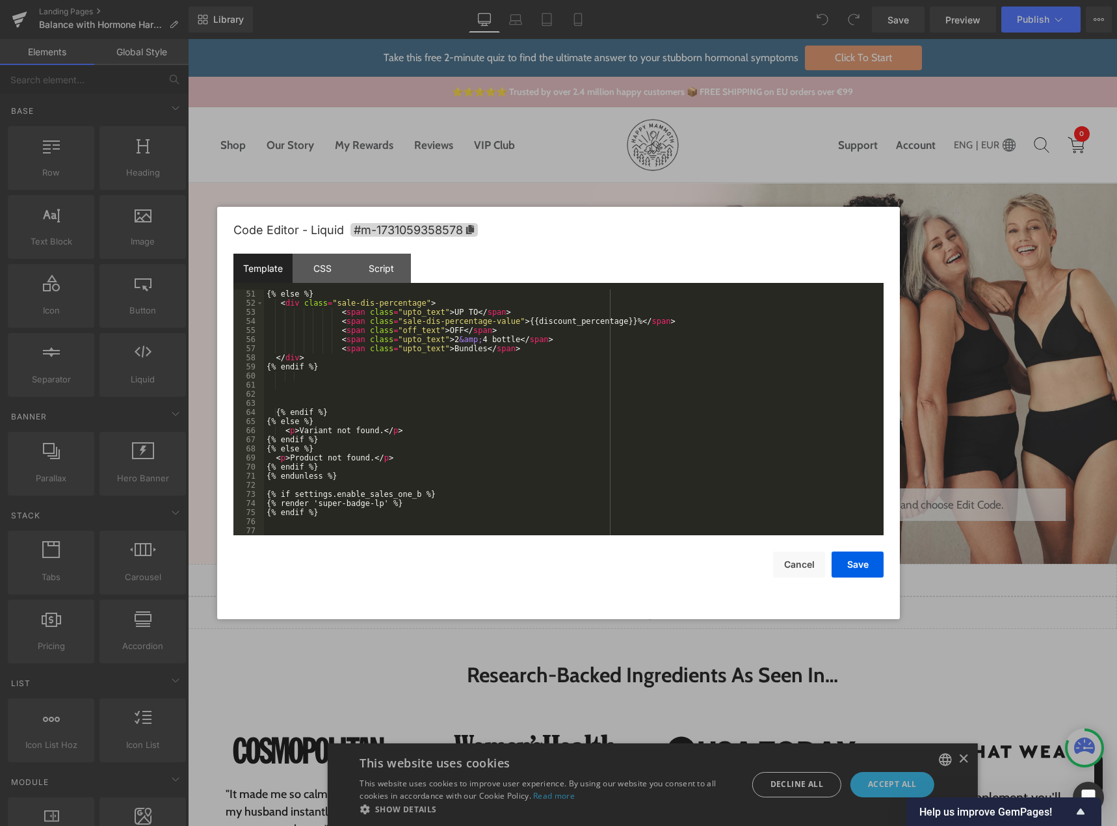
scroll to position [565, 0]
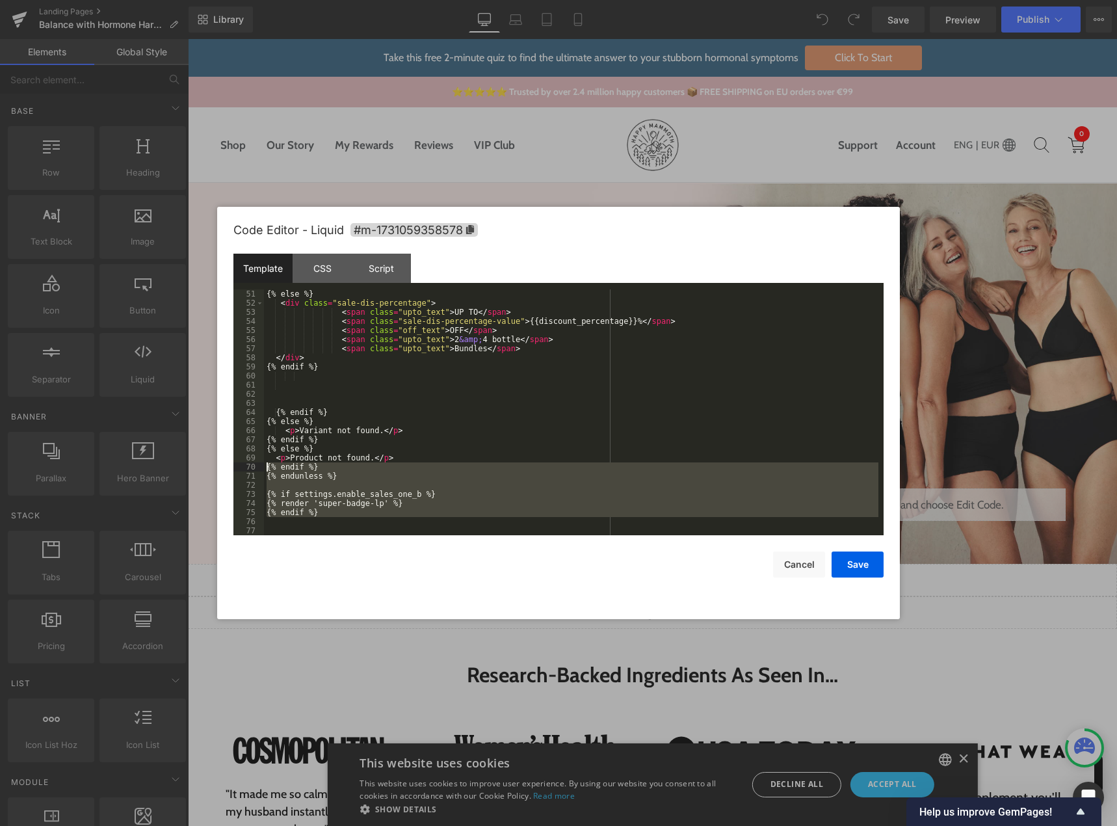
drag, startPoint x: 312, startPoint y: 520, endPoint x: 258, endPoint y: 470, distance: 74.1
click at [258, 470] on pre "51 52 53 54 55 56 57 58 59 60 61 62 63 64 65 66 67 68 69 70 71 72 73 74 75 76 7…" at bounding box center [559, 412] width 650 height 246
click at [799, 565] on button "Cancel" at bounding box center [799, 565] width 52 height 26
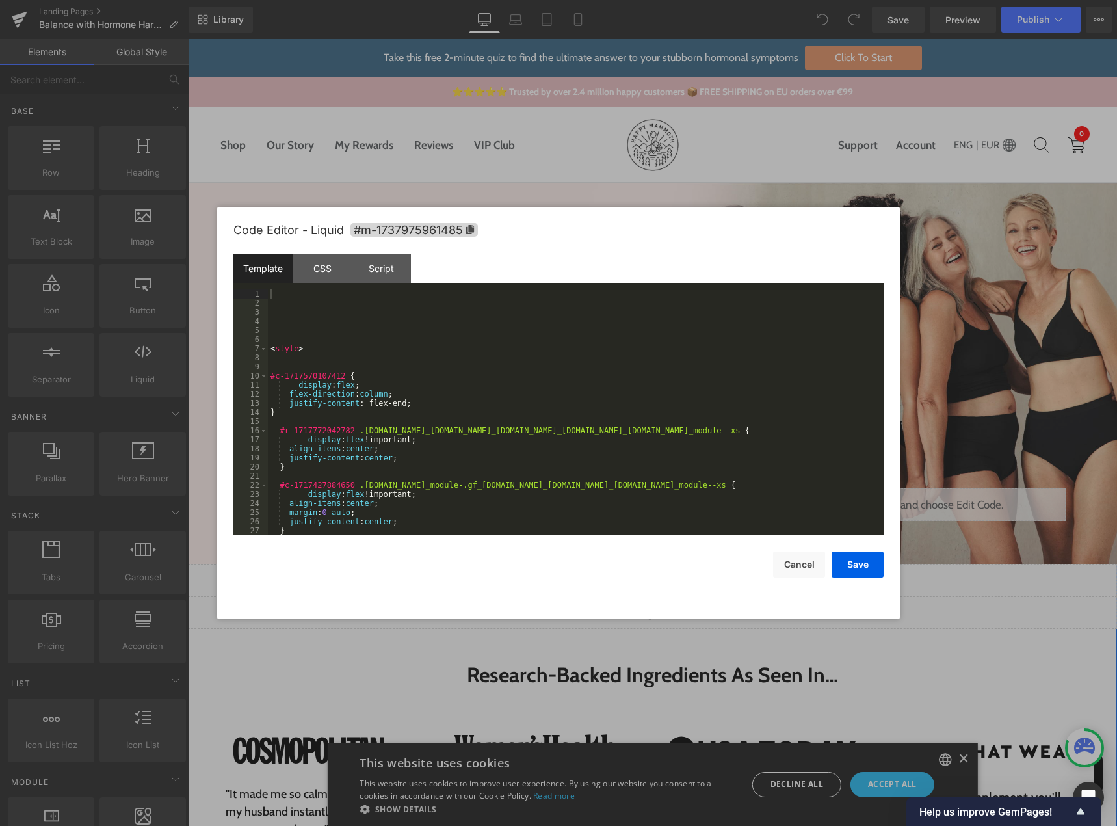
drag, startPoint x: 665, startPoint y: 606, endPoint x: 777, endPoint y: 553, distance: 123.1
click at [665, 606] on div "Liquid" at bounding box center [653, 612] width 930 height 33
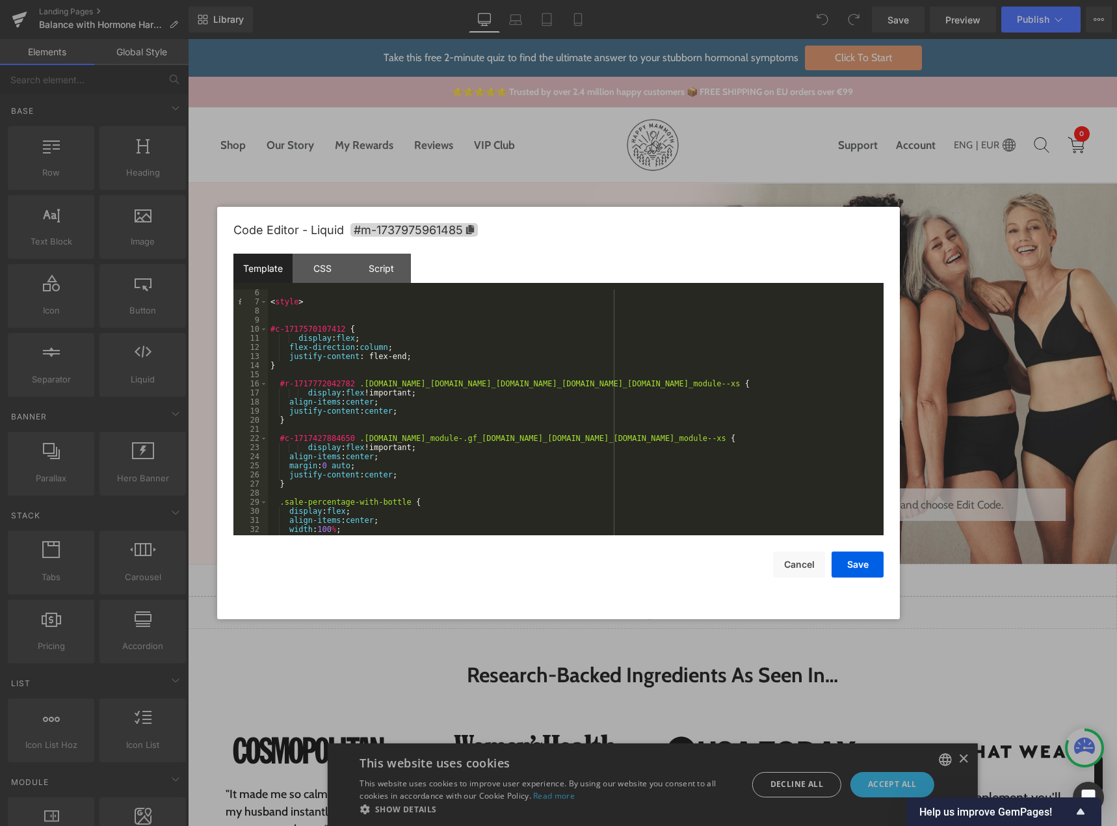
scroll to position [0, 0]
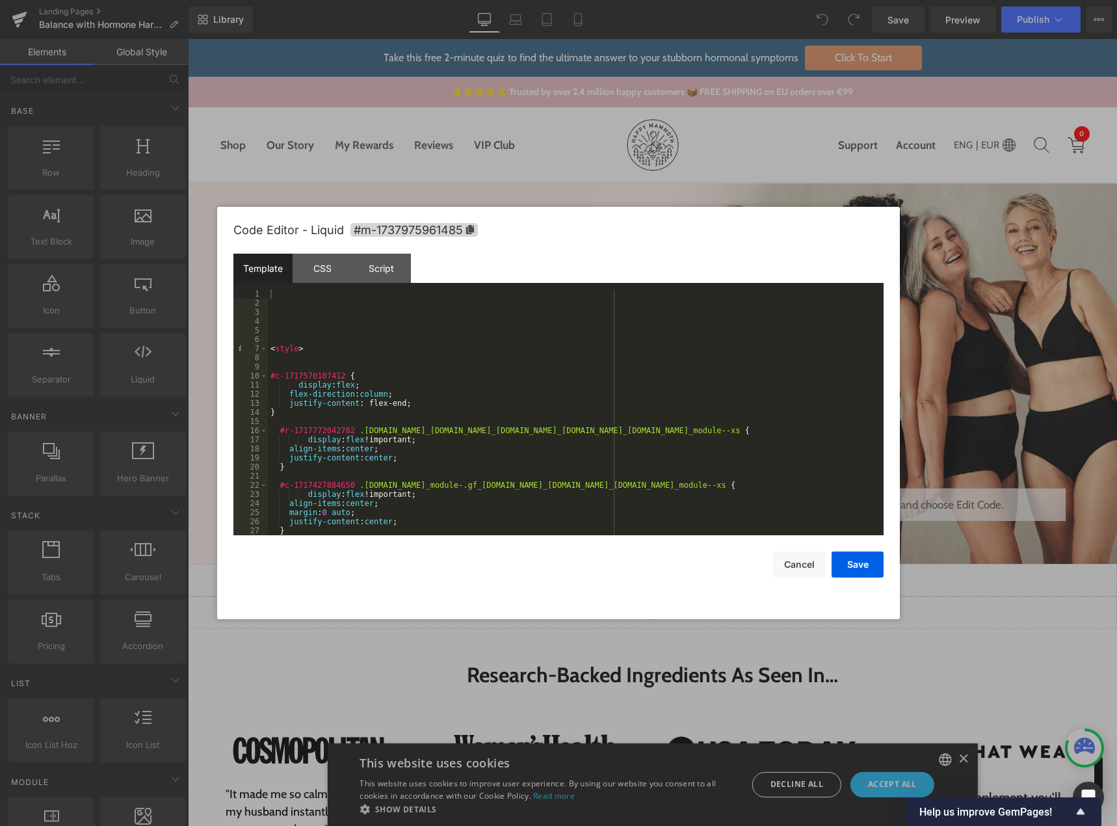
click at [608, 185] on div at bounding box center [558, 413] width 1117 height 826
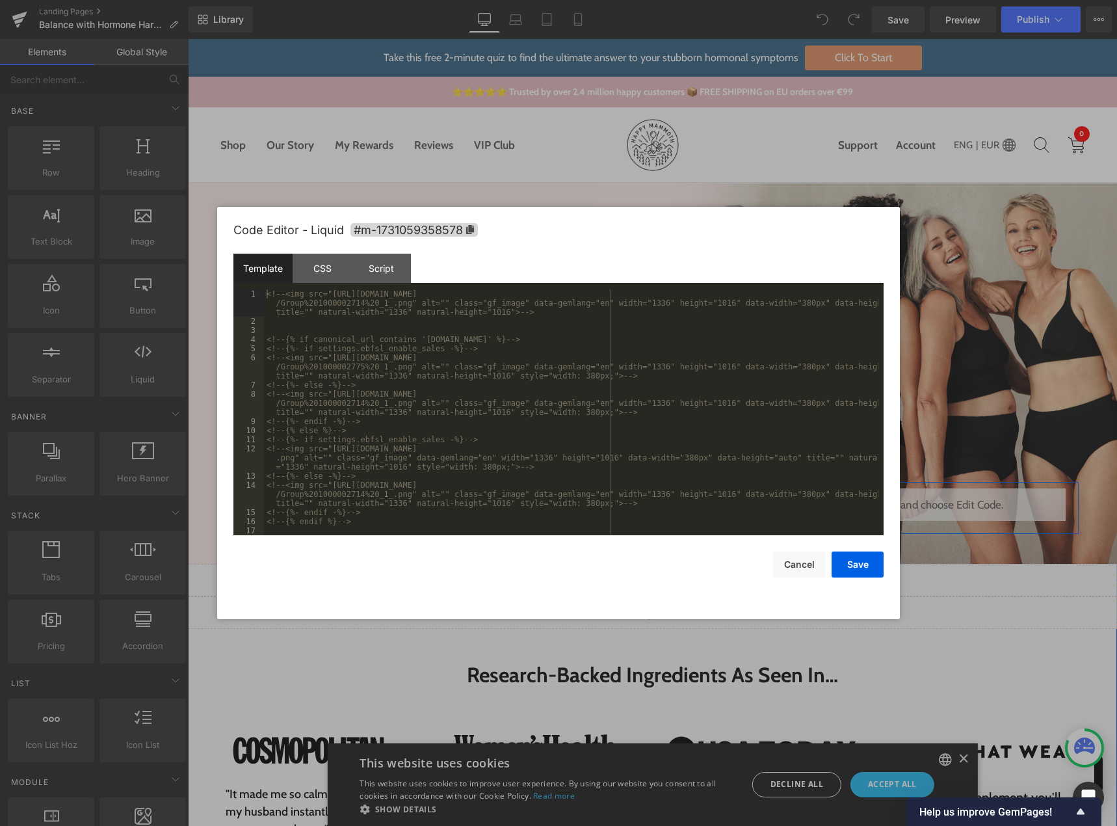
click at [924, 502] on div "Liquid" at bounding box center [909, 504] width 314 height 33
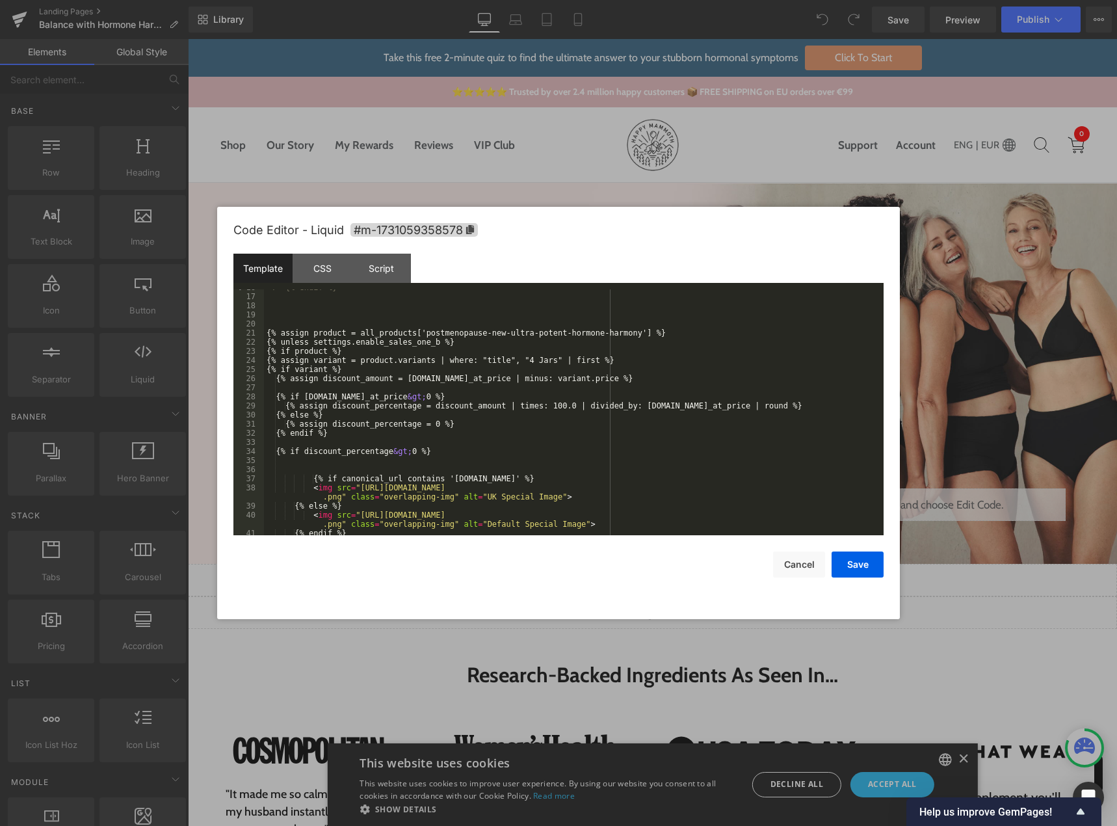
scroll to position [234, 0]
drag, startPoint x: 345, startPoint y: 353, endPoint x: 255, endPoint y: 343, distance: 90.3
click at [255, 343] on pre "16 17 18 19 20 21 22 23 24 25 26 27 28 29 30 31 32 33 34 35 36 37 38 39 40 41 4…" at bounding box center [559, 412] width 650 height 246
click at [738, 150] on div at bounding box center [558, 413] width 1117 height 826
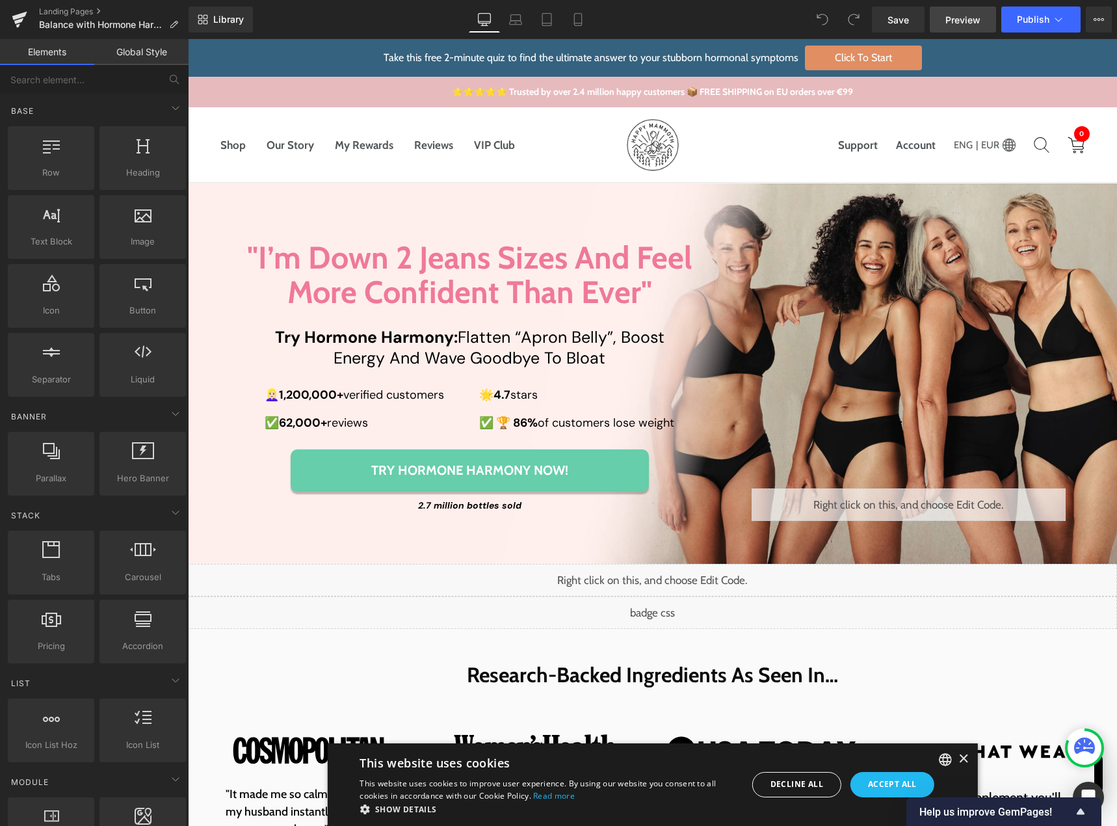
click at [949, 20] on span "Preview" at bounding box center [963, 20] width 35 height 14
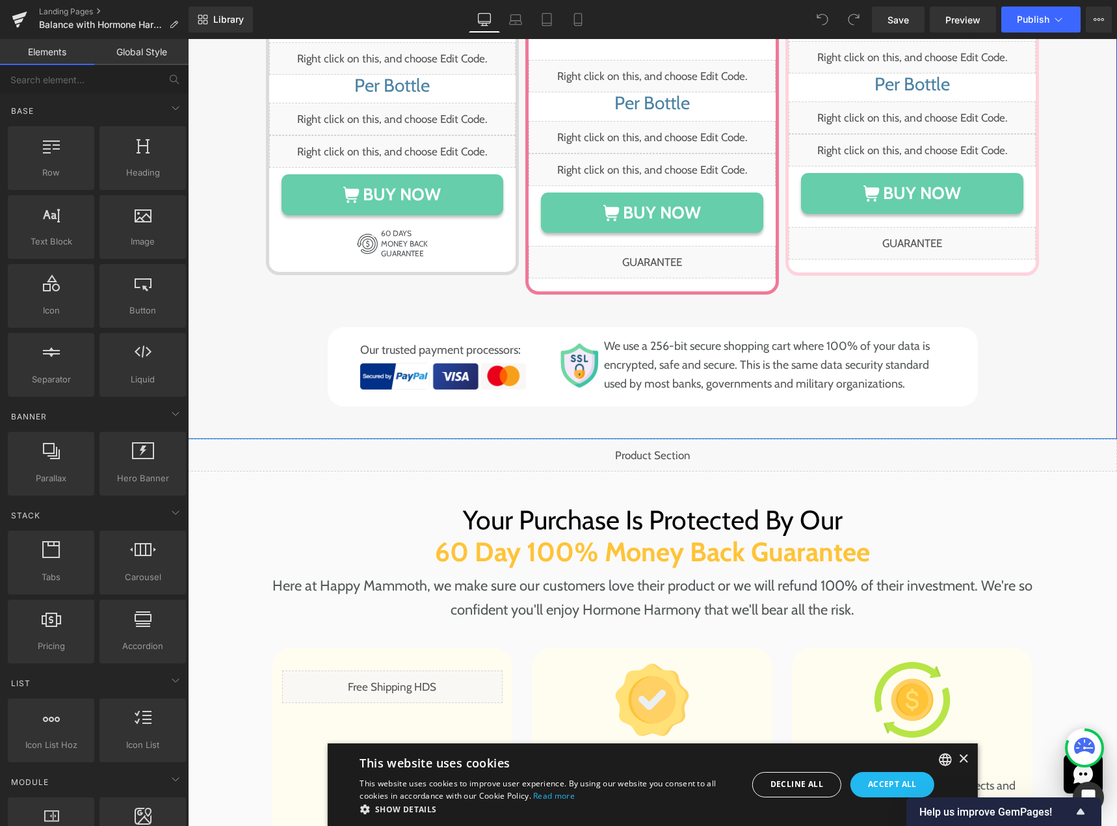
scroll to position [6668, 0]
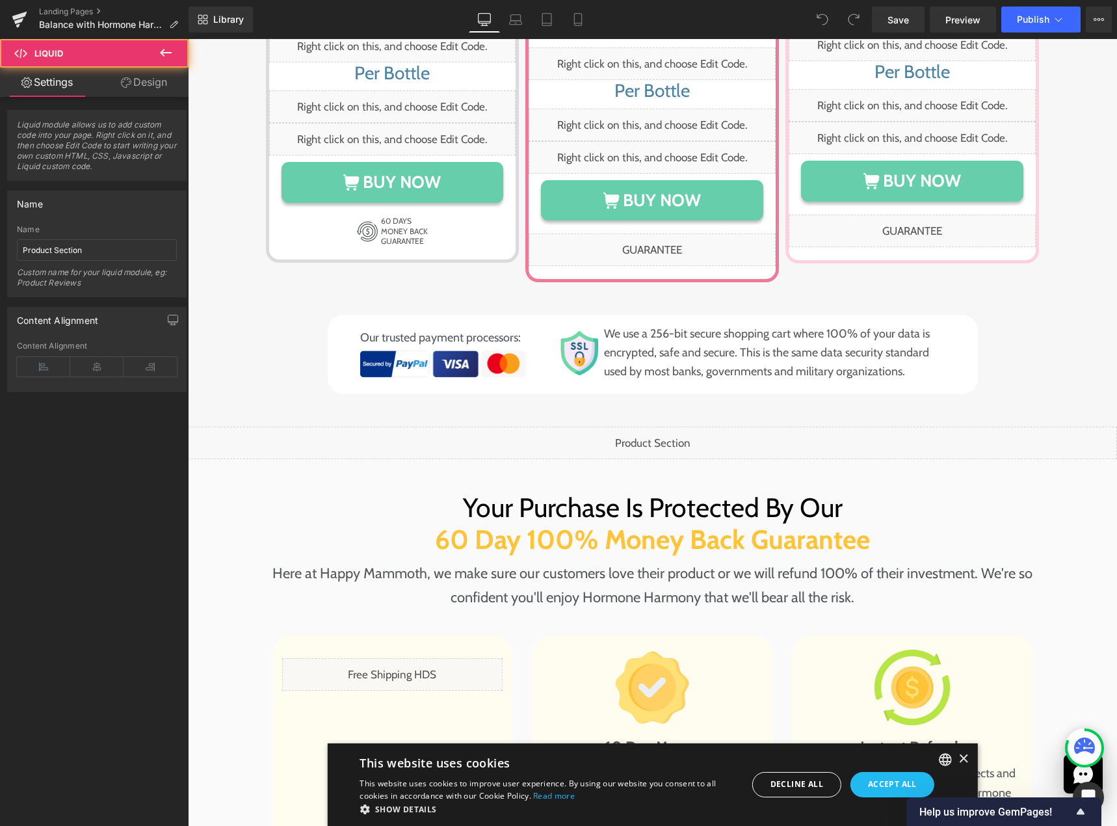
click at [635, 427] on div "Liquid" at bounding box center [653, 443] width 930 height 33
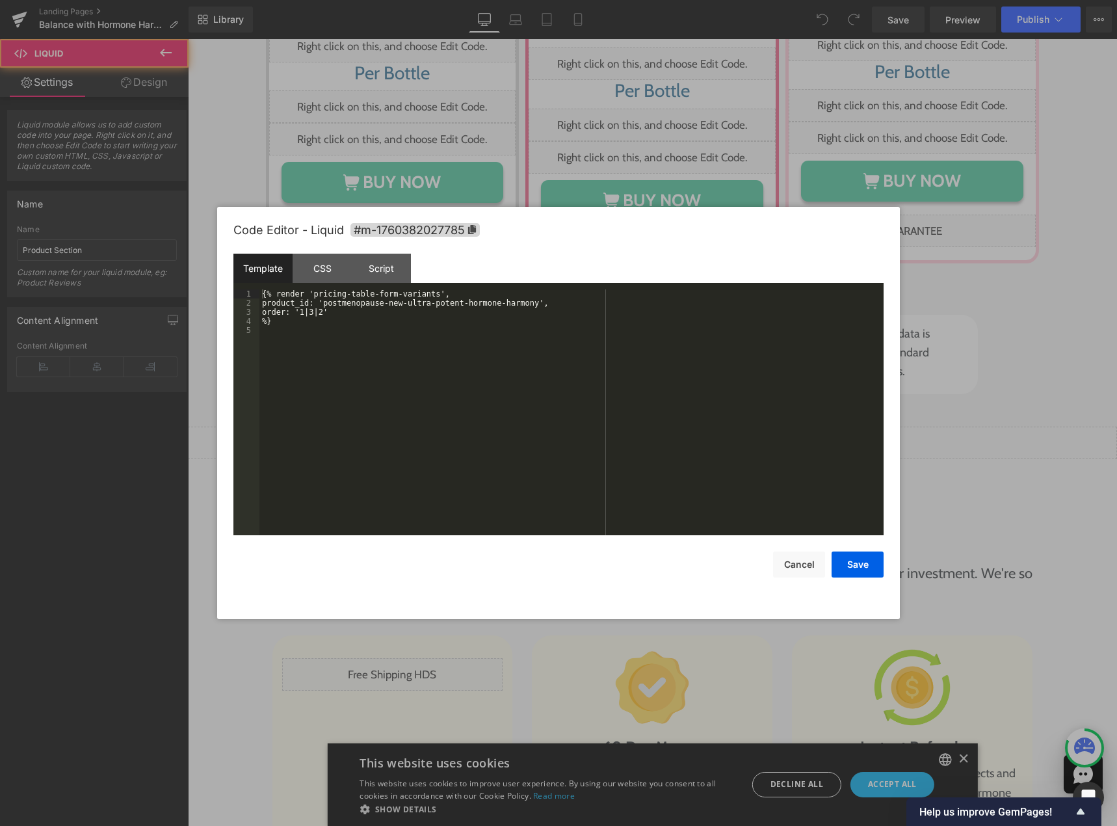
drag, startPoint x: 660, startPoint y: 331, endPoint x: 864, endPoint y: 332, distance: 204.2
click at [660, 427] on div "Liquid" at bounding box center [653, 443] width 930 height 33
click at [458, 398] on div "{% render 'pricing-table-form-variants', product_id: 'postmenopause-new-ultra-p…" at bounding box center [572, 421] width 624 height 264
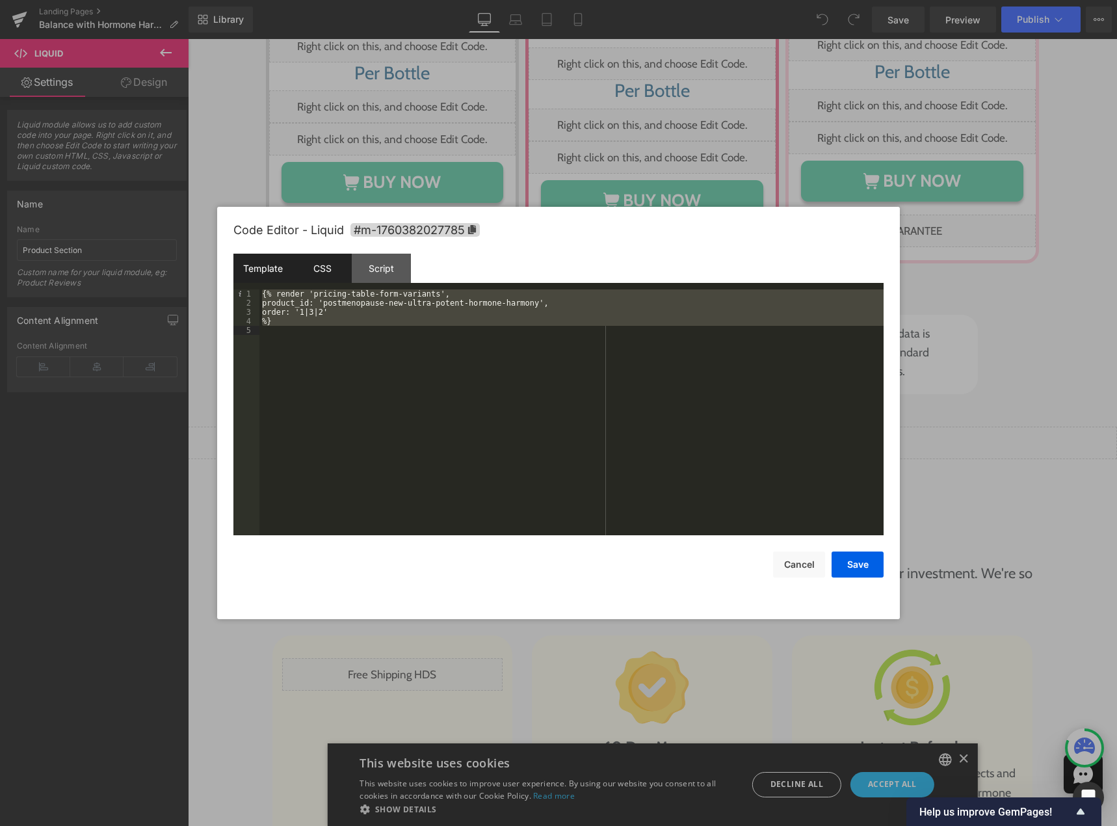
click at [328, 279] on div "CSS" at bounding box center [322, 268] width 59 height 29
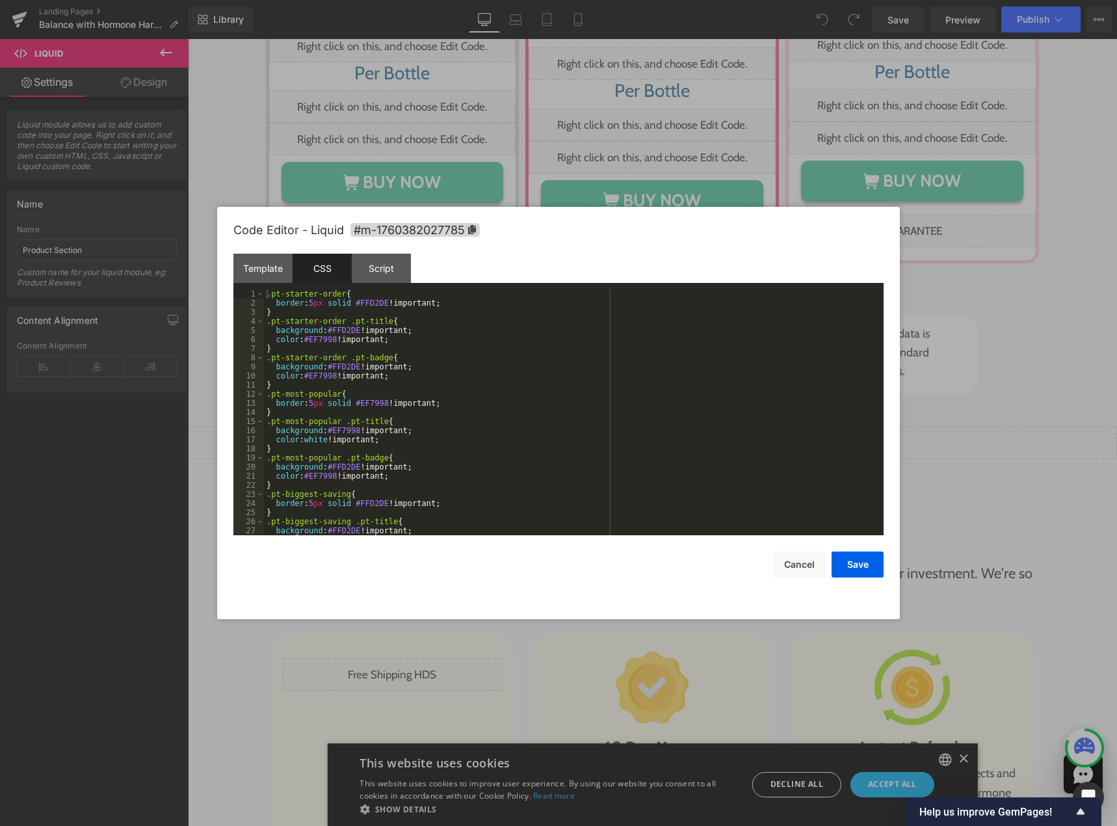
click at [341, 369] on div ".pt-starter-order { border : 5 px solid #FFD2DE !important; } .pt-starter-order…" at bounding box center [571, 421] width 615 height 264
